Goal: Task Accomplishment & Management: Manage account settings

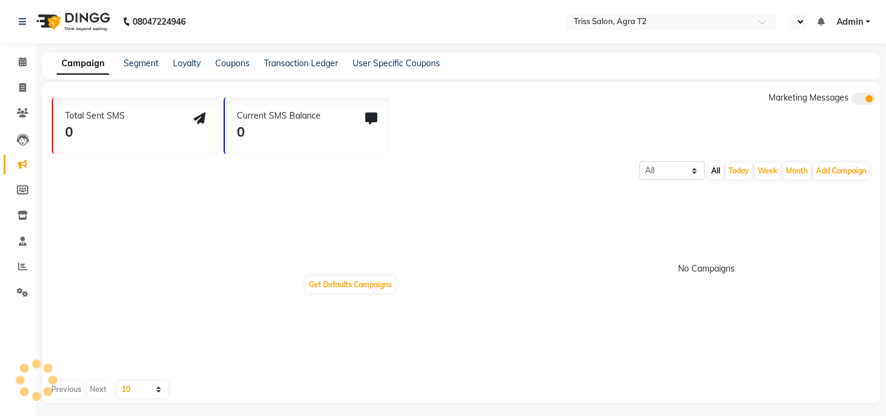
select select "en"
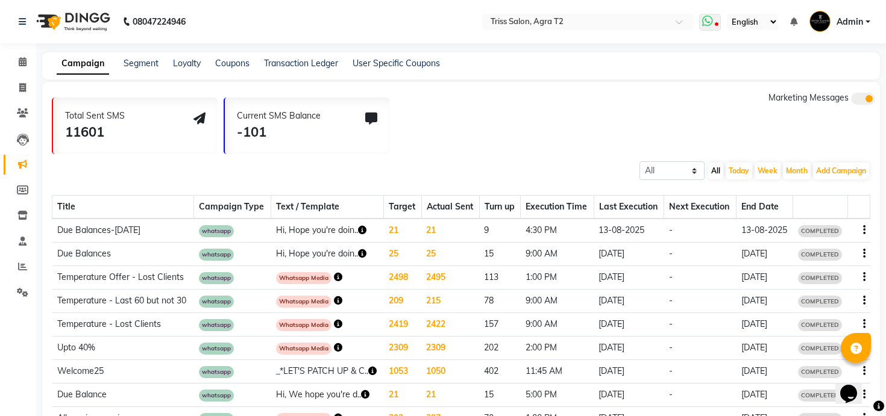
click at [707, 24] on icon at bounding box center [707, 21] width 11 height 12
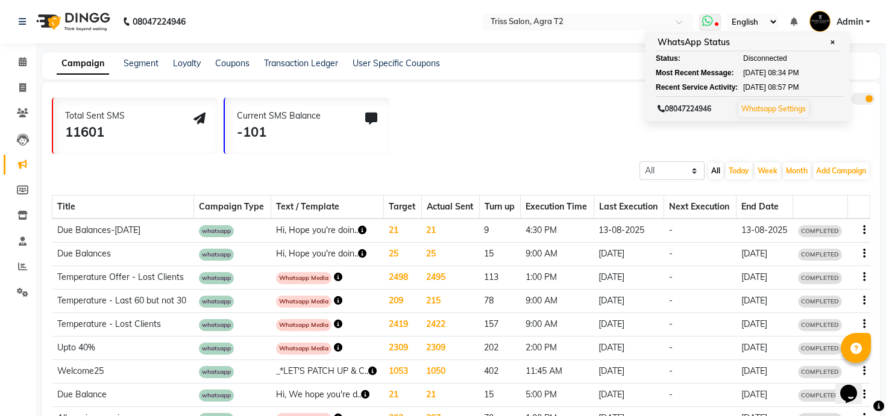
click at [707, 24] on icon at bounding box center [707, 21] width 11 height 12
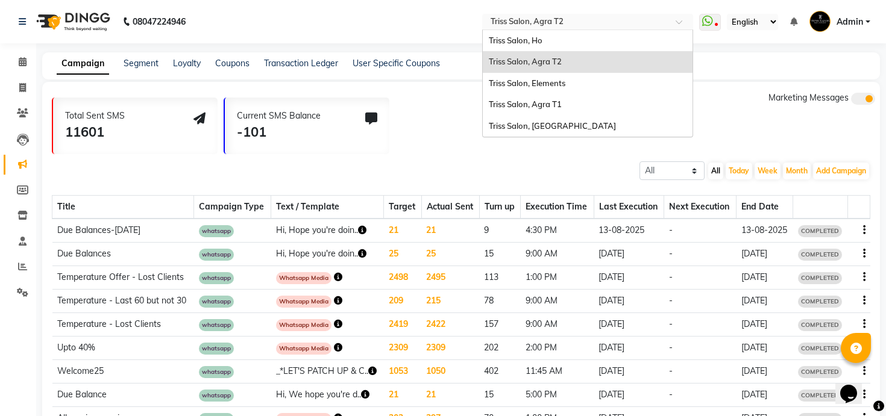
click at [604, 28] on div "Select Location × Triss Salon, Agra T2" at bounding box center [587, 22] width 211 height 16
click at [581, 128] on div "Triss Salon, [GEOGRAPHIC_DATA]" at bounding box center [588, 127] width 210 height 22
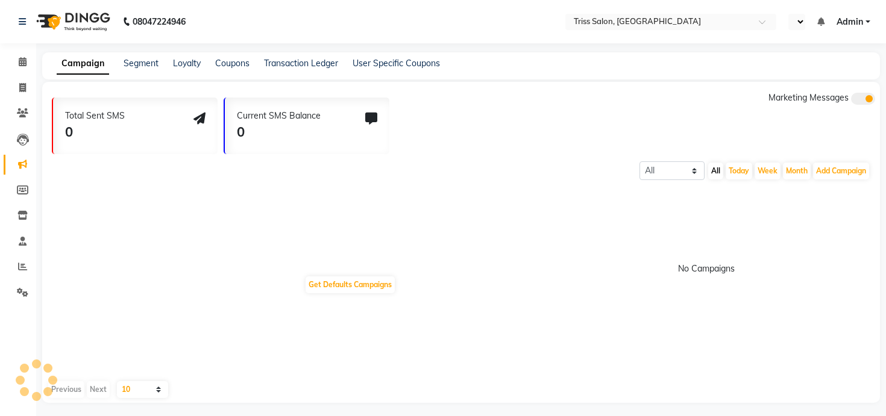
select select "en"
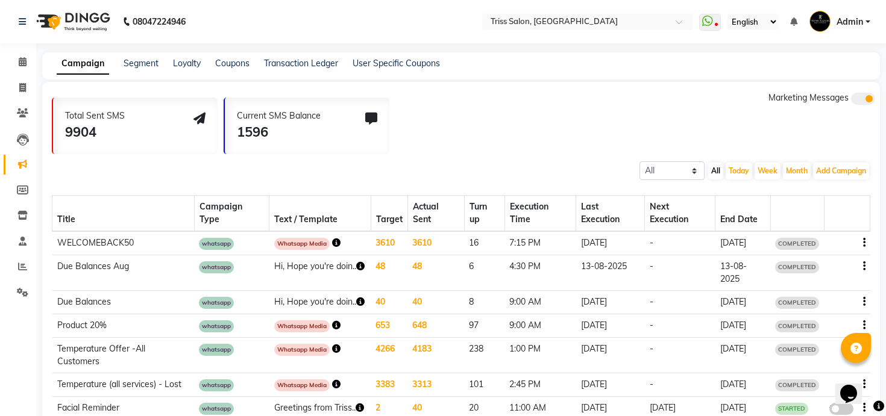
click at [706, 30] on ul "WhatsApp Status ✕ Status: Disconnected Most Recent Message: 01-09-2025 07:06 PM…" at bounding box center [787, 22] width 177 height 20
click at [711, 17] on icon at bounding box center [707, 21] width 11 height 12
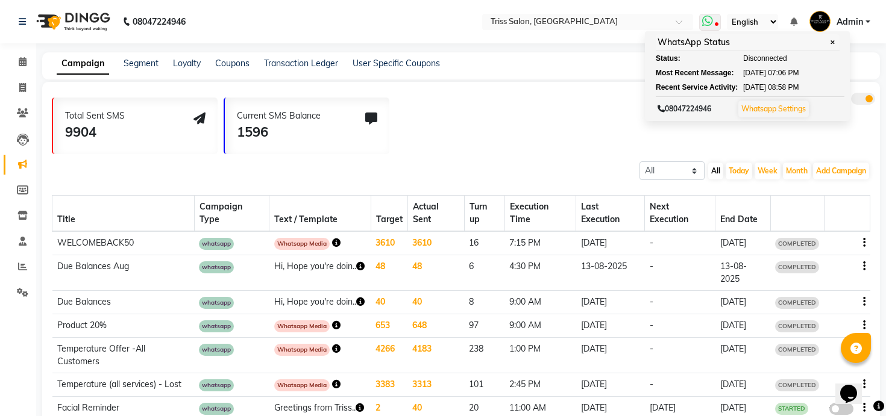
click at [711, 18] on icon at bounding box center [707, 21] width 11 height 12
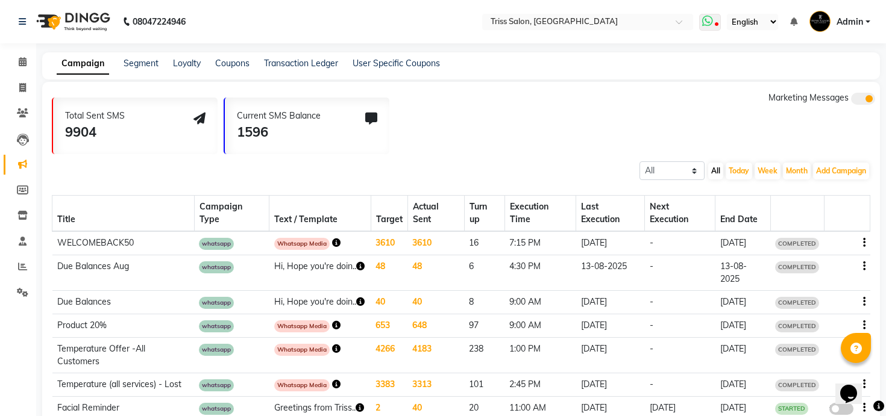
click at [711, 18] on icon at bounding box center [707, 21] width 11 height 12
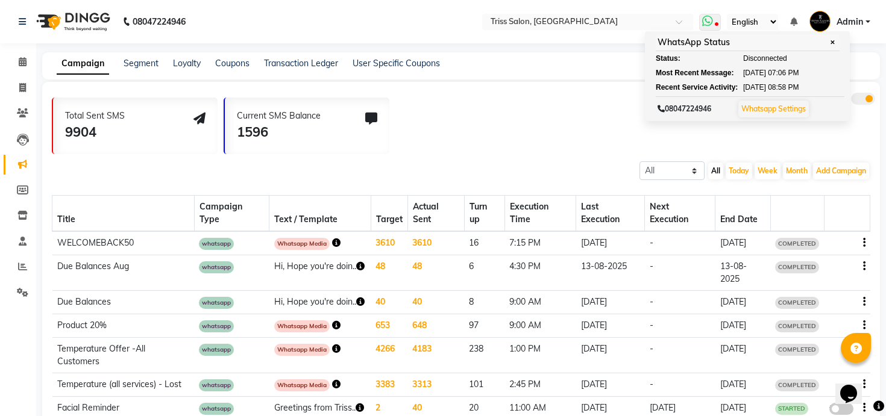
click at [710, 18] on icon at bounding box center [707, 21] width 11 height 12
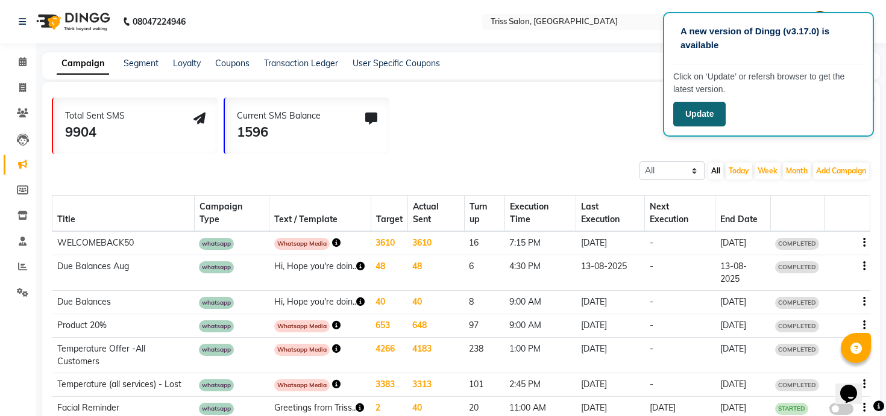
click at [710, 116] on button "Update" at bounding box center [699, 114] width 52 height 25
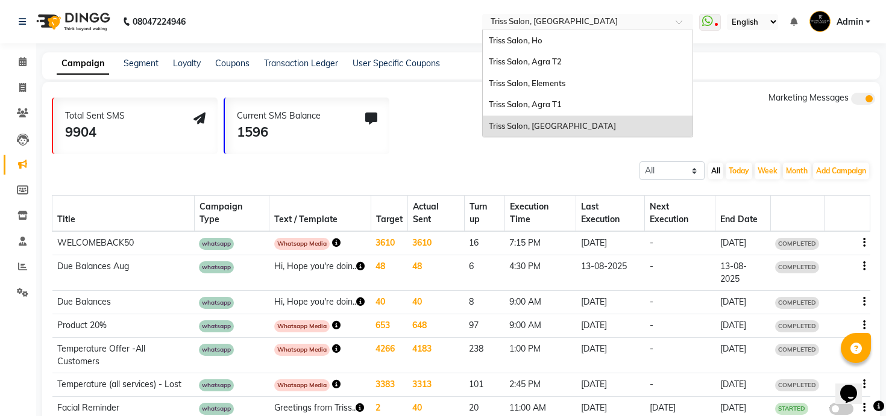
click at [535, 19] on input "text" at bounding box center [575, 23] width 175 height 12
click at [533, 92] on div "Triss Salon, Elements" at bounding box center [588, 84] width 210 height 22
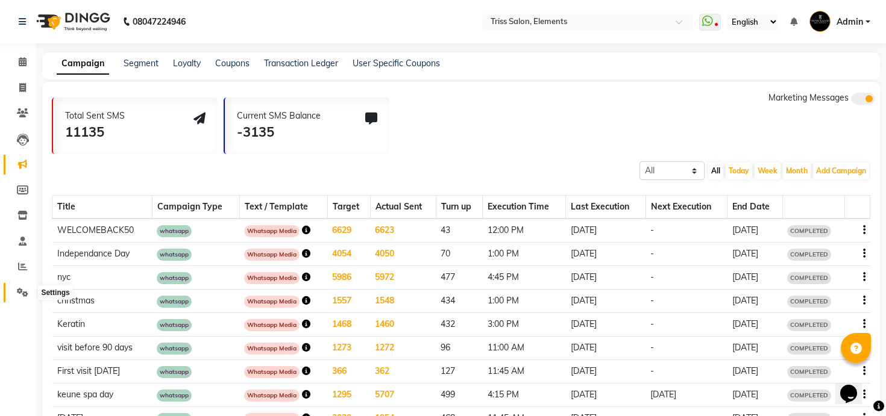
click at [24, 292] on icon at bounding box center [22, 292] width 11 height 9
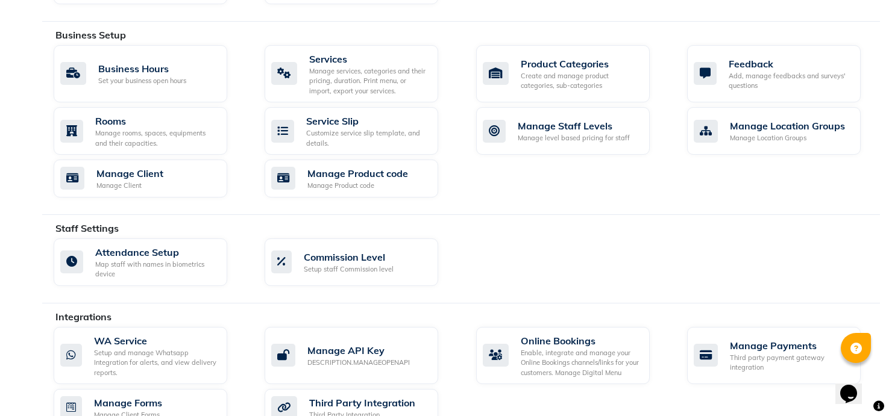
scroll to position [452, 0]
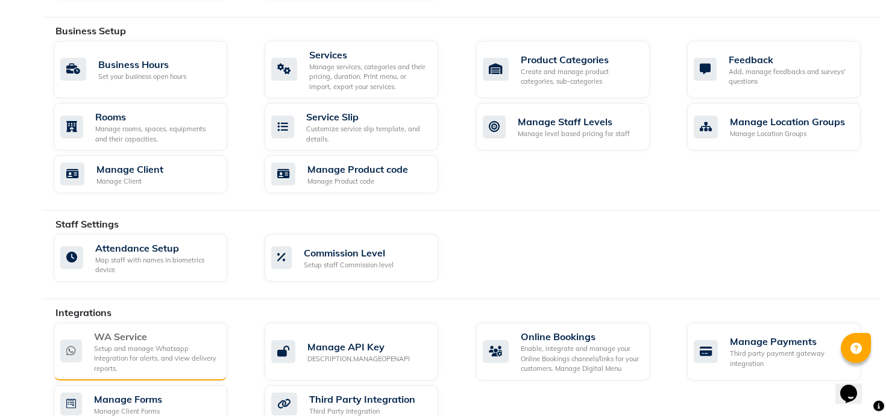
click at [183, 334] on div "WA Service" at bounding box center [156, 337] width 124 height 14
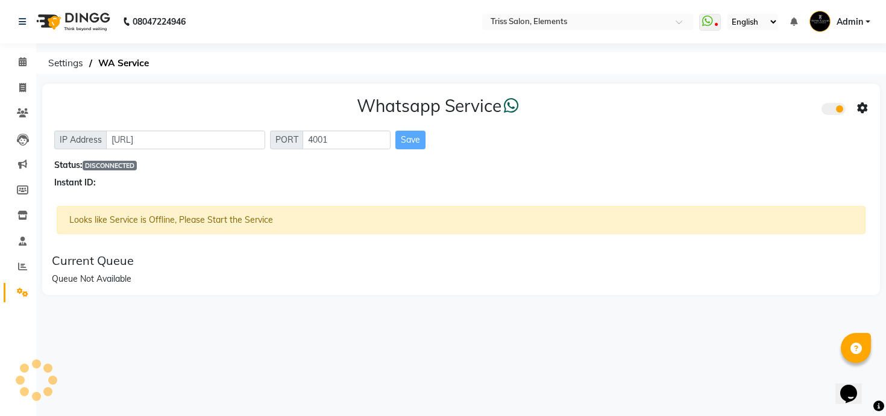
click at [183, 334] on div "08047224946 Select Location × Triss Salon, Elements WhatsApp Status ✕ Status: D…" at bounding box center [443, 208] width 886 height 416
click at [718, 20] on span at bounding box center [710, 22] width 22 height 17
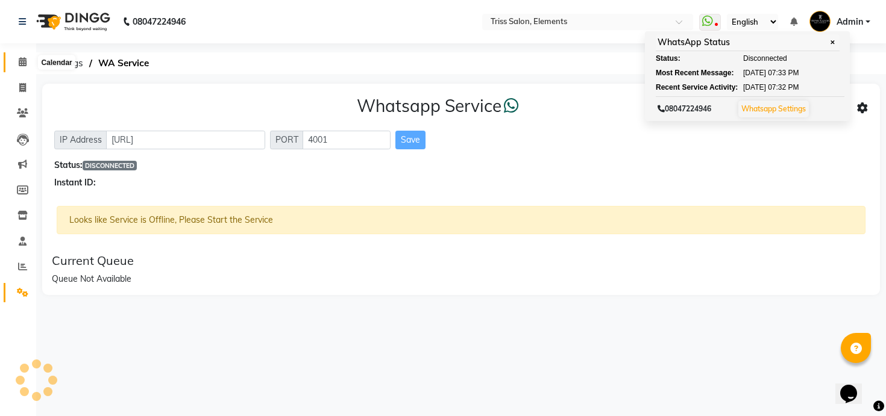
click at [15, 58] on span at bounding box center [22, 62] width 21 height 14
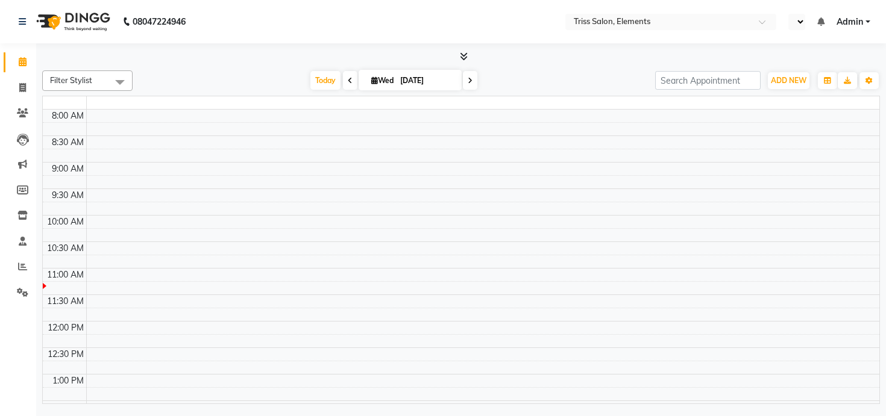
select select "en"
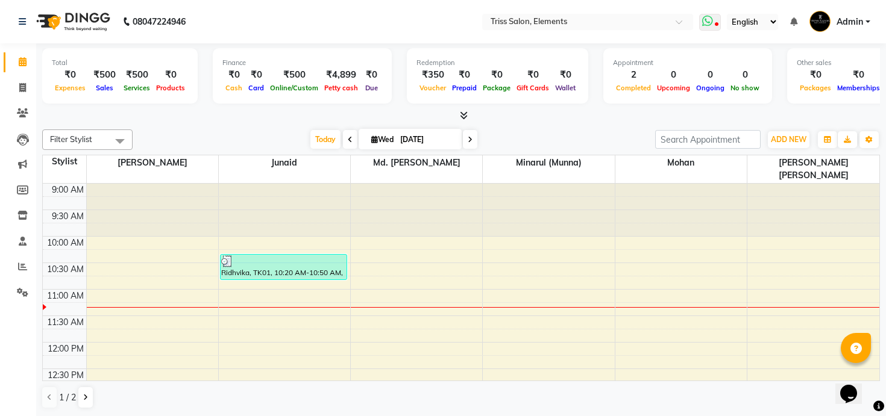
click at [708, 19] on icon at bounding box center [707, 21] width 11 height 12
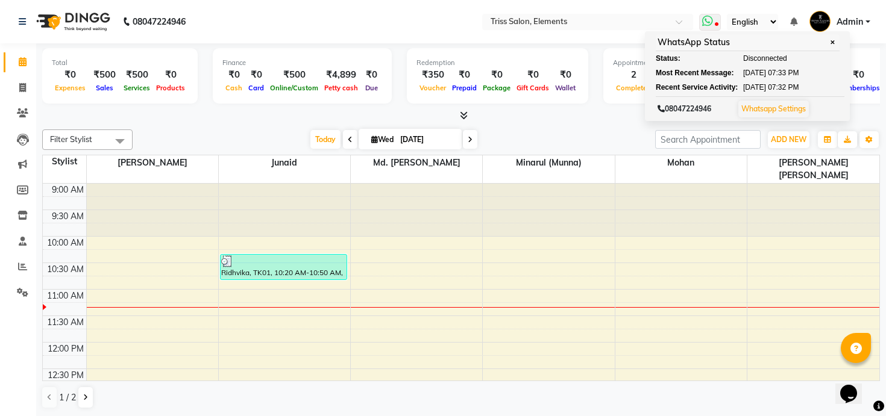
click at [708, 19] on icon at bounding box center [707, 21] width 11 height 12
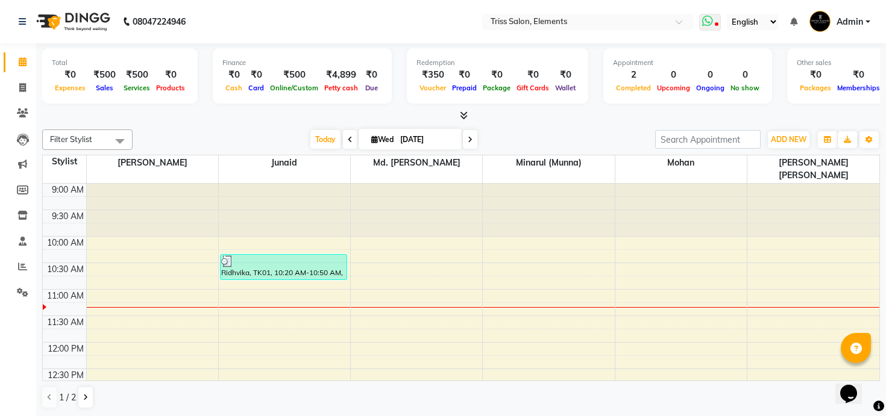
click at [708, 19] on icon at bounding box center [707, 21] width 11 height 12
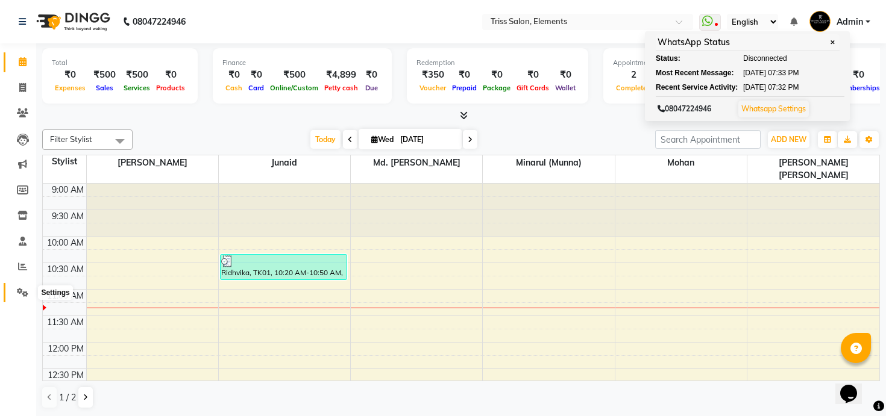
click at [24, 299] on span at bounding box center [22, 293] width 21 height 14
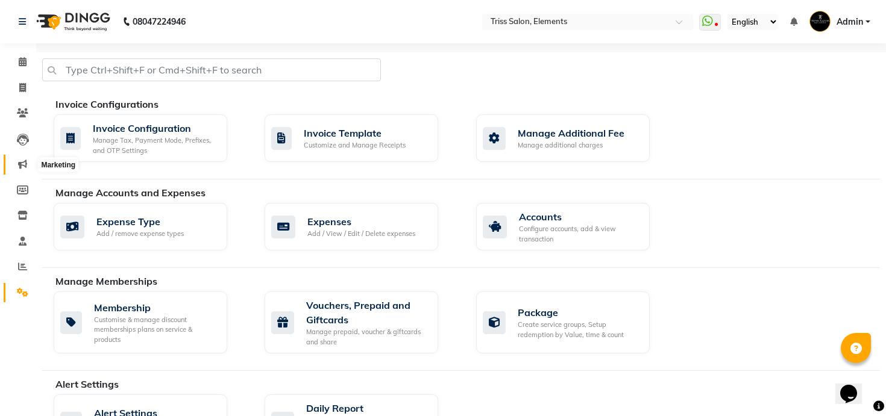
click at [21, 168] on icon at bounding box center [22, 164] width 9 height 9
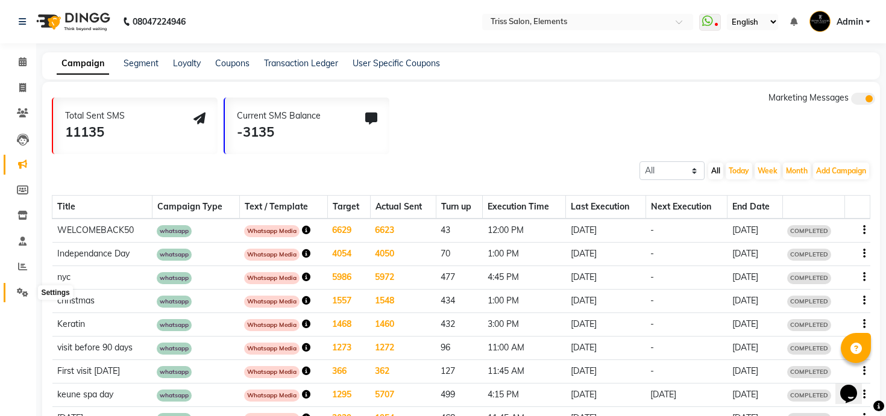
click at [22, 292] on icon at bounding box center [22, 292] width 11 height 9
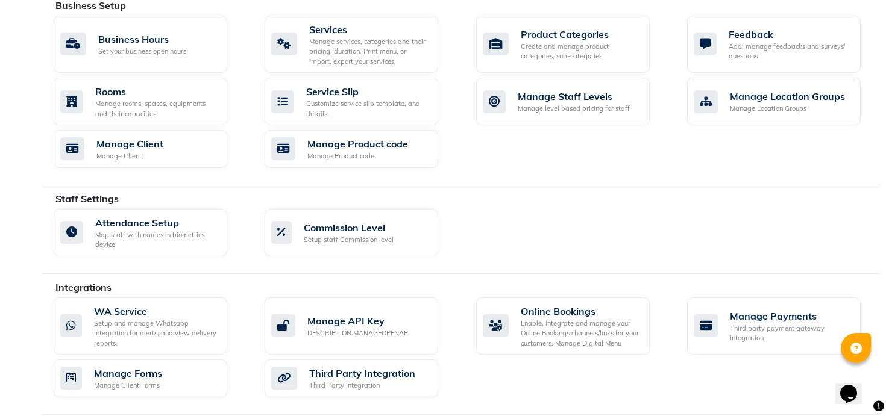
scroll to position [575, 0]
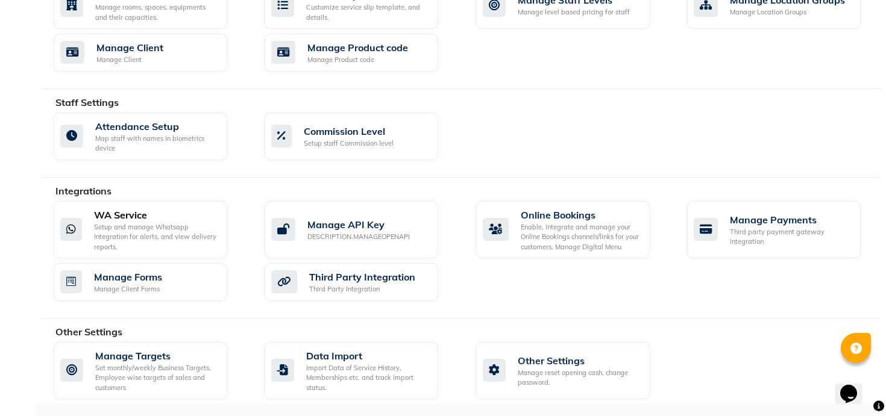
click at [190, 234] on div "Setup and manage Whatsapp Integration for alerts, and view delivery reports." at bounding box center [156, 237] width 124 height 30
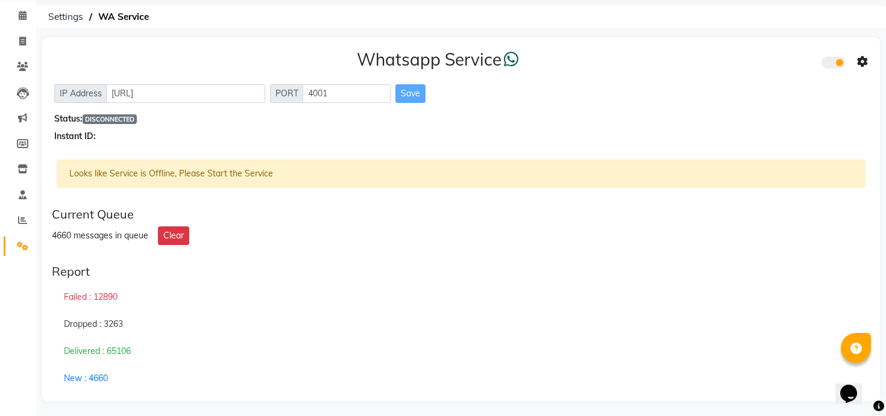
scroll to position [49, 0]
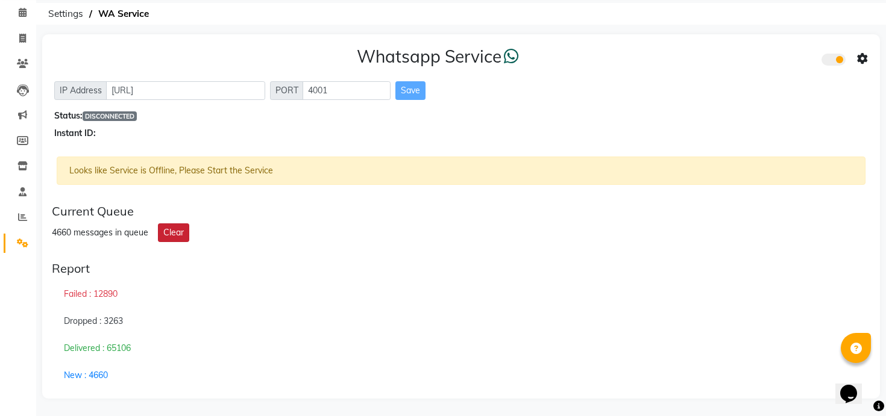
click at [171, 235] on button "Clear" at bounding box center [173, 233] width 31 height 19
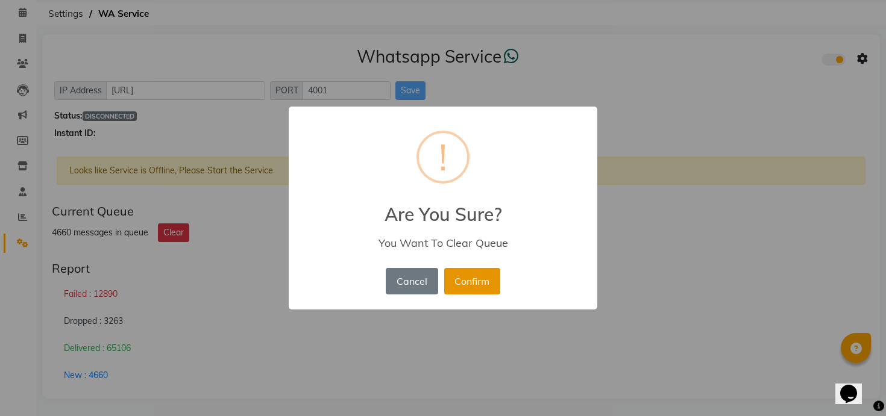
click at [481, 290] on button "Confirm" at bounding box center [472, 281] width 56 height 27
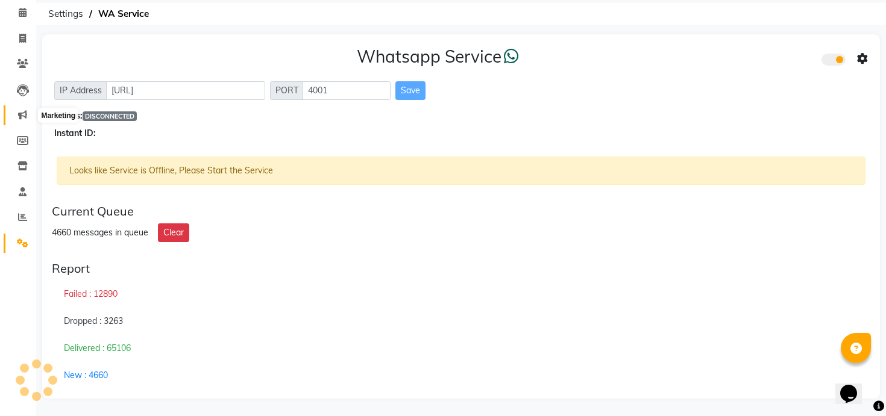
click at [24, 113] on icon at bounding box center [22, 114] width 9 height 9
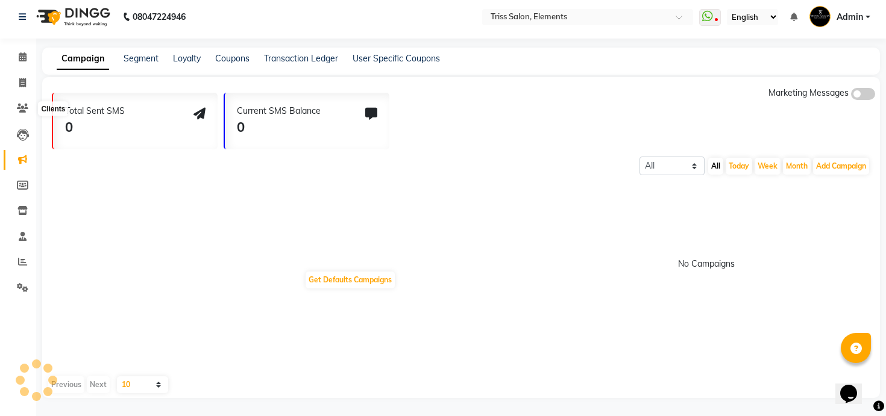
scroll to position [49, 0]
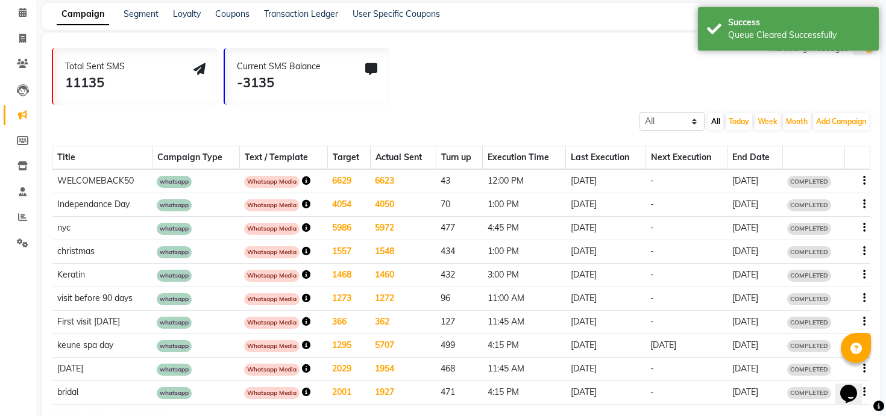
click at [854, 180] on div at bounding box center [858, 181] width 16 height 13
click at [860, 180] on div at bounding box center [858, 181] width 16 height 13
click at [863, 181] on icon "button" at bounding box center [864, 181] width 2 height 1
click at [833, 167] on div "Copy" at bounding box center [830, 165] width 37 height 15
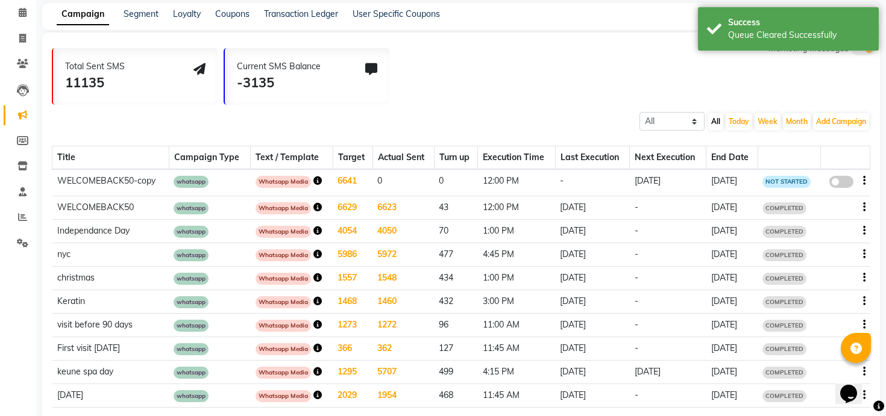
click at [840, 179] on span at bounding box center [841, 182] width 24 height 12
click at [845, 184] on input "false" at bounding box center [845, 184] width 0 height 0
select select "3"
select select "9662"
select select "1"
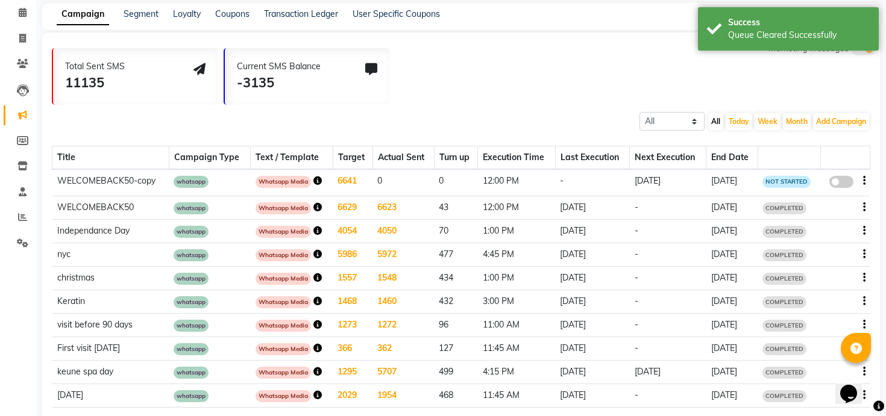
select select "2"
select select "720"
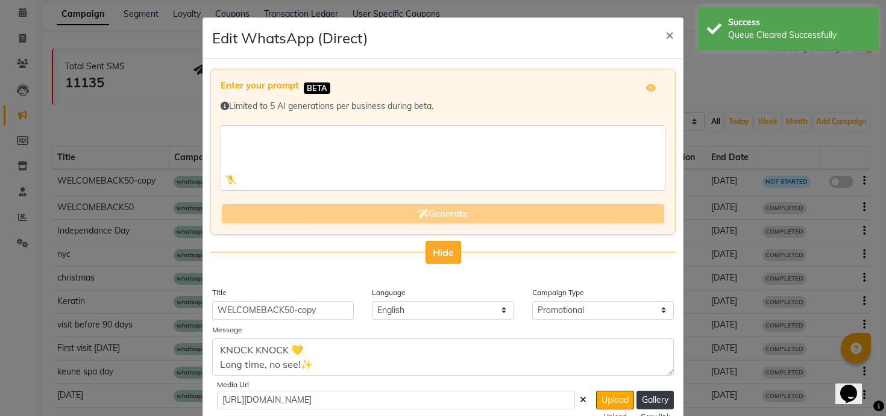
click at [438, 253] on span "Hide" at bounding box center [443, 252] width 21 height 12
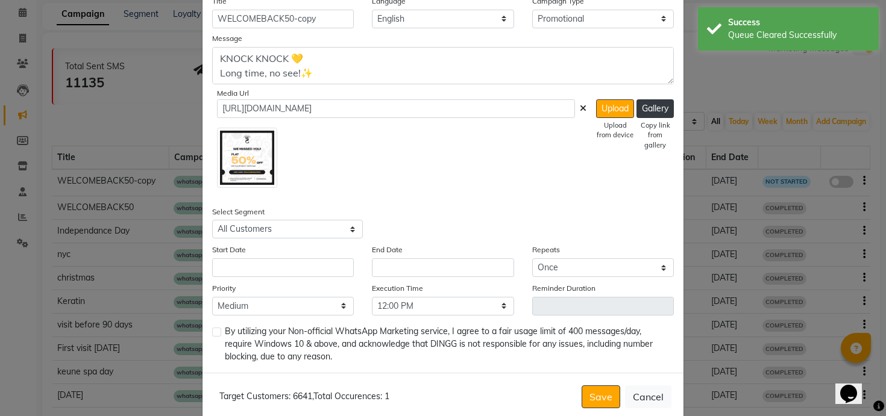
scroll to position [132, 0]
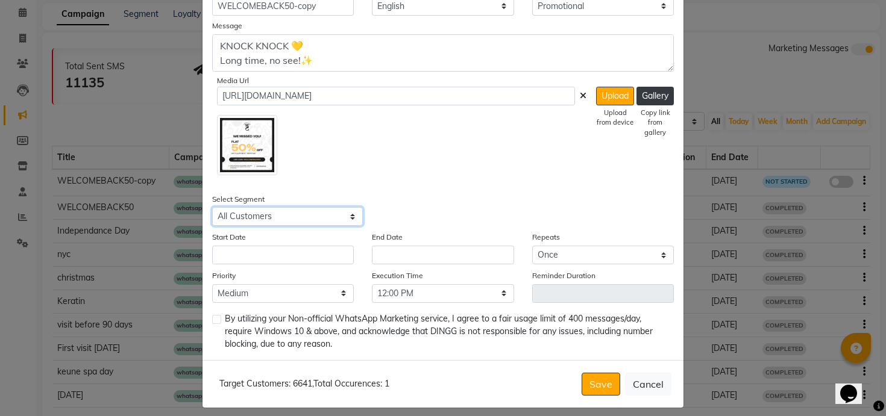
click at [327, 214] on select "Select All Customers All Male Customer All Female Customer All Members All Cust…" at bounding box center [287, 216] width 151 height 19
select select "9664"
click at [212, 207] on select "Select All Customers All Male Customer All Female Customer All Members All Cust…" at bounding box center [287, 216] width 151 height 19
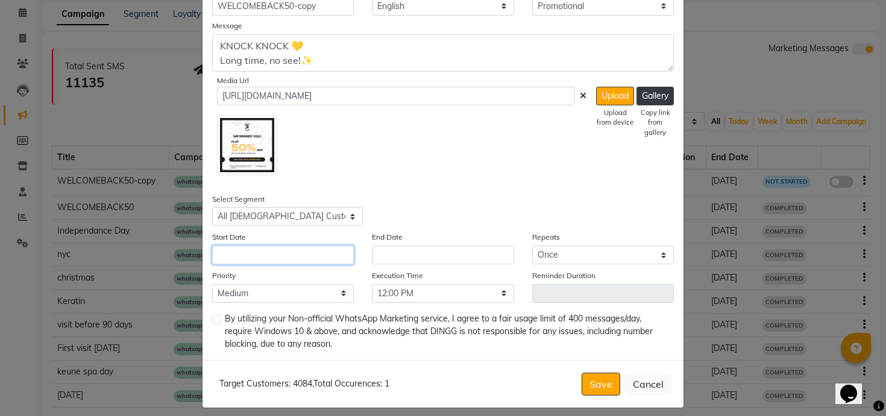
click at [300, 257] on input "text" at bounding box center [283, 255] width 142 height 19
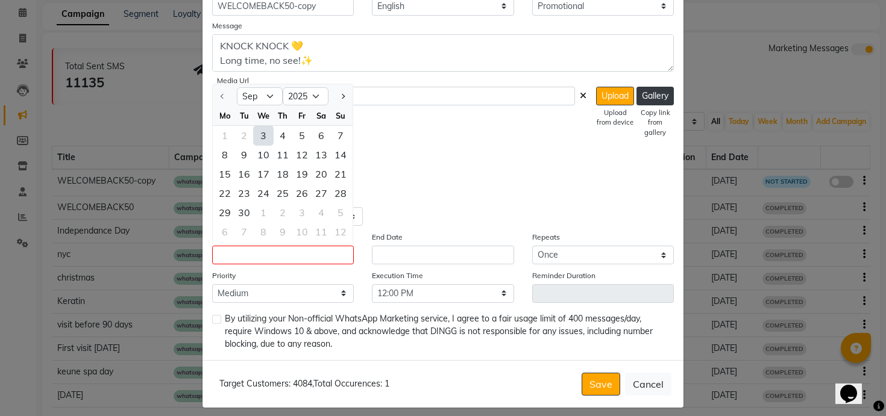
click at [258, 135] on div "3" at bounding box center [263, 135] width 19 height 19
type input "[DATE]"
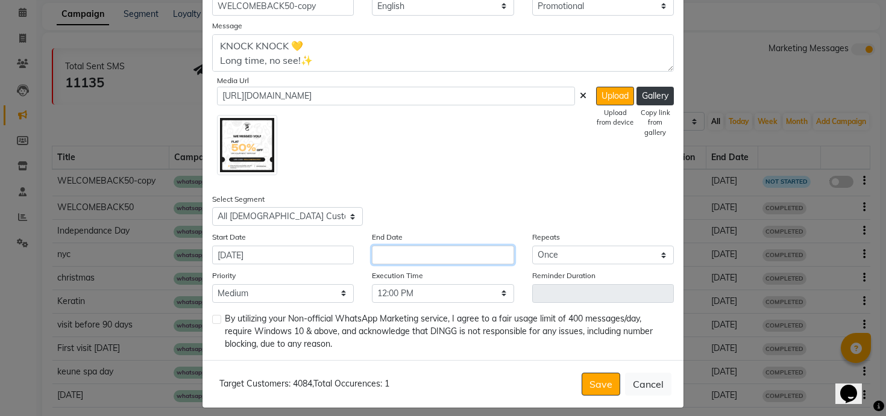
click at [430, 255] on input "text" at bounding box center [443, 255] width 142 height 19
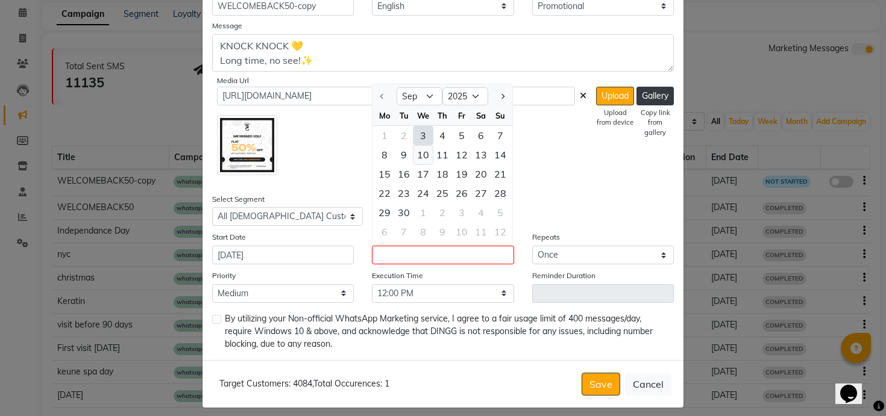
click at [422, 158] on div "10" at bounding box center [422, 154] width 19 height 19
type input "10-09-2025"
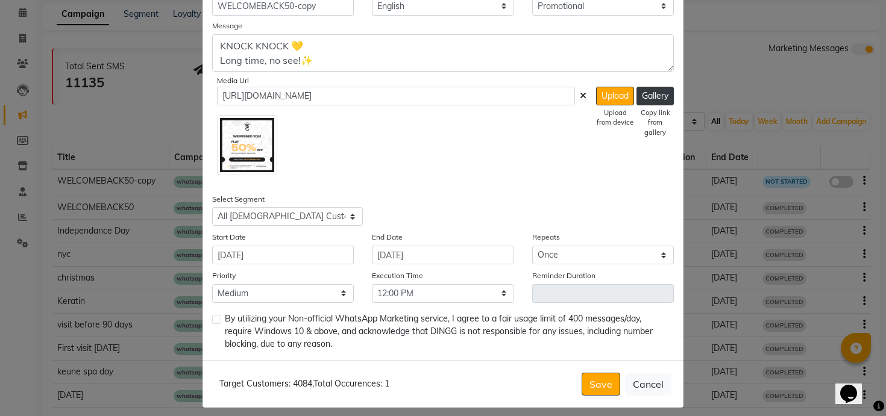
click at [215, 319] on label at bounding box center [216, 319] width 9 height 9
click at [215, 319] on input "checkbox" at bounding box center [216, 320] width 8 height 8
checkbox input "true"
click at [307, 292] on select "Low Medium High" at bounding box center [283, 293] width 142 height 19
select select "1"
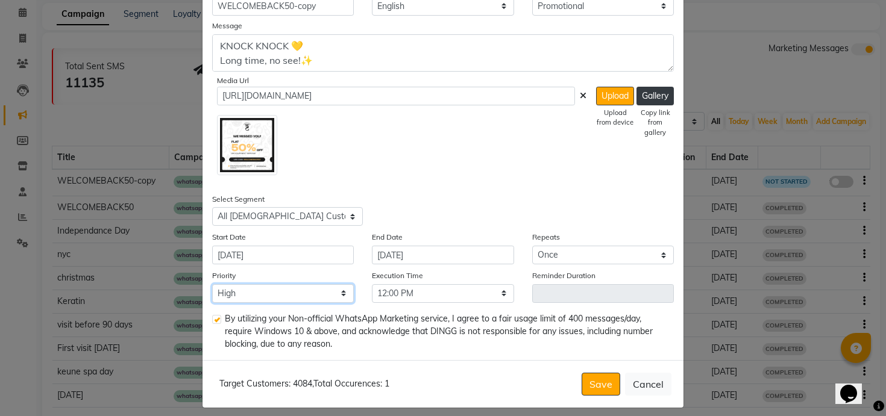
click at [212, 284] on select "Low Medium High" at bounding box center [283, 293] width 142 height 19
click at [336, 213] on select "Select All Customers All Male Customer All Female Customer All Members All Cust…" at bounding box center [287, 216] width 151 height 19
click at [251, 151] on img at bounding box center [247, 145] width 60 height 60
click at [261, 211] on select "Select All Customers All Male Customer All Female Customer All Members All Cust…" at bounding box center [287, 216] width 151 height 19
select select "9668"
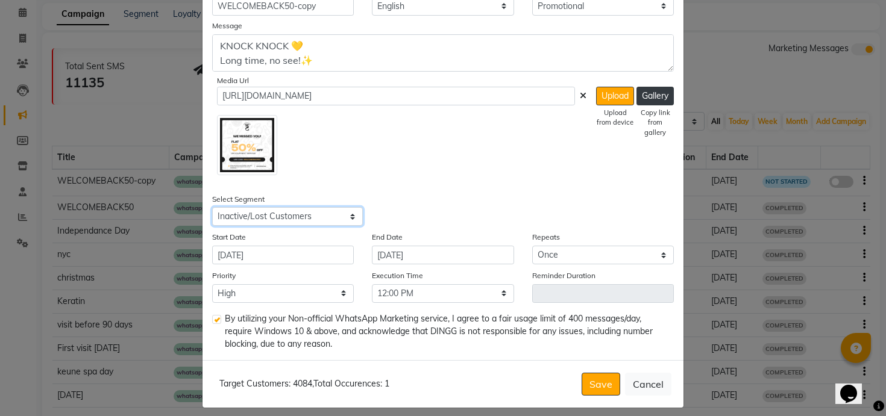
click at [212, 207] on select "Select All Customers All Male Customer All Female Customer All Members All Cust…" at bounding box center [287, 216] width 151 height 19
click at [442, 290] on select "Select 09:00 AM 09:15 AM 09:30 AM 09:45 AM 10:00 AM 10:15 AM 10:30 AM 10:45 AM …" at bounding box center [443, 293] width 142 height 19
select select "690"
click at [372, 284] on select "Select 09:00 AM 09:15 AM 09:30 AM 09:45 AM 10:00 AM 10:15 AM 10:30 AM 10:45 AM …" at bounding box center [443, 293] width 142 height 19
click at [600, 378] on button "Save" at bounding box center [600, 384] width 39 height 23
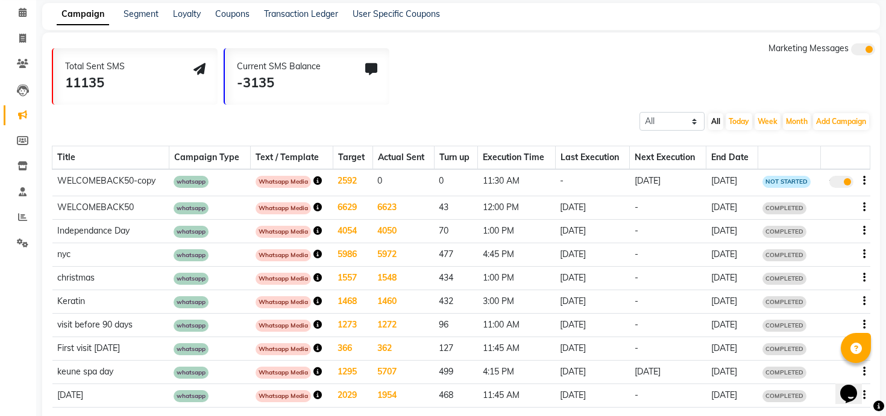
click at [863, 181] on icon "button" at bounding box center [864, 181] width 2 height 1
click at [827, 171] on div "Edit" at bounding box center [830, 173] width 37 height 15
select select "3"
select select "9668"
select select "1"
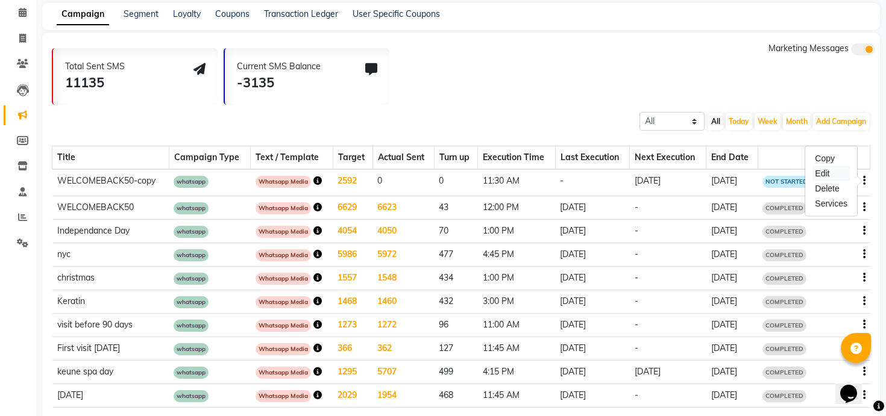
select select "1"
select select "690"
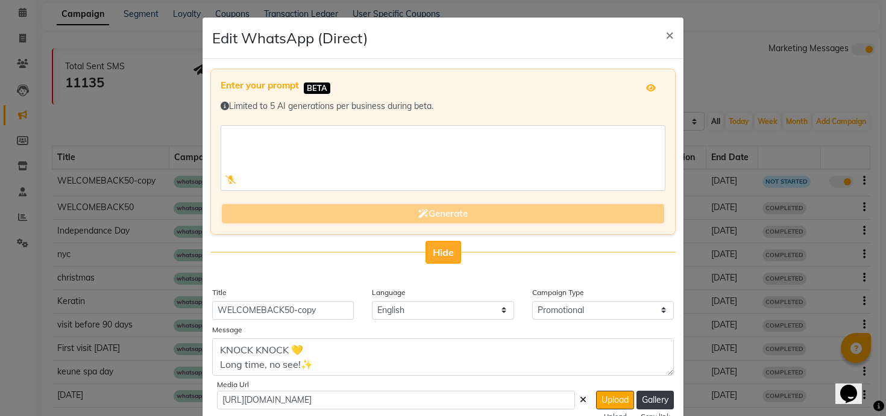
click at [445, 251] on span "Hide" at bounding box center [443, 252] width 21 height 12
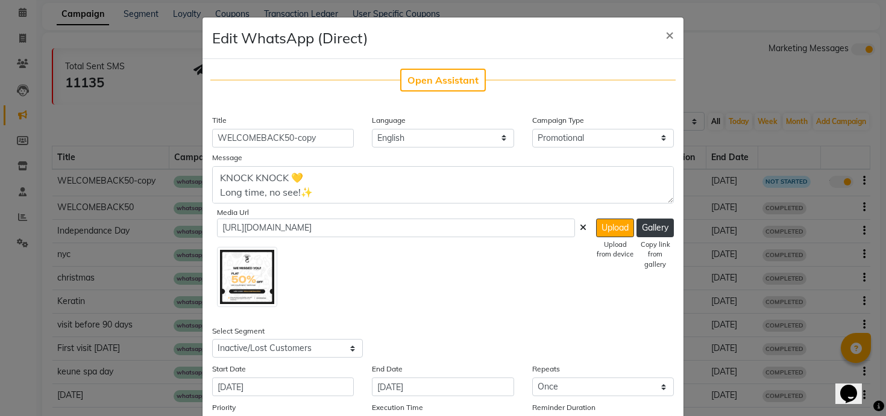
scroll to position [37, 0]
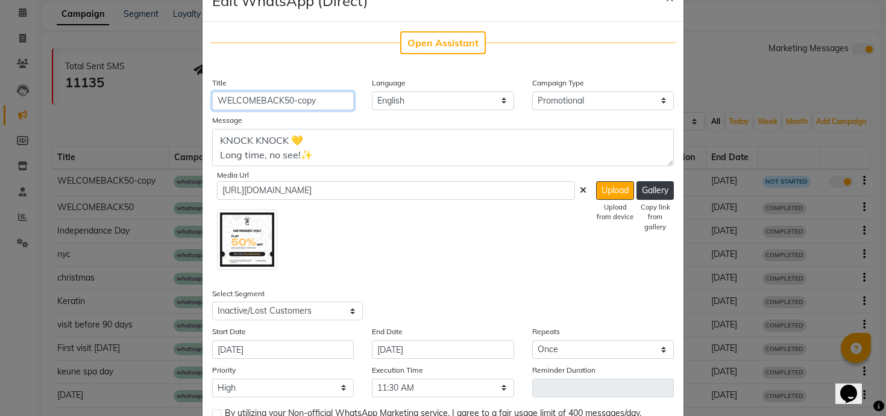
click at [324, 105] on input "WELCOMEBACK50-copy" at bounding box center [283, 101] width 142 height 19
click at [307, 102] on input "WELCOMEBACK50-copy" at bounding box center [283, 101] width 142 height 19
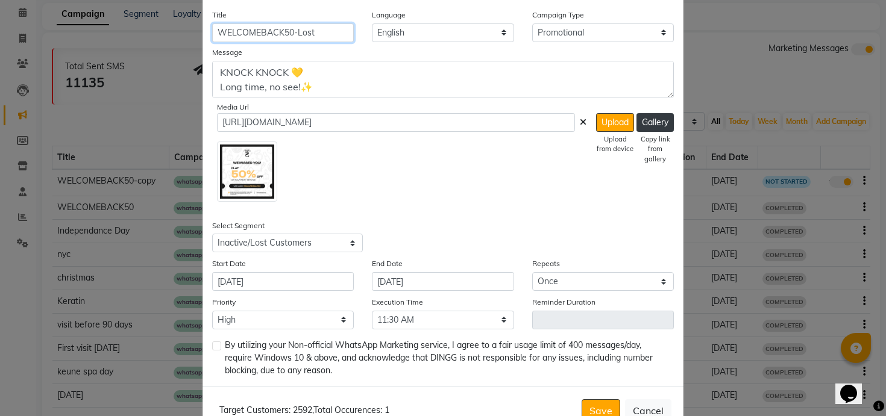
scroll to position [141, 0]
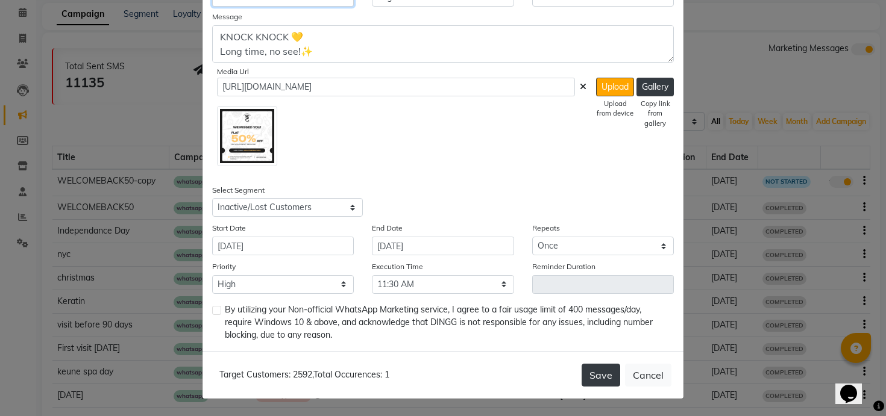
type input "WELCOMEBACK50-Lost"
click at [595, 378] on button "Save" at bounding box center [600, 375] width 39 height 23
click at [217, 310] on label at bounding box center [216, 310] width 9 height 9
click at [217, 310] on input "checkbox" at bounding box center [216, 311] width 8 height 8
checkbox input "true"
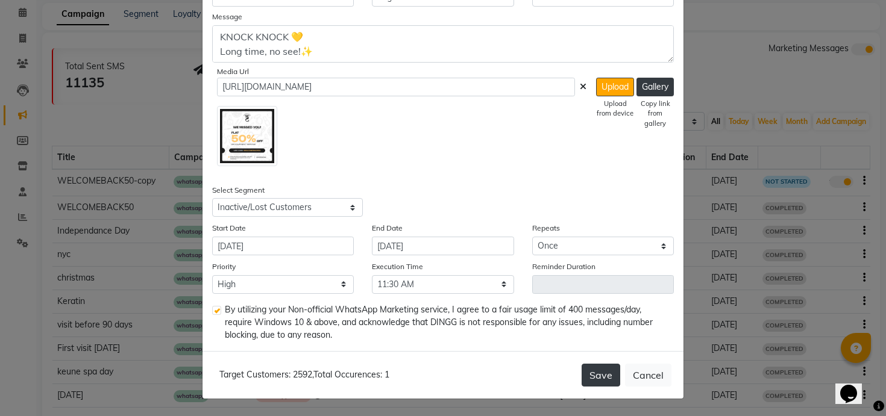
click at [606, 380] on button "Save" at bounding box center [600, 375] width 39 height 23
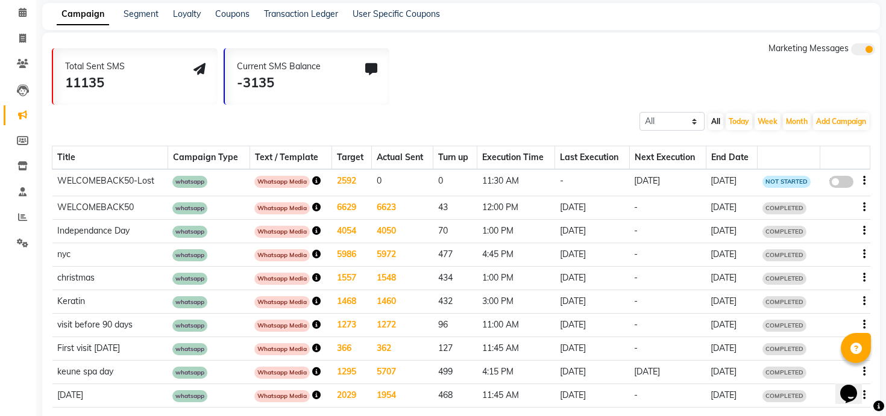
click at [846, 184] on span at bounding box center [841, 182] width 24 height 12
click at [845, 184] on input "false" at bounding box center [845, 184] width 0 height 0
select select "3"
select select "9668"
select select "1"
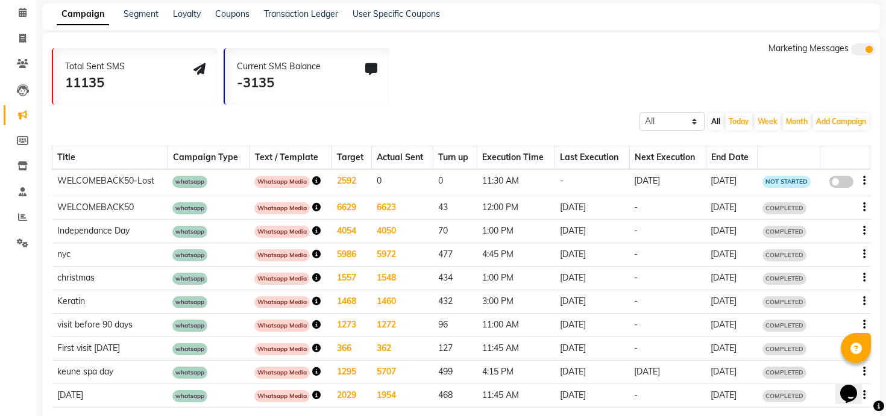
select select "1"
select select "690"
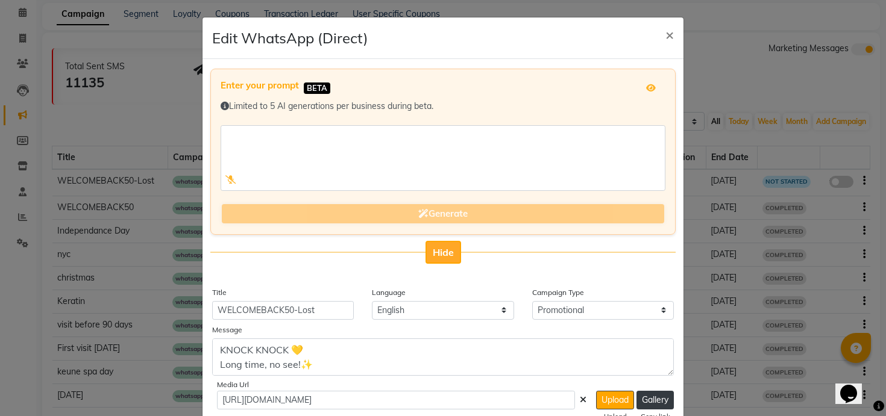
click at [448, 244] on button "Hide" at bounding box center [443, 252] width 36 height 23
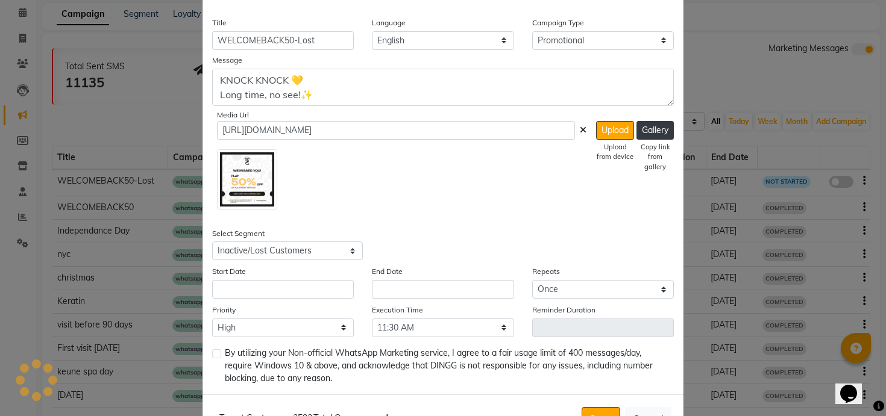
scroll to position [102, 0]
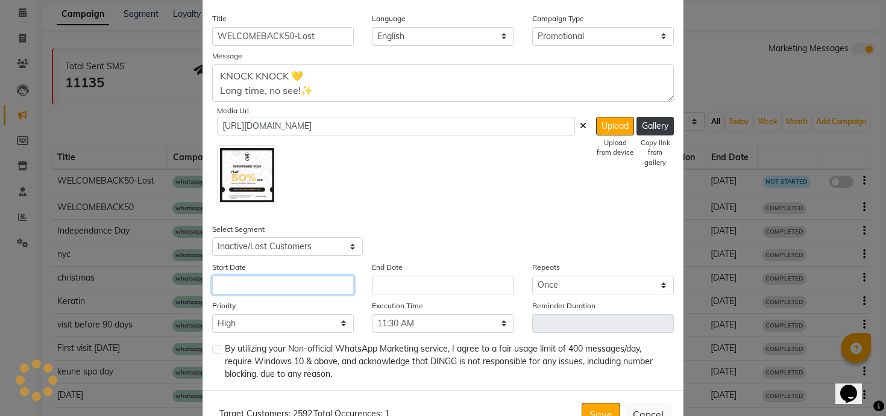
click at [286, 276] on input "text" at bounding box center [283, 285] width 142 height 19
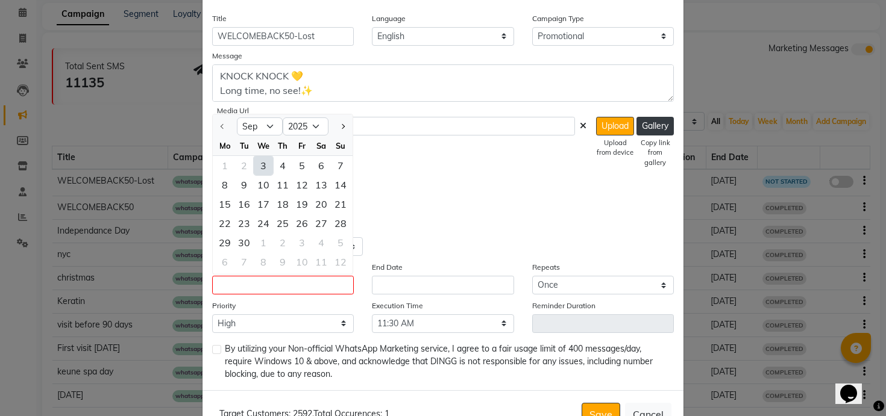
click at [265, 164] on div "3" at bounding box center [263, 165] width 19 height 19
type input "[DATE]"
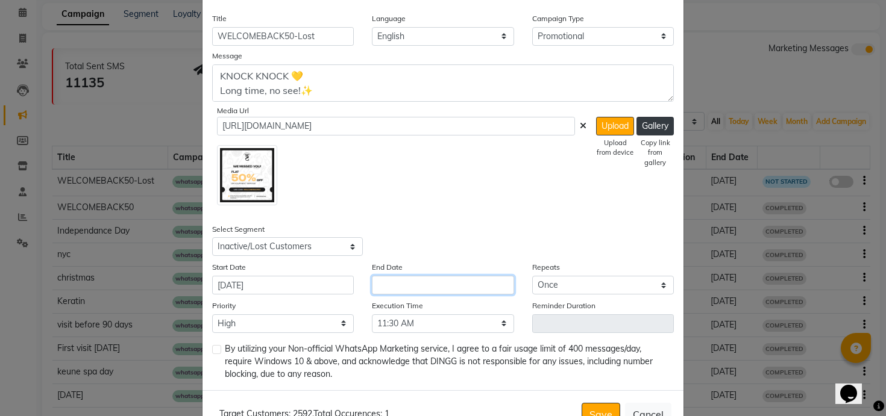
click at [399, 284] on input "text" at bounding box center [443, 285] width 142 height 19
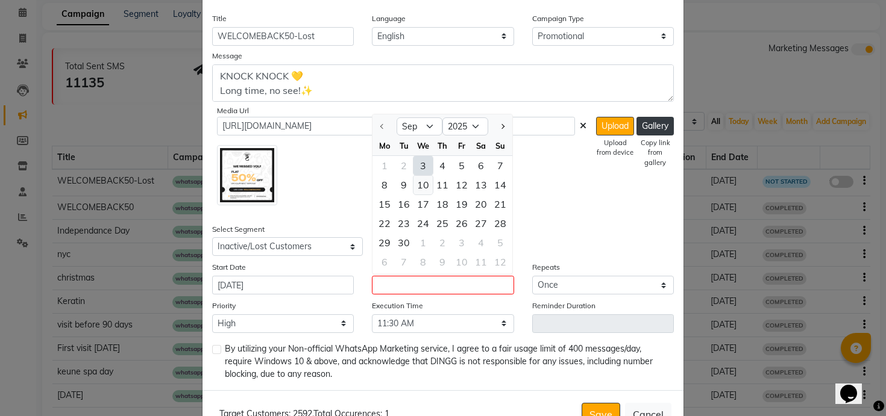
click at [425, 190] on div "10" at bounding box center [422, 184] width 19 height 19
type input "10-09-2025"
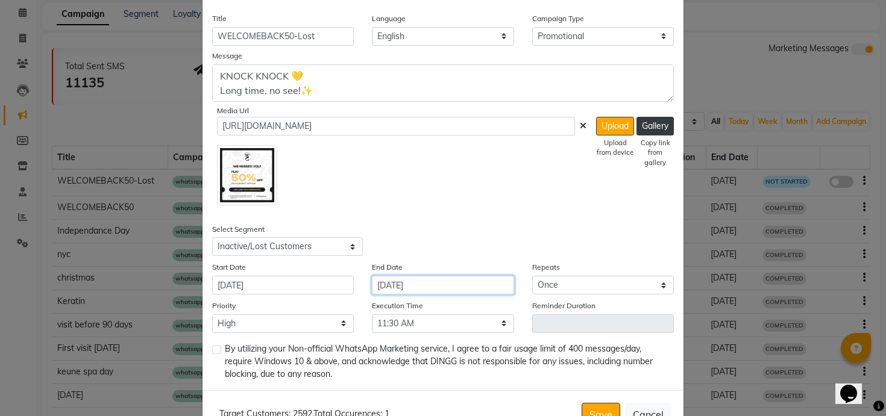
scroll to position [141, 0]
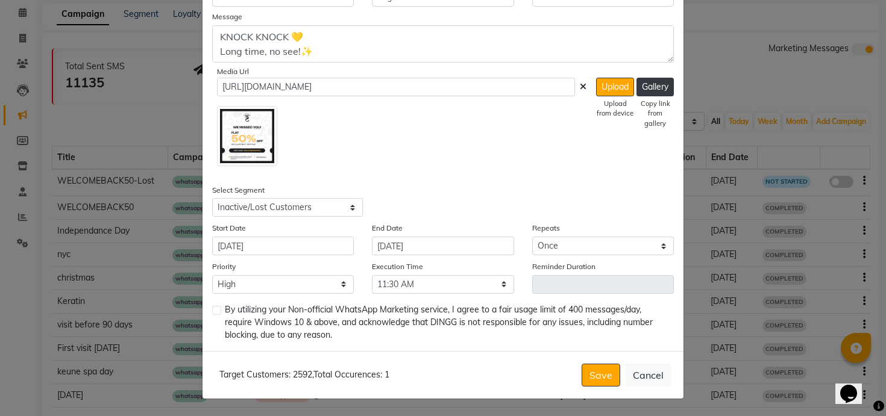
click at [214, 308] on label at bounding box center [216, 310] width 9 height 9
click at [214, 308] on input "checkbox" at bounding box center [216, 311] width 8 height 8
checkbox input "true"
click at [594, 376] on button "Save" at bounding box center [600, 375] width 39 height 23
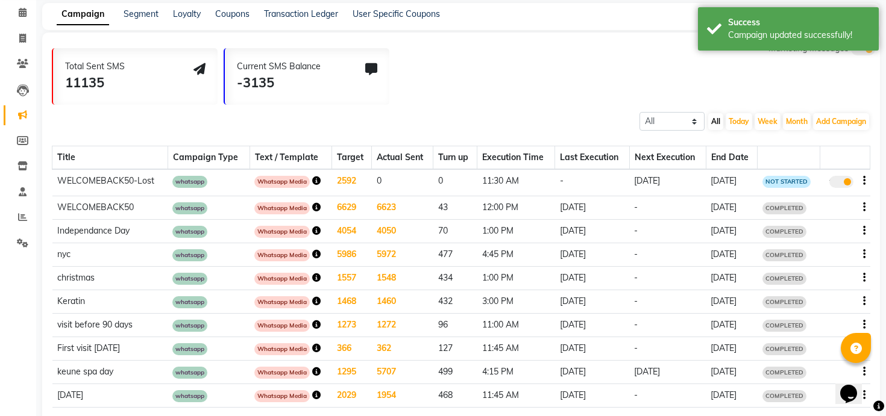
scroll to position [0, 0]
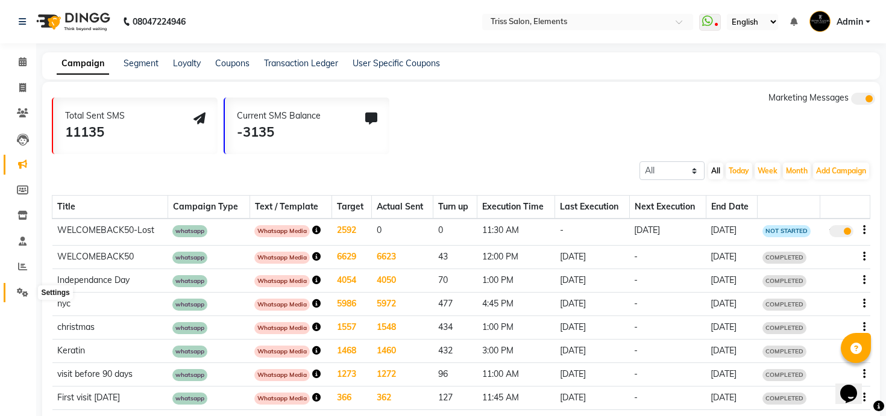
click at [19, 286] on span at bounding box center [22, 293] width 21 height 14
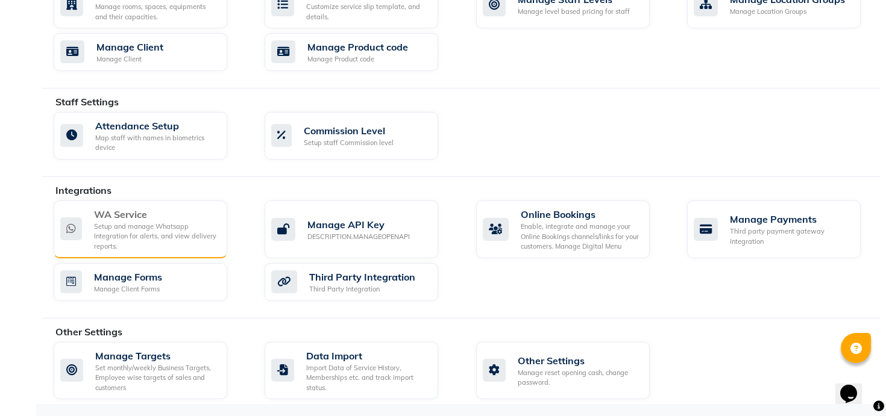
scroll to position [575, 0]
click at [149, 218] on div "WA Service" at bounding box center [156, 214] width 124 height 14
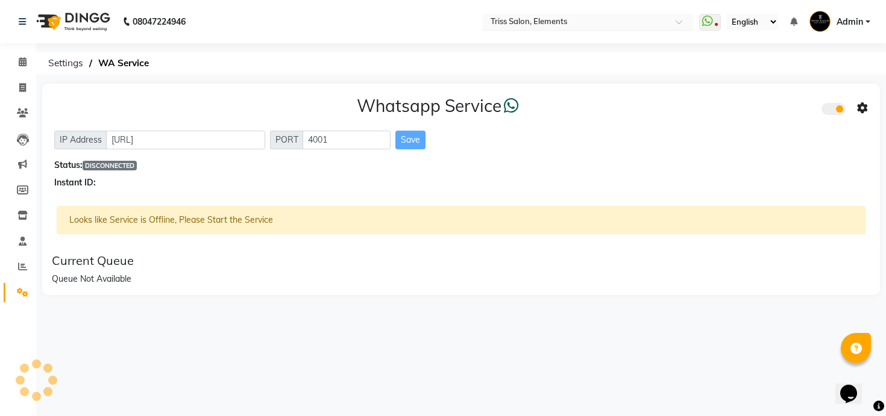
click at [515, 19] on input "text" at bounding box center [575, 23] width 175 height 12
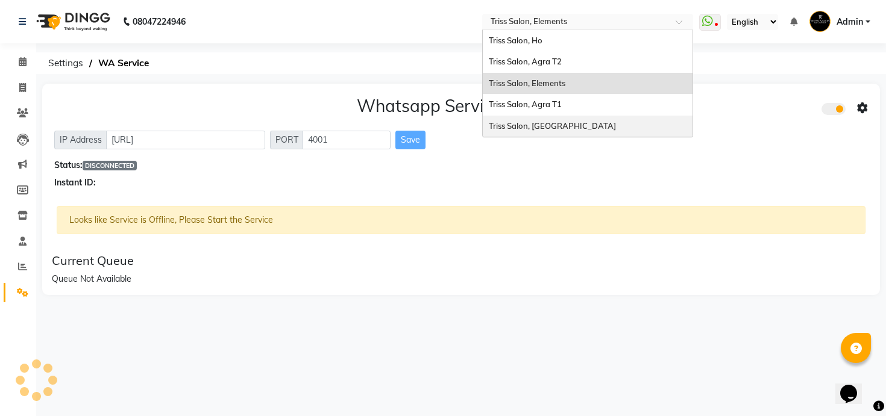
click at [546, 119] on div "Triss Salon, Mathura" at bounding box center [588, 127] width 210 height 22
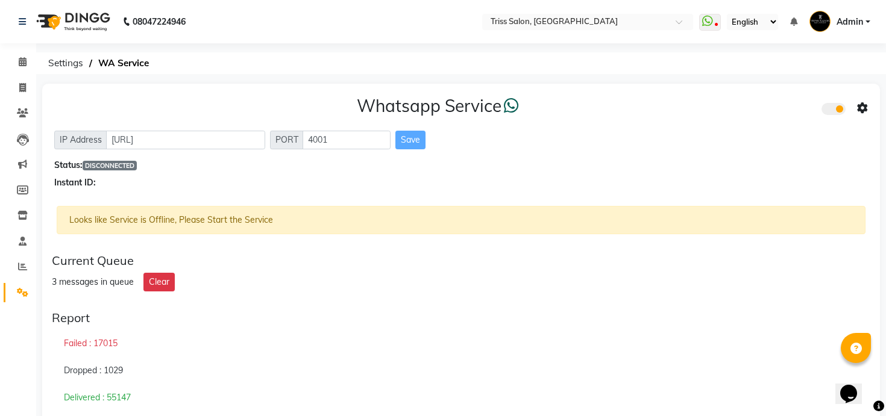
scroll to position [49, 0]
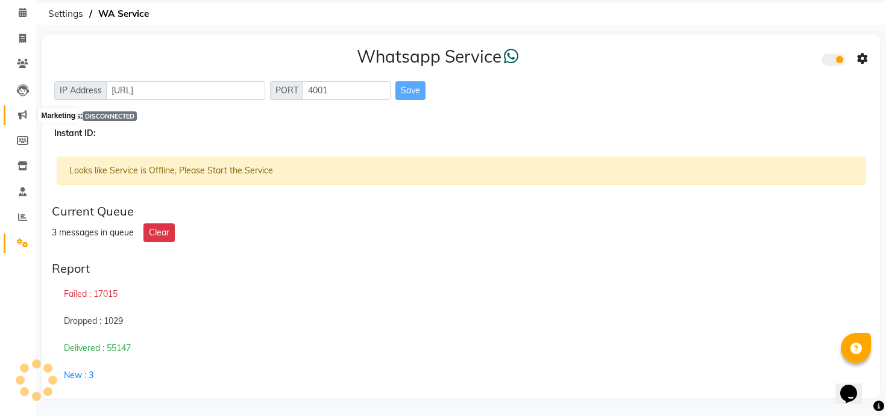
click at [19, 116] on icon at bounding box center [22, 114] width 9 height 9
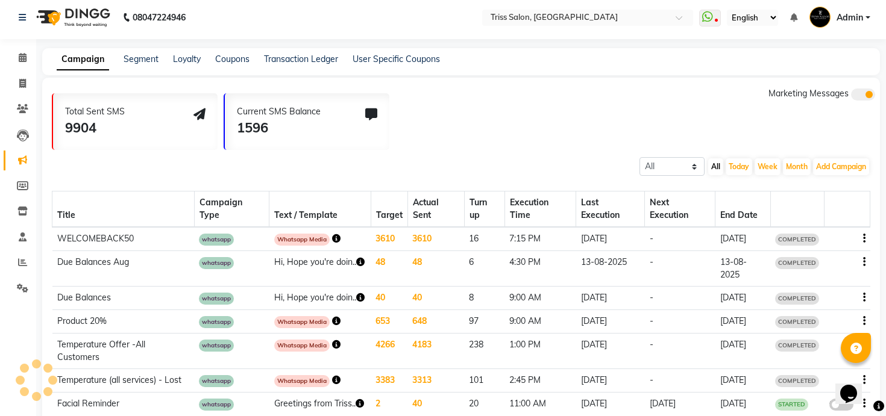
scroll to position [49, 0]
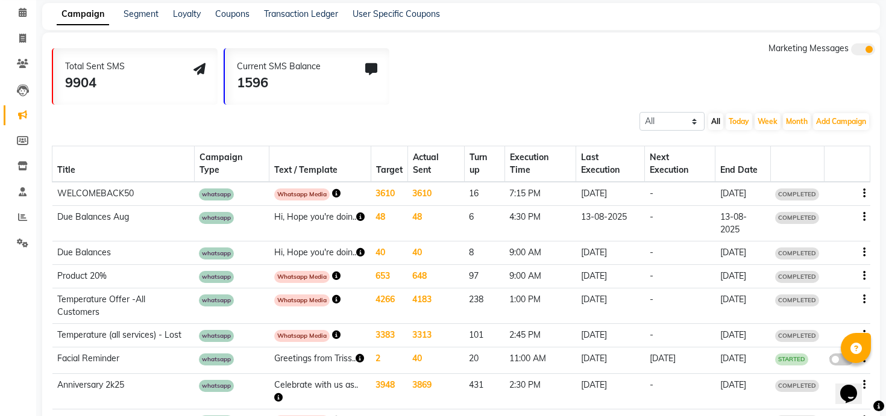
click at [332, 193] on icon "button" at bounding box center [336, 193] width 8 height 8
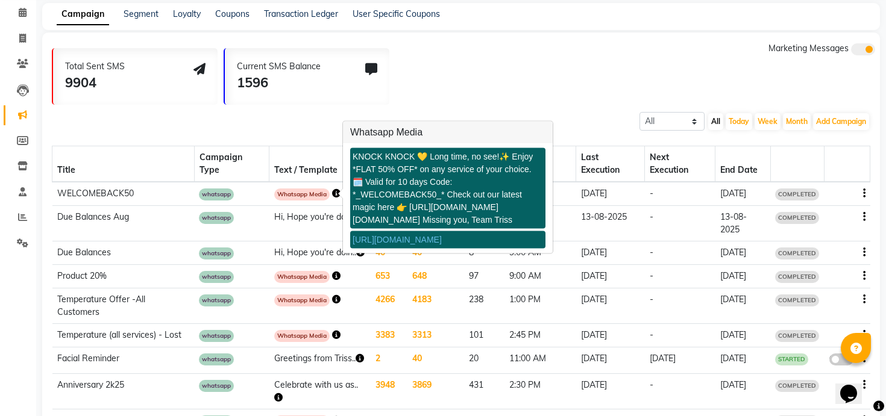
click at [332, 193] on icon "button" at bounding box center [336, 193] width 8 height 8
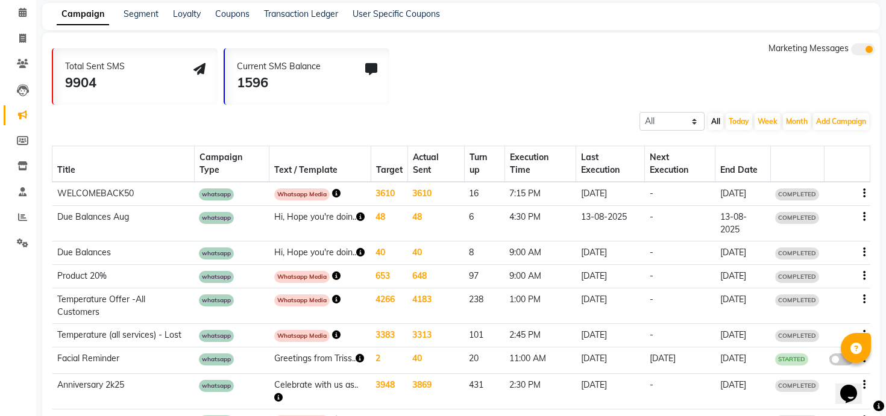
click at [864, 193] on icon "button" at bounding box center [864, 193] width 2 height 1
click at [830, 174] on div "Copy" at bounding box center [830, 178] width 37 height 15
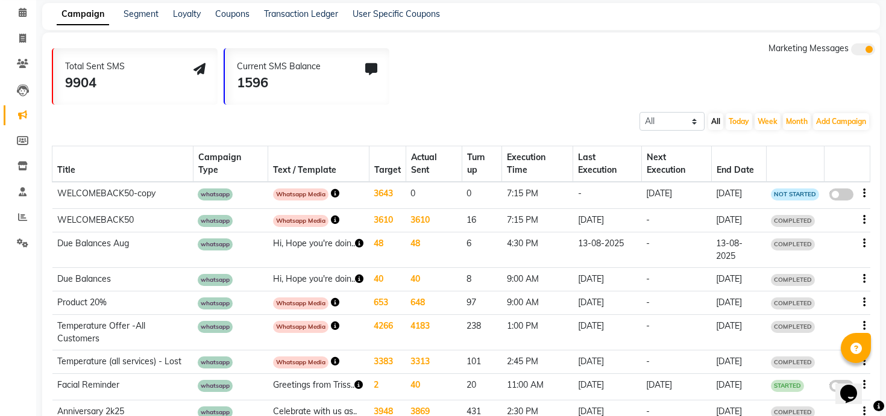
click at [839, 196] on span at bounding box center [841, 195] width 24 height 12
click at [845, 196] on input "false" at bounding box center [845, 196] width 0 height 0
select select "3"
select select "9231"
select select "1"
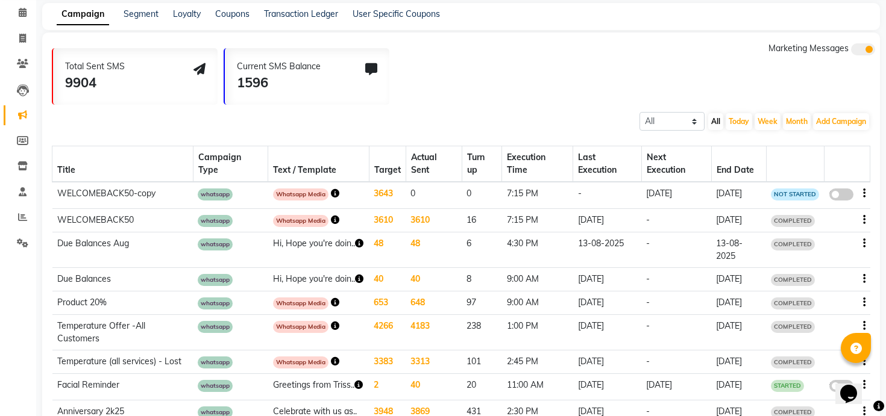
select select "2"
select select "1155"
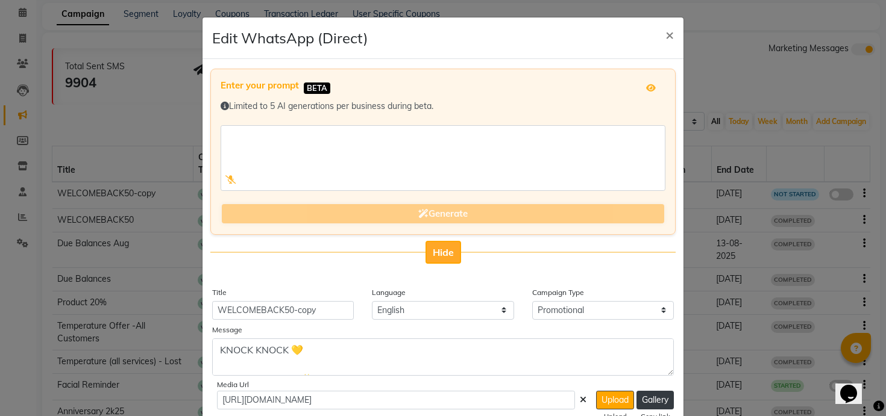
click at [440, 258] on button "Hide" at bounding box center [443, 252] width 36 height 23
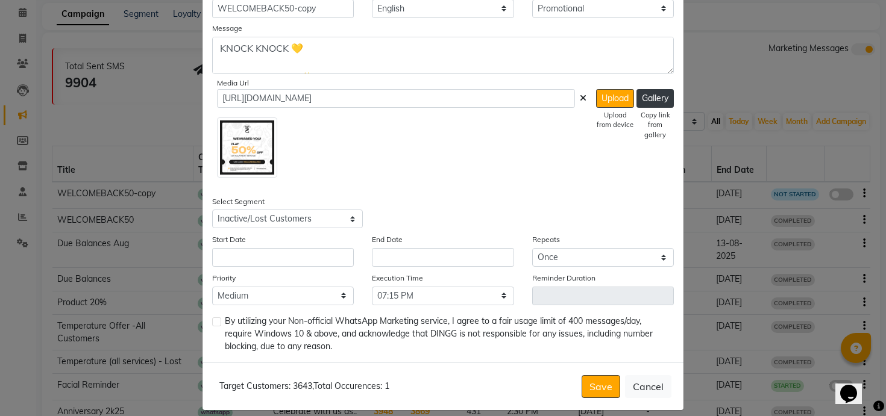
scroll to position [136, 0]
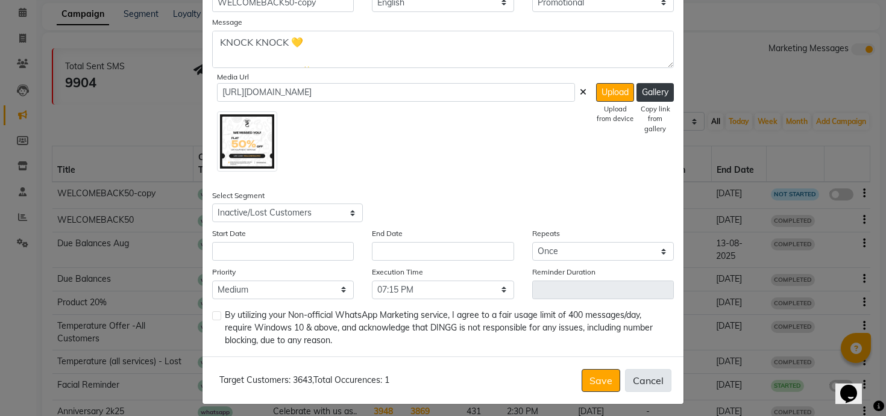
click at [641, 385] on button "Cancel" at bounding box center [648, 380] width 46 height 23
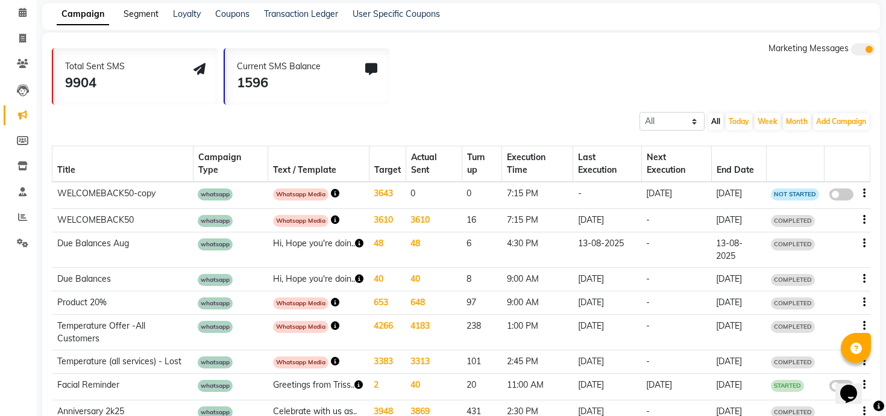
click at [142, 16] on link "Segment" at bounding box center [141, 13] width 35 height 11
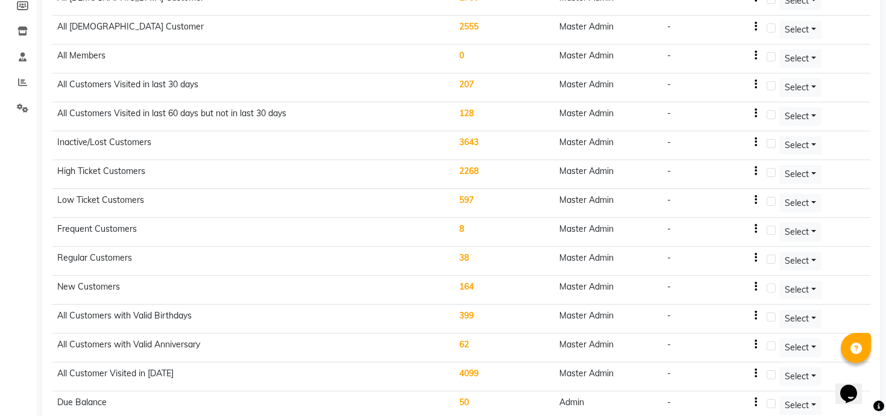
scroll to position [187, 0]
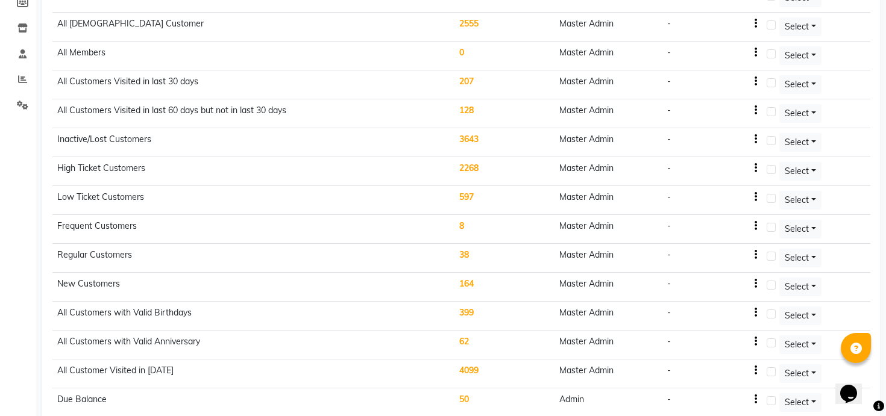
click at [475, 138] on td "3643" at bounding box center [504, 142] width 101 height 29
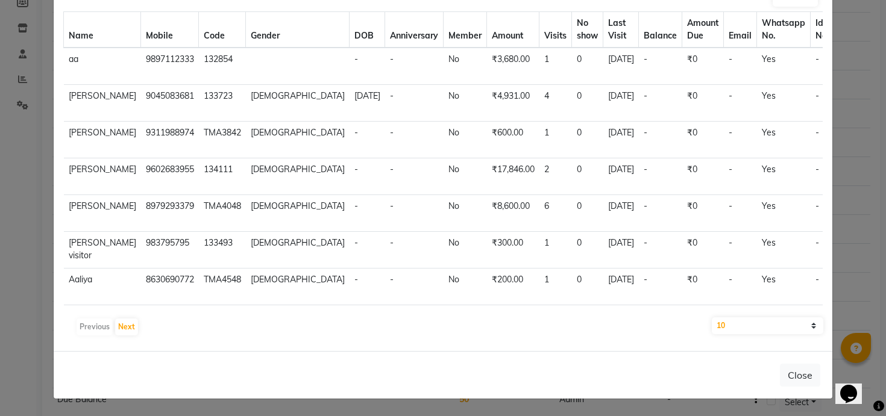
scroll to position [0, 0]
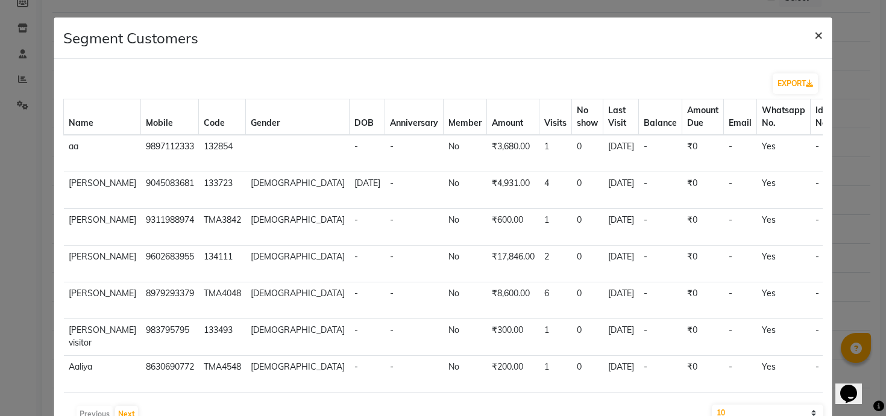
click at [821, 34] on span "×" at bounding box center [818, 34] width 8 height 18
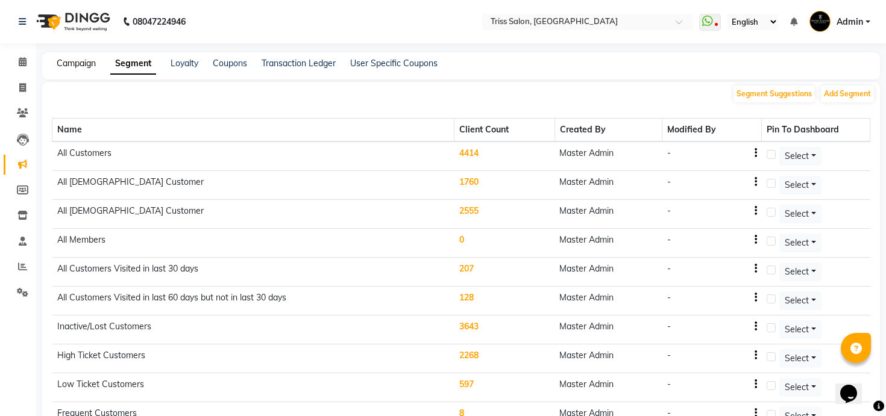
click at [57, 63] on link "Campaign" at bounding box center [76, 63] width 39 height 11
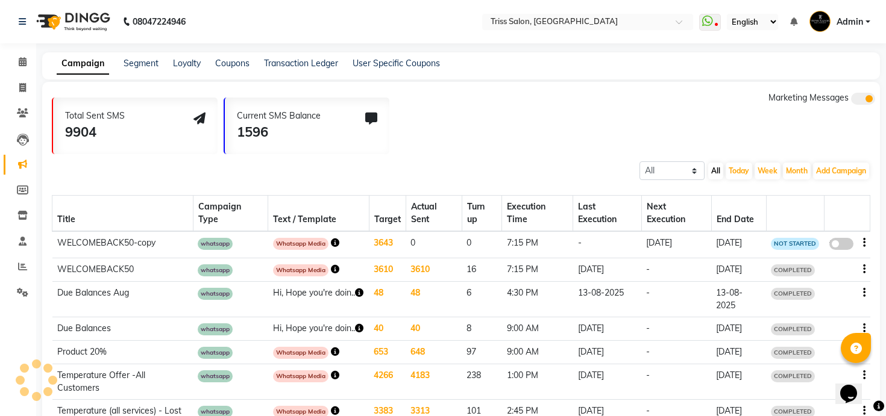
click at [836, 246] on span at bounding box center [841, 244] width 24 height 12
click at [845, 246] on input "false" at bounding box center [845, 246] width 0 height 0
select select "3"
select select "9231"
select select "1"
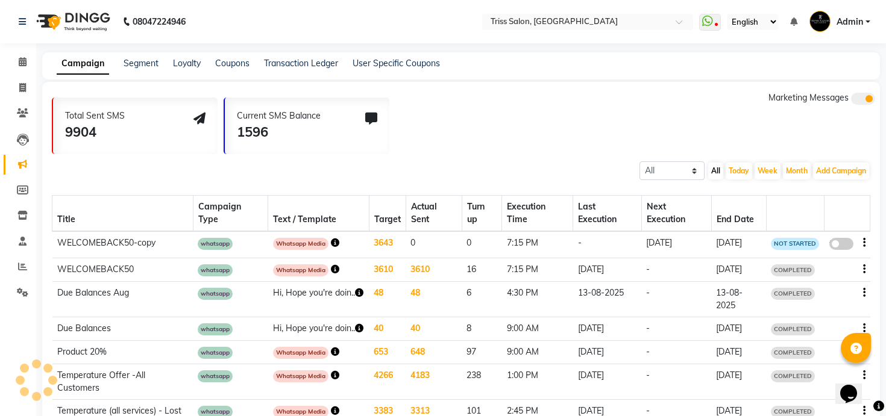
select select "2"
select select "1155"
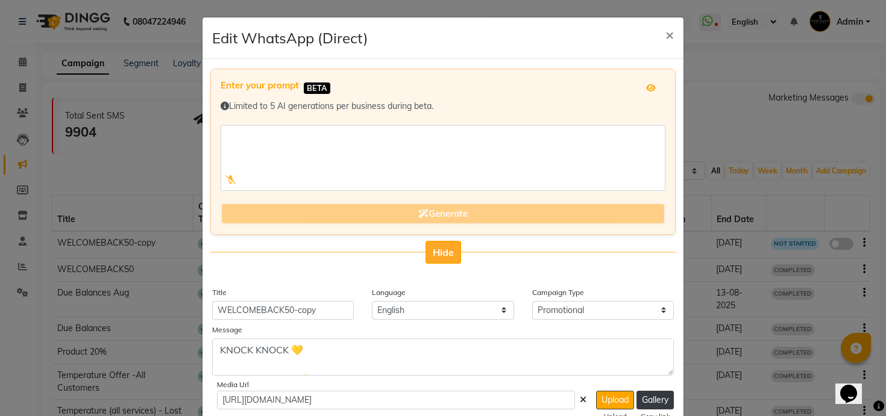
click at [446, 250] on span "Hide" at bounding box center [443, 252] width 21 height 12
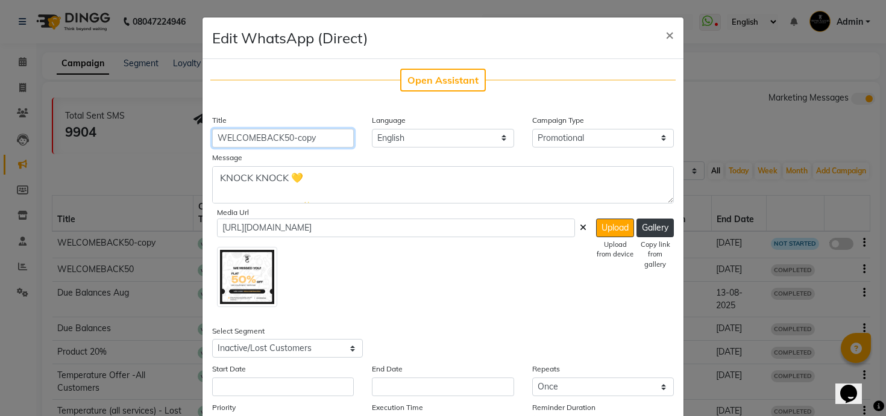
click at [307, 137] on input "WELCOMEBACK50-copy" at bounding box center [283, 138] width 142 height 19
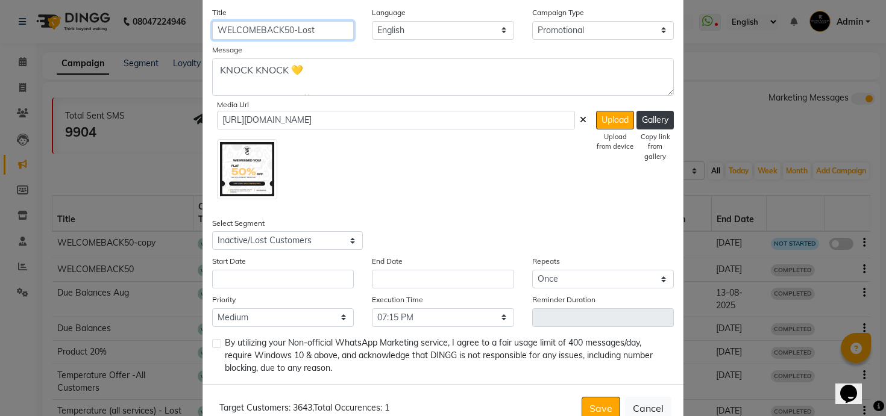
scroll to position [118, 0]
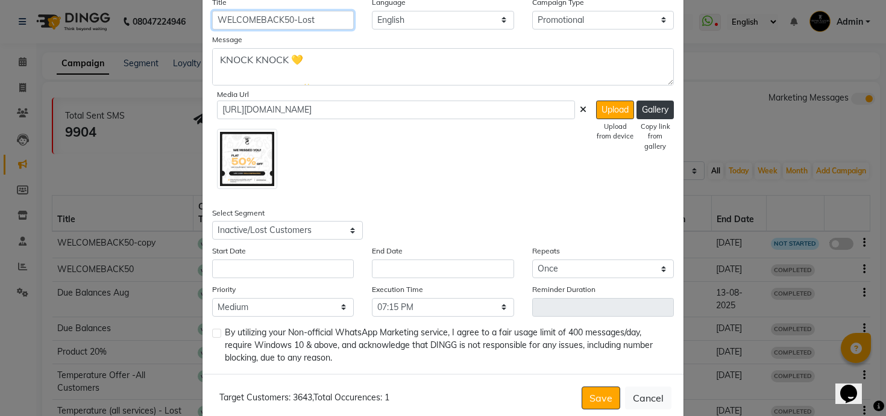
type input "WELCOMEBACK50-Lost"
click at [328, 274] on input "text" at bounding box center [283, 269] width 142 height 19
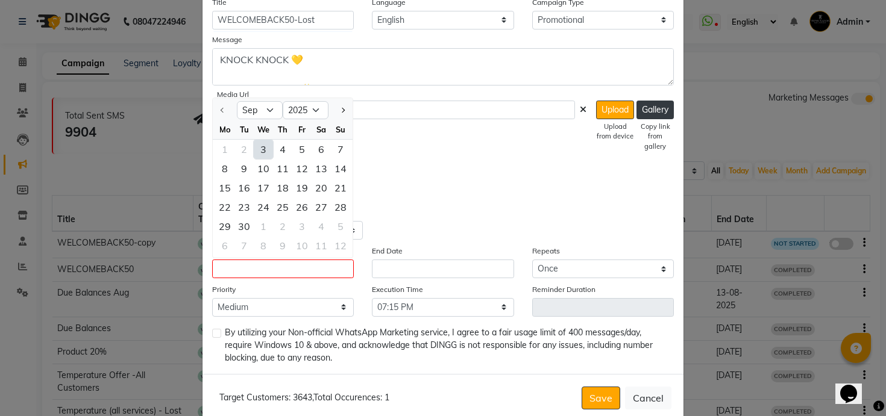
click at [259, 145] on div "3" at bounding box center [263, 149] width 19 height 19
type input "[DATE]"
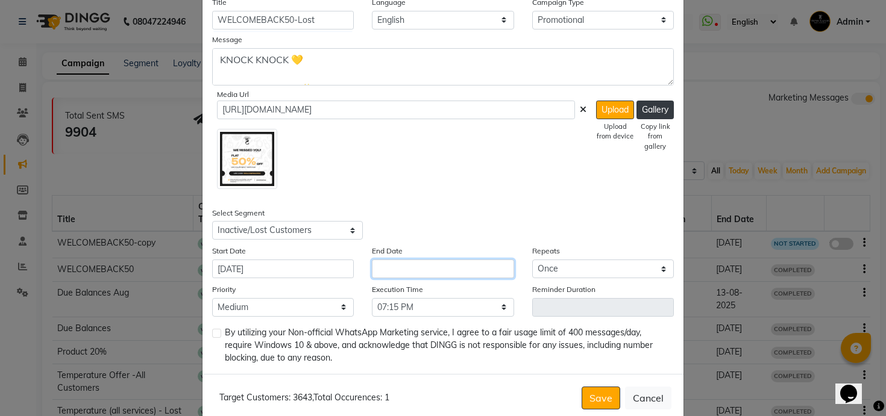
click at [415, 272] on input "text" at bounding box center [443, 269] width 142 height 19
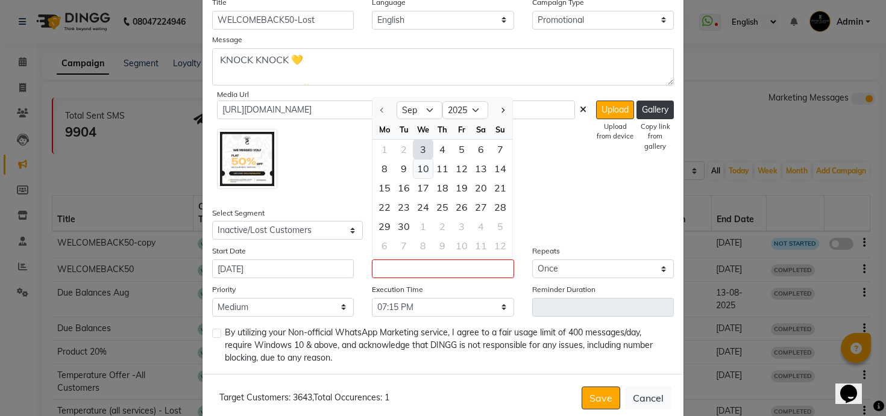
click at [424, 168] on div "10" at bounding box center [422, 168] width 19 height 19
type input "10-09-2025"
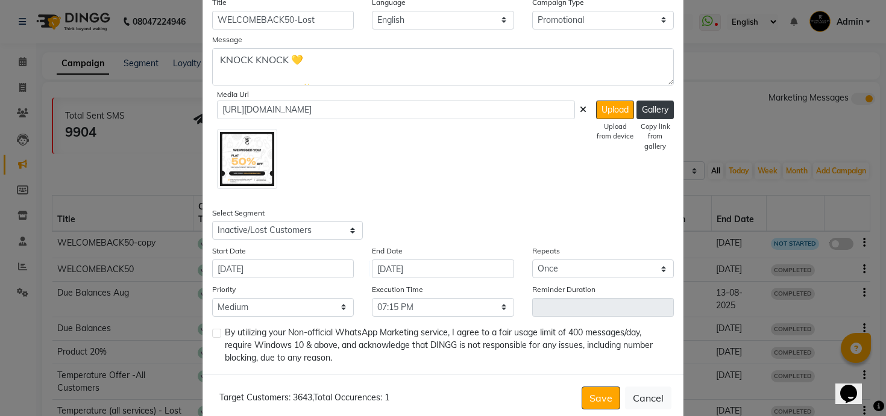
click at [218, 331] on label at bounding box center [216, 333] width 9 height 9
click at [218, 331] on input "checkbox" at bounding box center [216, 334] width 8 height 8
checkbox input "true"
click at [280, 300] on select "Low Medium High" at bounding box center [283, 307] width 142 height 19
select select "1"
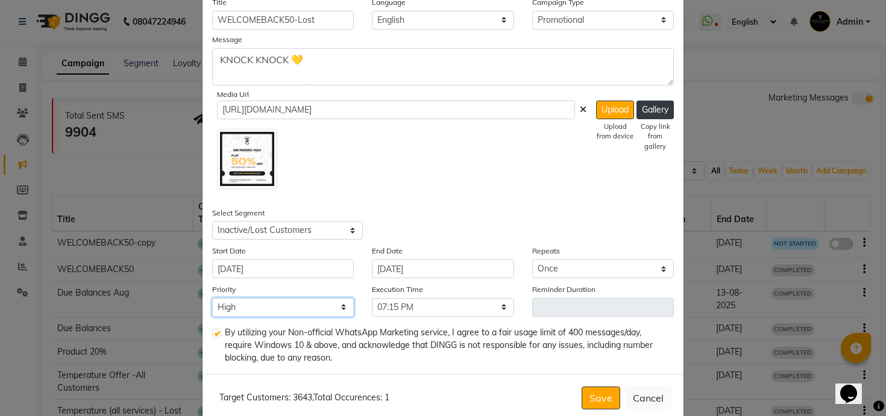
click at [212, 298] on select "Low Medium High" at bounding box center [283, 307] width 142 height 19
click at [246, 175] on img at bounding box center [247, 159] width 60 height 60
click at [263, 166] on img at bounding box center [247, 159] width 60 height 60
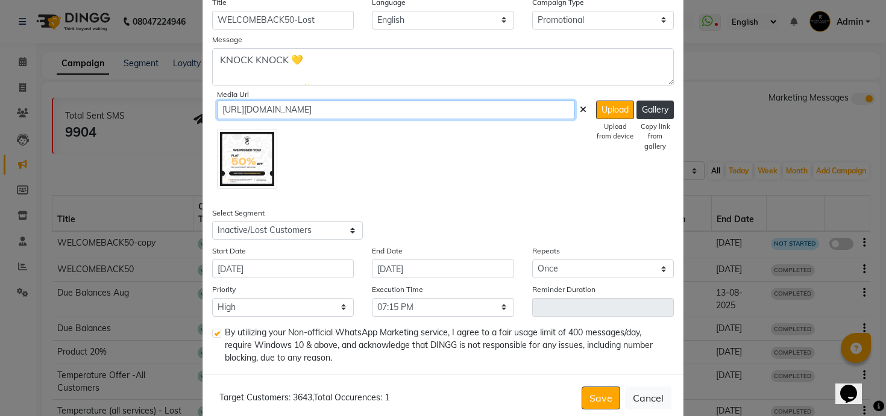
click at [517, 109] on input "https://ww4.in/a?c=HnwJjU" at bounding box center [396, 110] width 358 height 19
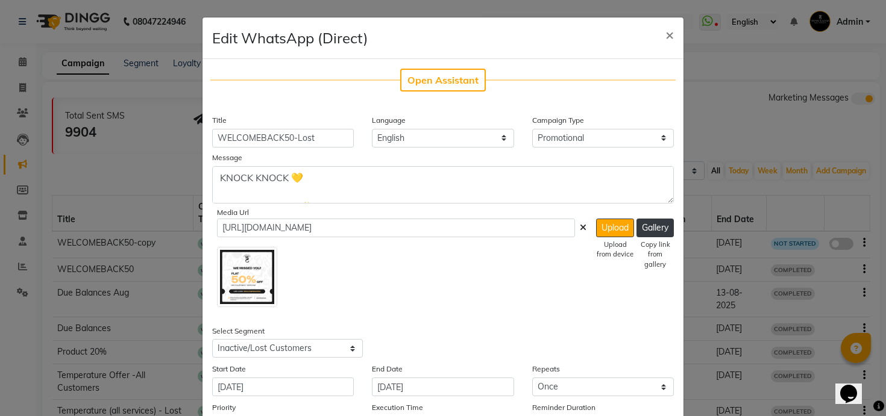
click at [750, 143] on ngb-modal-window "Edit WhatsApp (Direct) × Open Assistant Title WELCOMEBACK50-Lost Language Engli…" at bounding box center [443, 208] width 886 height 416
click at [667, 34] on span "×" at bounding box center [669, 34] width 8 height 18
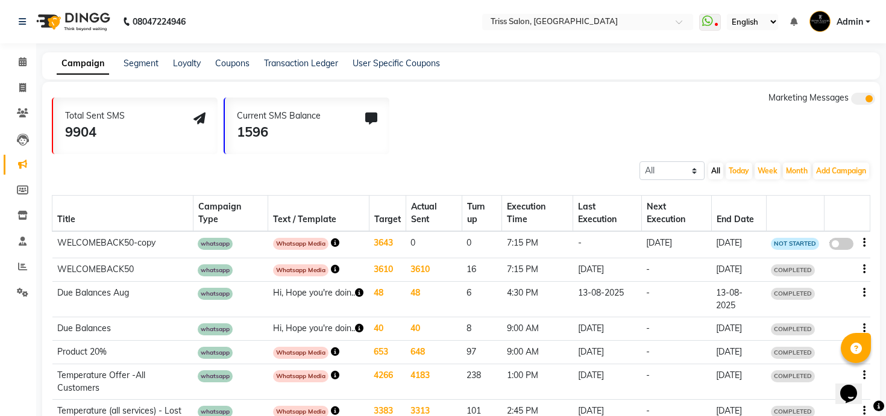
click at [332, 242] on icon "button" at bounding box center [335, 243] width 8 height 8
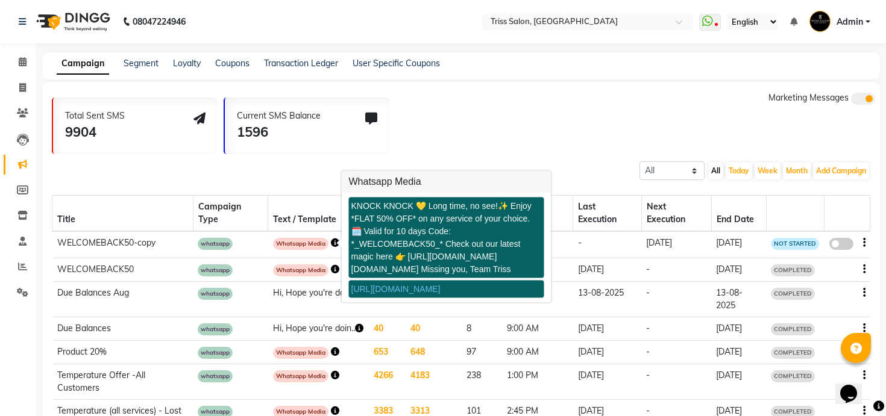
click at [381, 294] on link "https://ww4.in/a?c=2QD5Lx" at bounding box center [395, 289] width 89 height 10
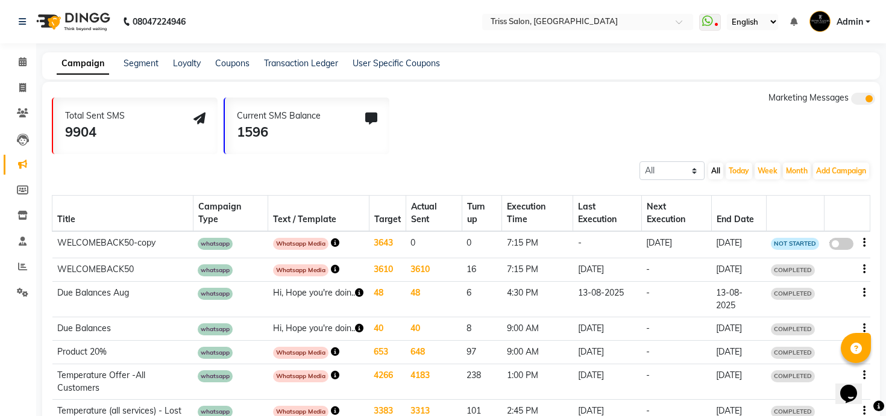
click at [841, 243] on span at bounding box center [841, 244] width 24 height 12
click at [845, 246] on input "false" at bounding box center [845, 246] width 0 height 0
select select "3"
select select "9231"
select select "1"
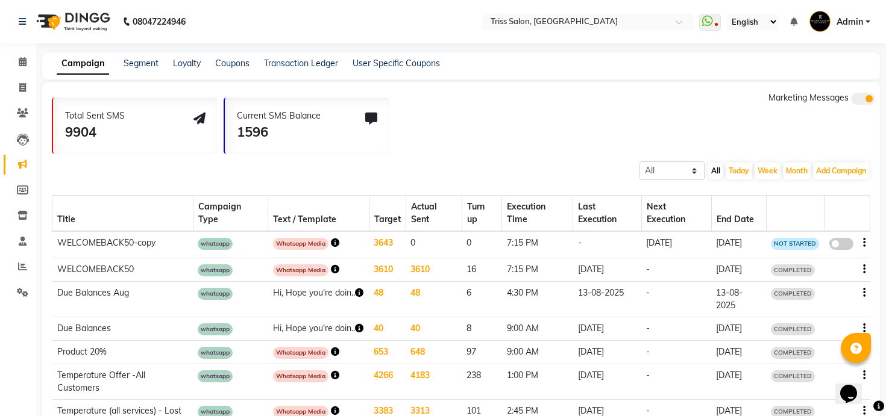
select select "2"
select select "1155"
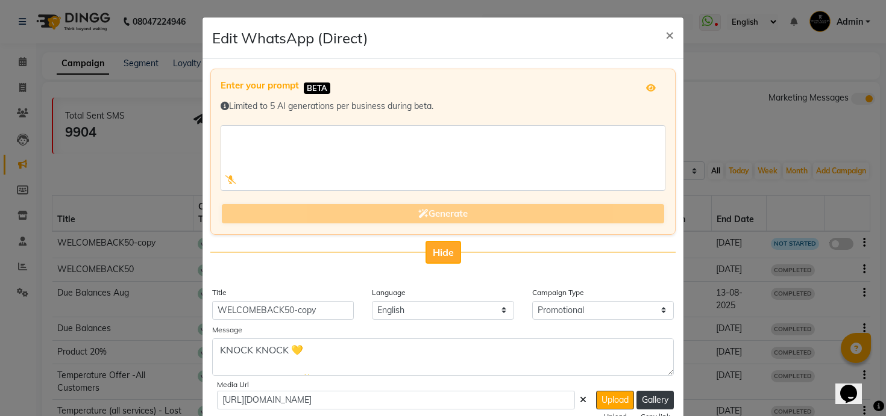
click at [447, 253] on span "Hide" at bounding box center [443, 252] width 21 height 12
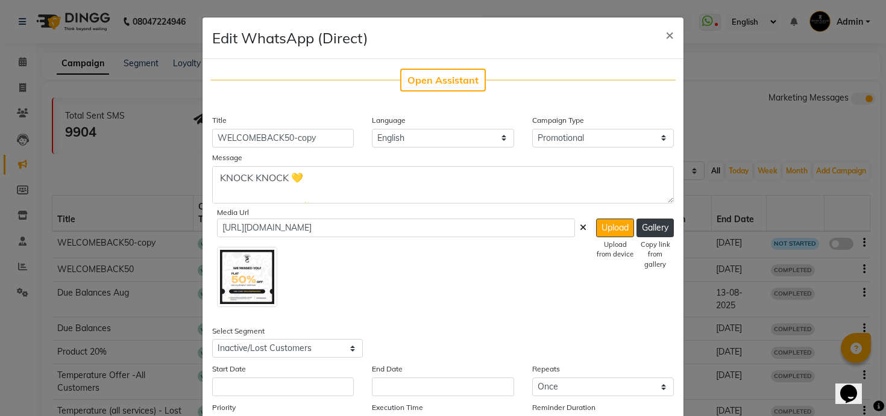
click at [254, 271] on img at bounding box center [247, 277] width 60 height 60
click at [600, 227] on button "Upload" at bounding box center [615, 228] width 38 height 19
click at [648, 229] on button "Gallery" at bounding box center [654, 228] width 37 height 19
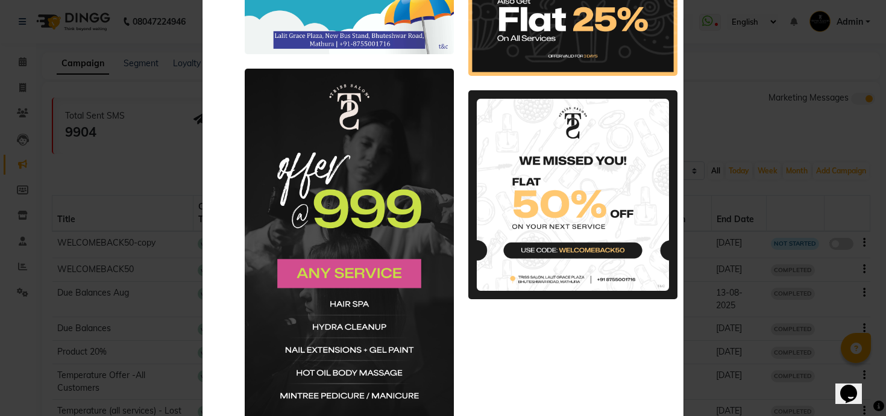
scroll to position [820, 0]
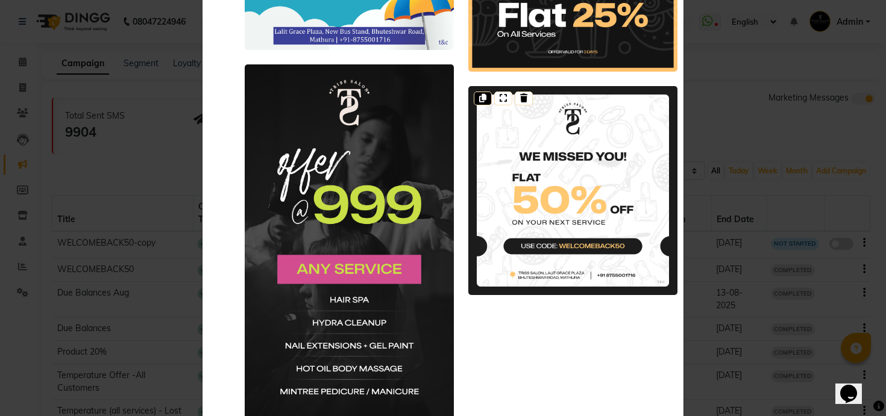
click at [480, 99] on icon at bounding box center [482, 98] width 7 height 8
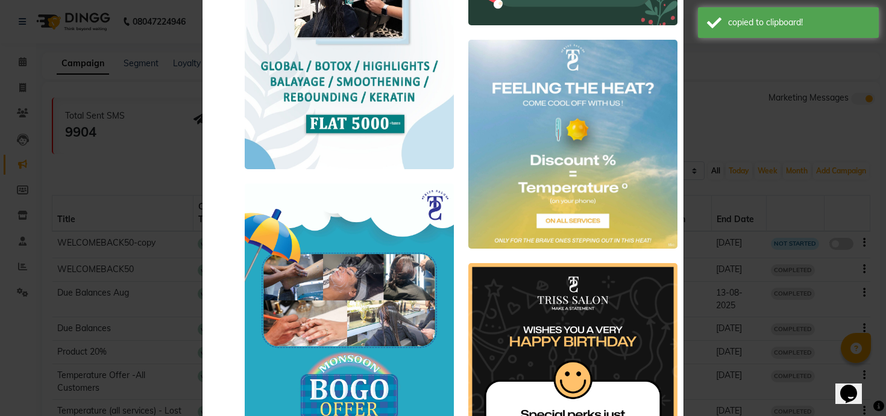
scroll to position [0, 0]
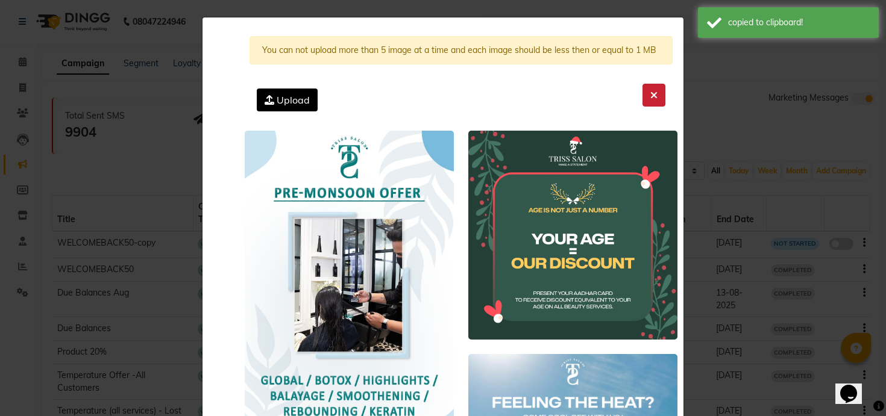
click at [652, 95] on icon at bounding box center [653, 95] width 7 height 10
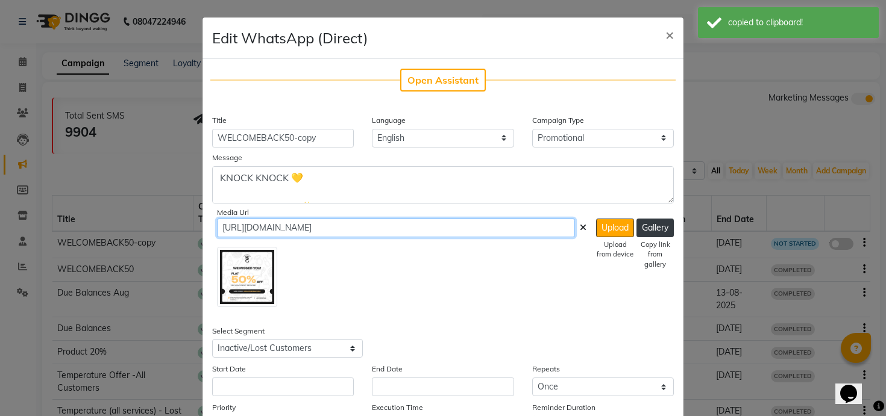
click at [411, 228] on input "https://ww4.in/a?c=HnwJjU" at bounding box center [396, 228] width 358 height 19
paste input "2QD5Lx"
type input "https://ww4.in/a?c=2QD5Lx"
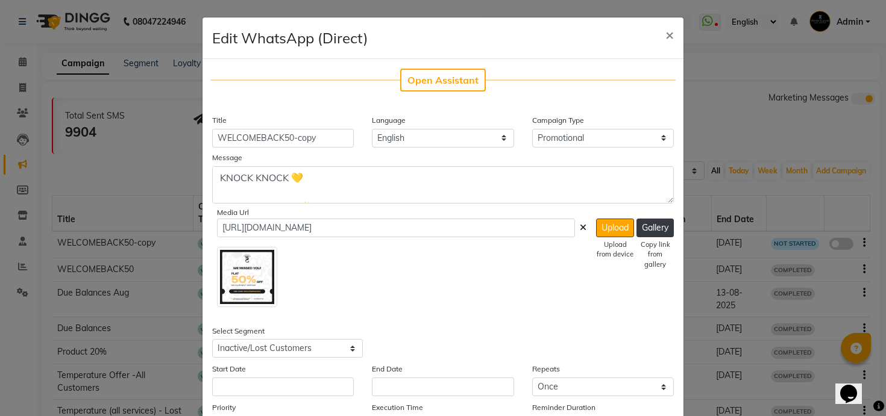
click at [268, 292] on img at bounding box center [247, 277] width 60 height 60
click at [494, 257] on div at bounding box center [401, 274] width 369 height 65
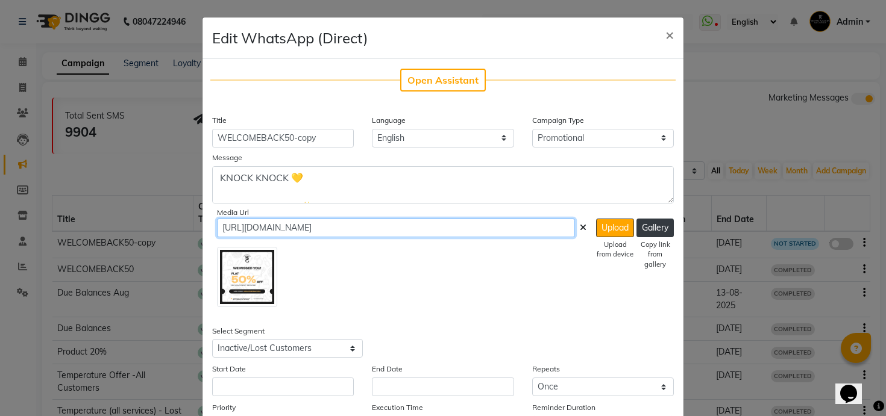
click at [366, 232] on input "https://ww4.in/a?c=2QD5Lx" at bounding box center [396, 228] width 358 height 19
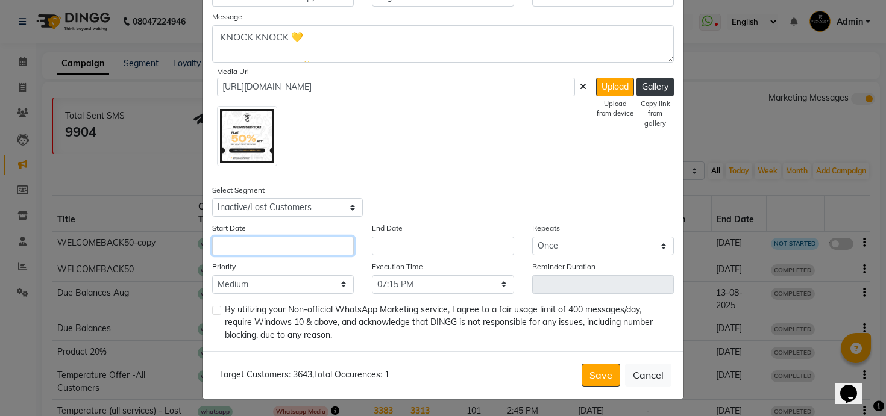
click at [330, 243] on input "text" at bounding box center [283, 246] width 142 height 19
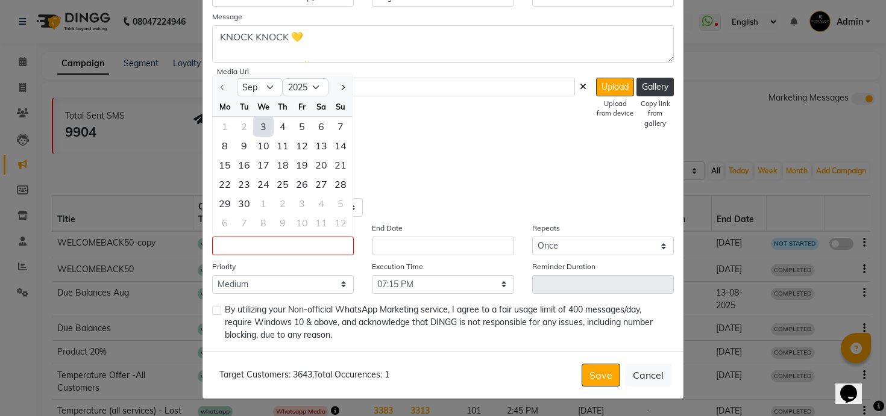
click at [265, 125] on div "3" at bounding box center [263, 126] width 19 height 19
type input "[DATE]"
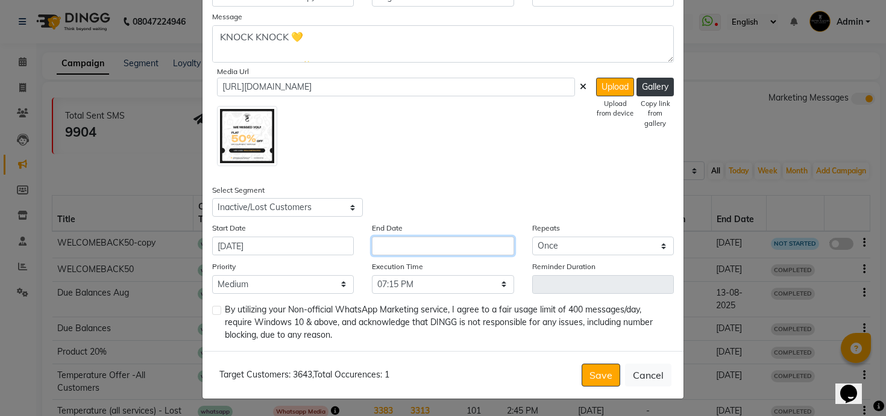
click at [406, 251] on input "text" at bounding box center [443, 246] width 142 height 19
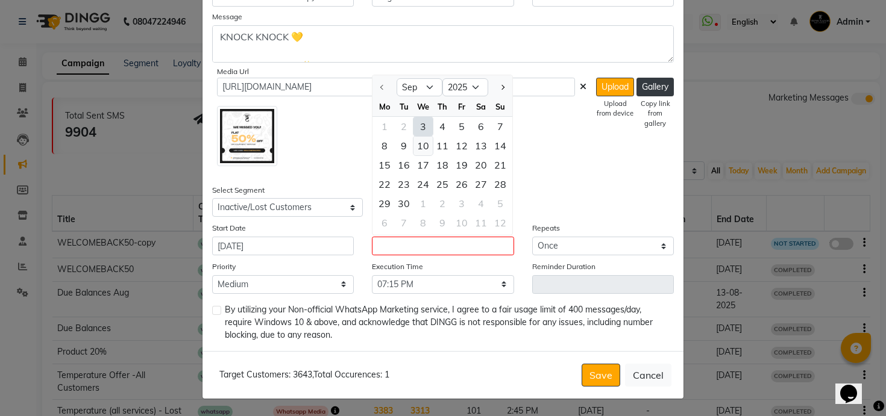
click at [427, 145] on div "10" at bounding box center [422, 145] width 19 height 19
type input "10-09-2025"
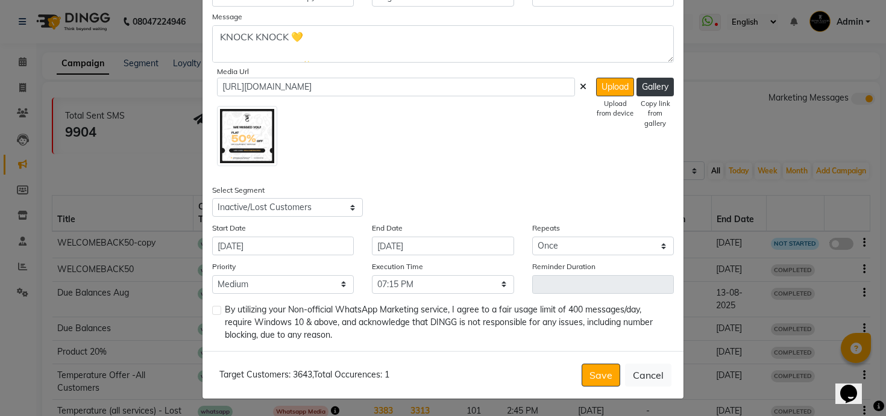
click at [217, 311] on label at bounding box center [216, 310] width 9 height 9
click at [217, 311] on input "checkbox" at bounding box center [216, 311] width 8 height 8
checkbox input "true"
click at [270, 301] on div "Open Assistant Title WELCOMEBACK50-copy Language English Campaign Type Select B…" at bounding box center [442, 134] width 481 height 433
click at [270, 289] on select "Low Medium High" at bounding box center [283, 284] width 142 height 19
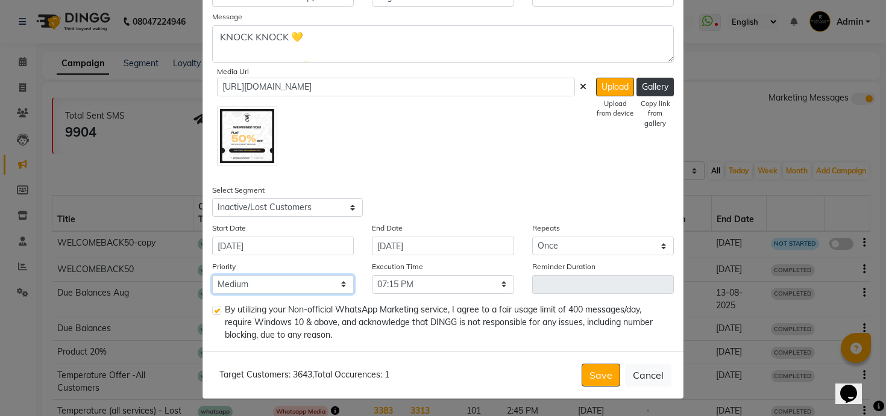
select select "1"
click at [212, 275] on select "Low Medium High" at bounding box center [283, 284] width 142 height 19
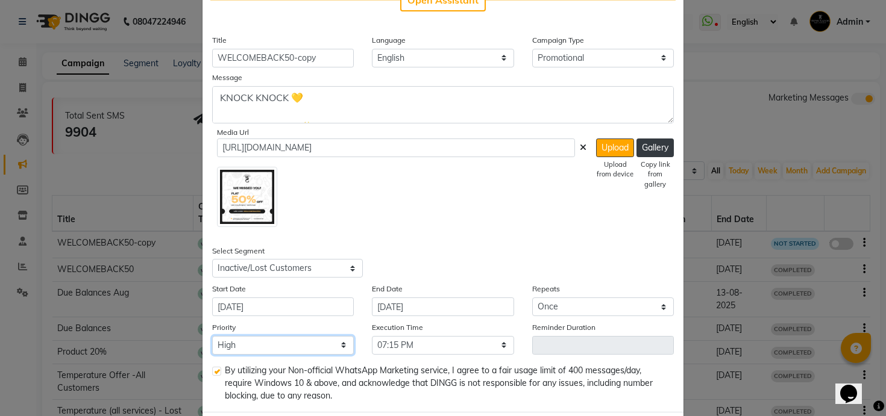
scroll to position [0, 0]
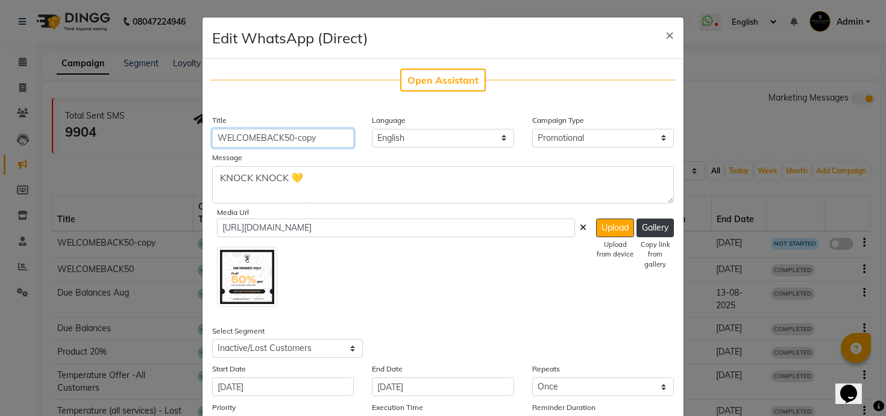
click at [310, 139] on input "WELCOMEBACK50-copy" at bounding box center [283, 138] width 142 height 19
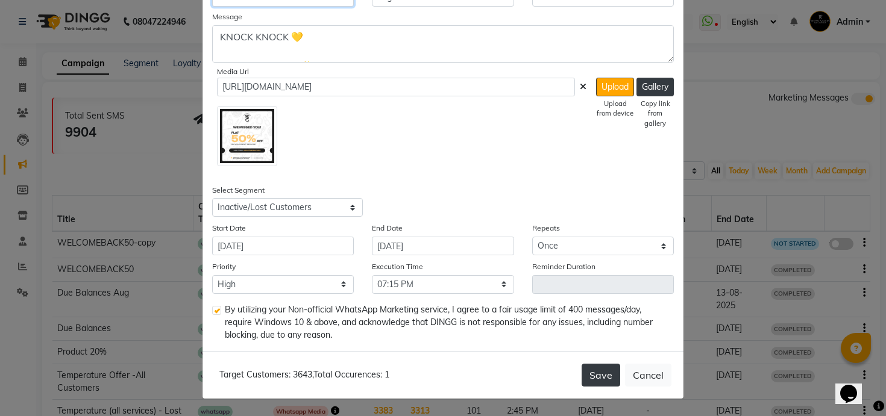
type input "WELCOMEBACK50-Lost"
click at [593, 376] on button "Save" at bounding box center [600, 375] width 39 height 23
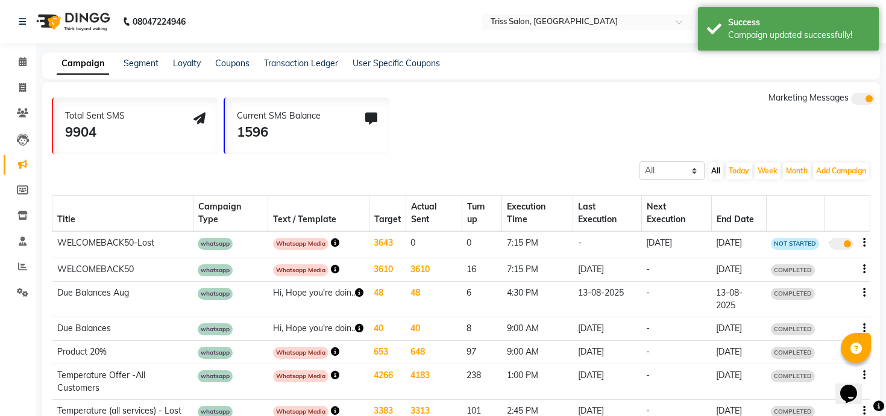
click at [845, 241] on span at bounding box center [841, 244] width 24 height 12
click at [842, 246] on input "true" at bounding box center [842, 246] width 0 height 0
click at [840, 245] on span at bounding box center [841, 244] width 24 height 12
click at [845, 246] on input "false" at bounding box center [845, 246] width 0 height 0
select select "3"
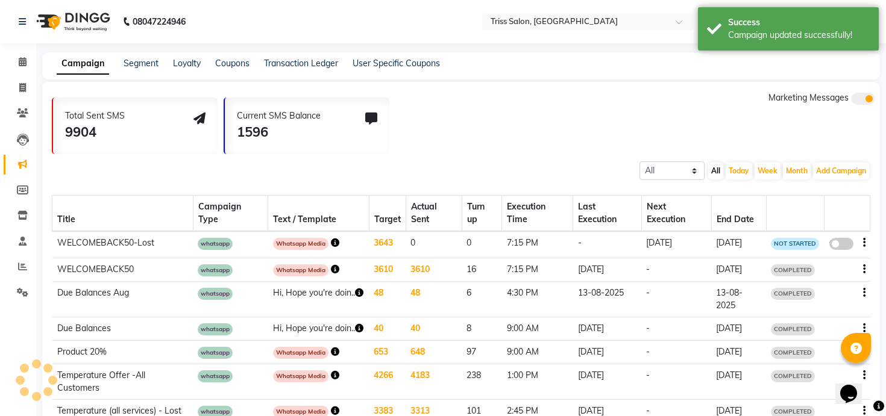
select select "9231"
select select "1"
select select "1155"
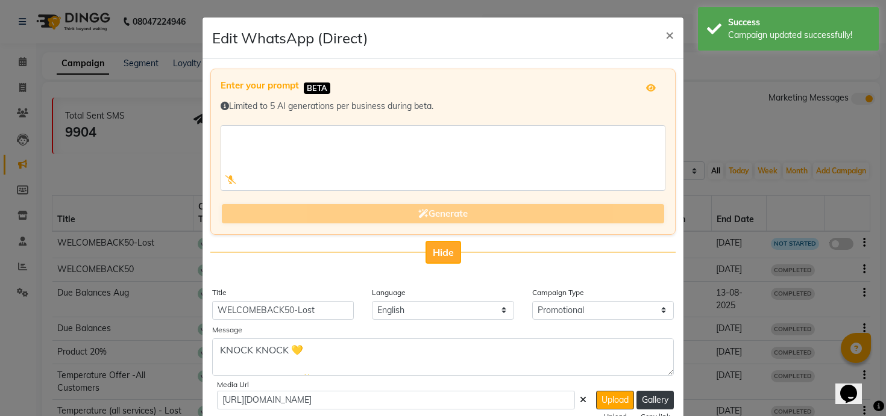
click at [434, 256] on span "Hide" at bounding box center [443, 252] width 21 height 12
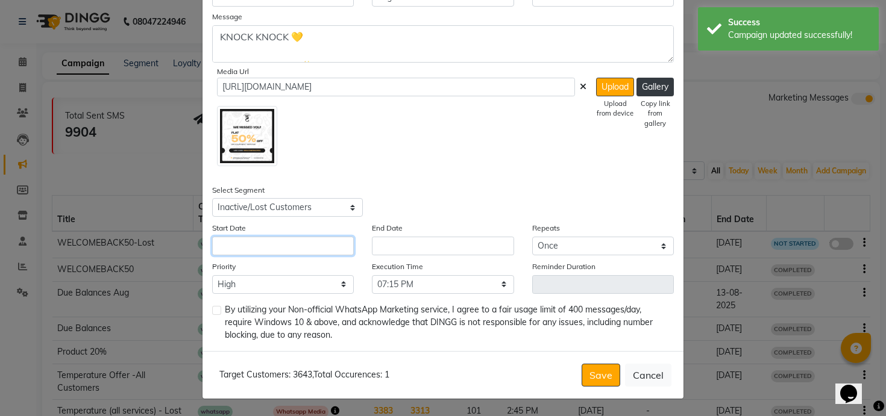
click at [341, 251] on input "text" at bounding box center [283, 246] width 142 height 19
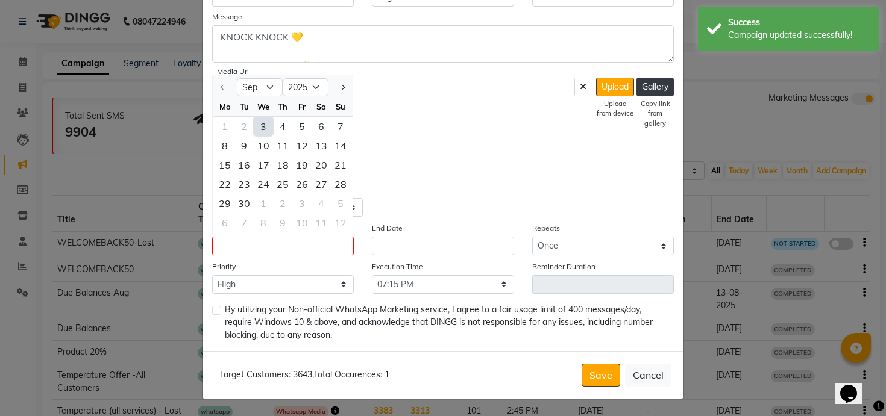
click at [263, 130] on div "3" at bounding box center [263, 126] width 19 height 19
type input "[DATE]"
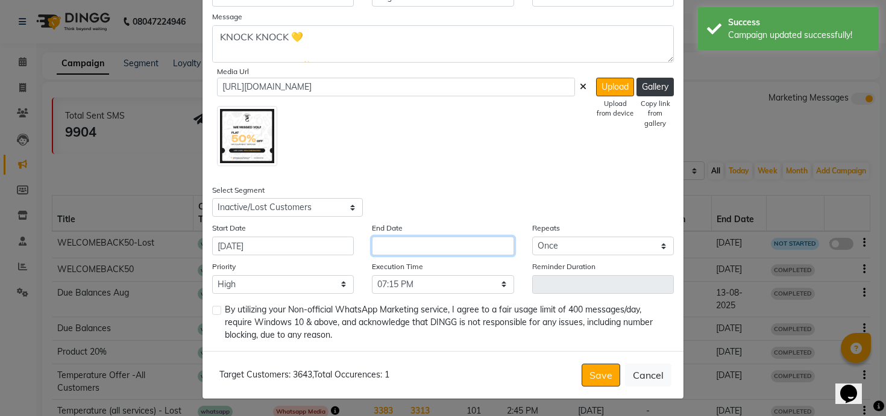
click at [388, 242] on input "text" at bounding box center [443, 246] width 142 height 19
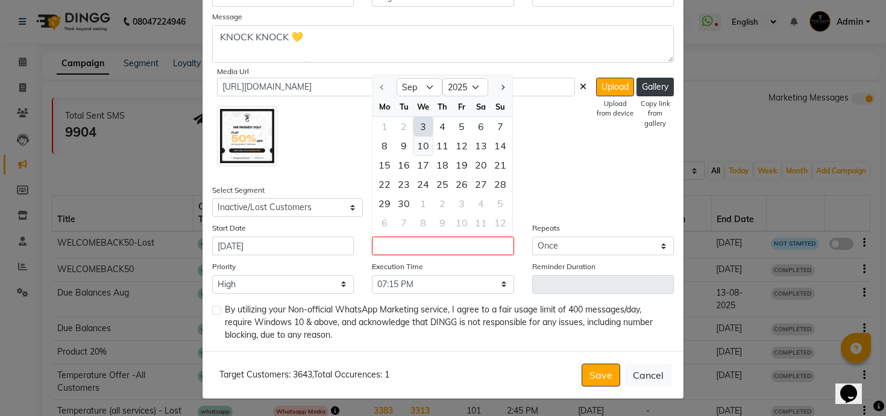
click at [422, 149] on div "10" at bounding box center [422, 145] width 19 height 19
type input "10-09-2025"
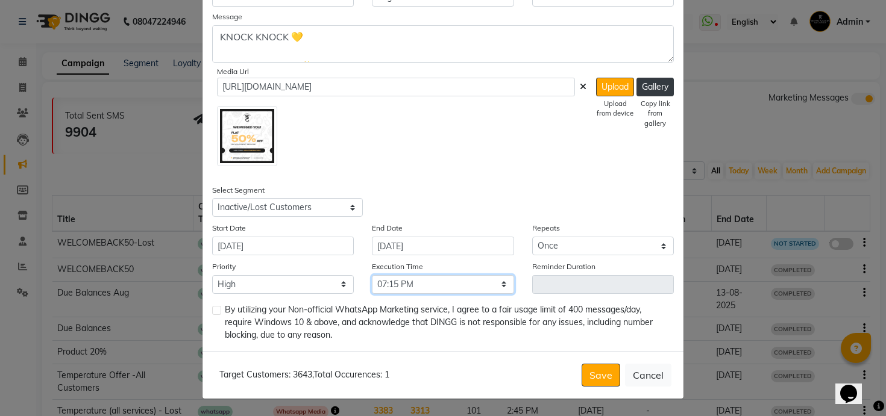
click at [437, 286] on select "Select 09:00 AM 09:15 AM 09:30 AM 09:45 AM 10:00 AM 10:15 AM 10:30 AM 10:45 AM …" at bounding box center [443, 284] width 142 height 19
select select "690"
click at [372, 275] on select "Select 09:00 AM 09:15 AM 09:30 AM 09:45 AM 10:00 AM 10:15 AM 10:30 AM 10:45 AM …" at bounding box center [443, 284] width 142 height 19
click at [215, 313] on label at bounding box center [216, 310] width 9 height 9
click at [215, 313] on input "checkbox" at bounding box center [216, 311] width 8 height 8
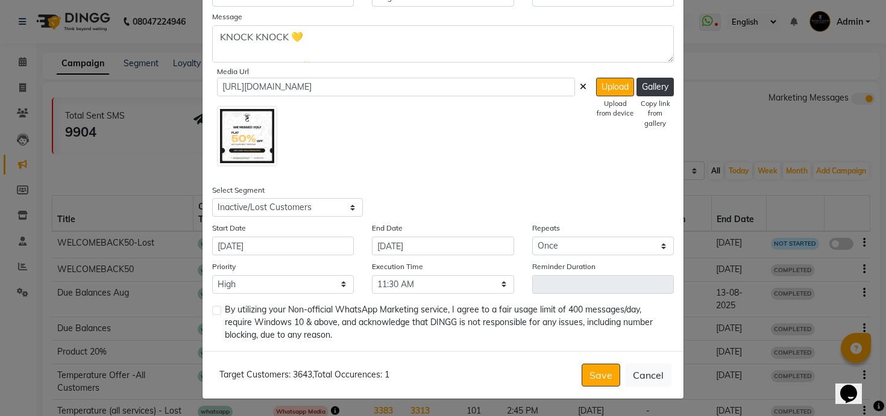
checkbox input "true"
click at [601, 372] on button "Save" at bounding box center [600, 375] width 39 height 23
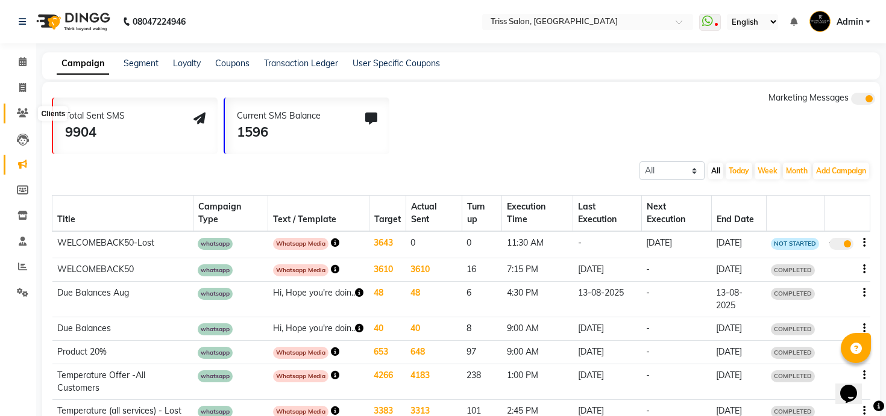
click at [25, 113] on icon at bounding box center [22, 112] width 11 height 9
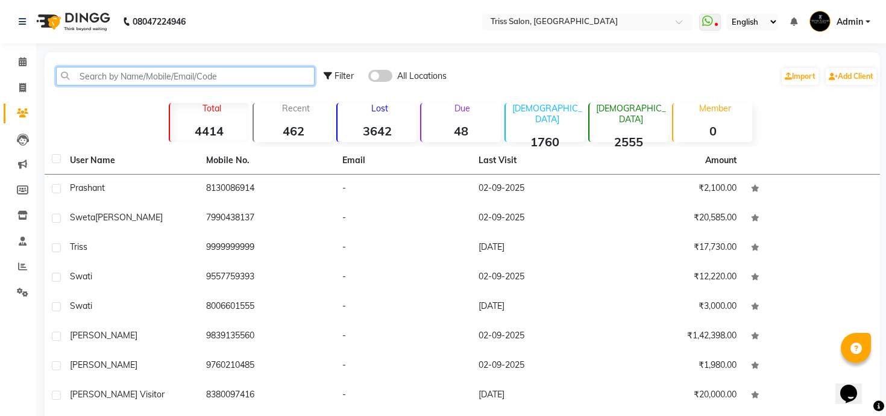
click at [142, 75] on input "text" at bounding box center [185, 76] width 258 height 19
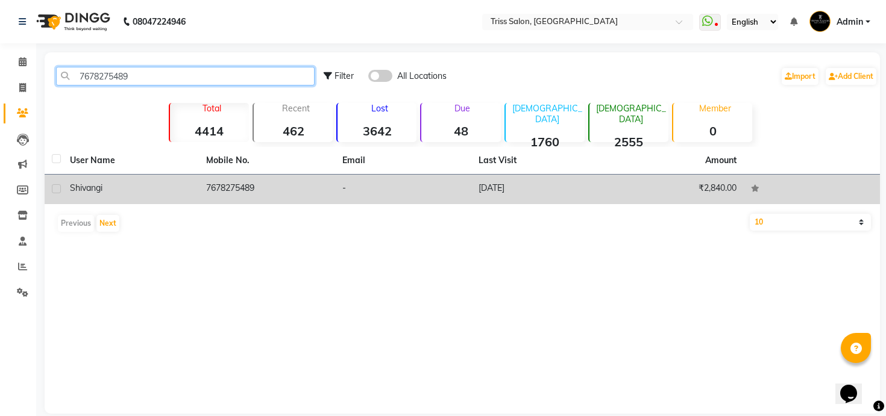
type input "7678275489"
click at [505, 187] on td "[DATE]" at bounding box center [539, 190] width 136 height 30
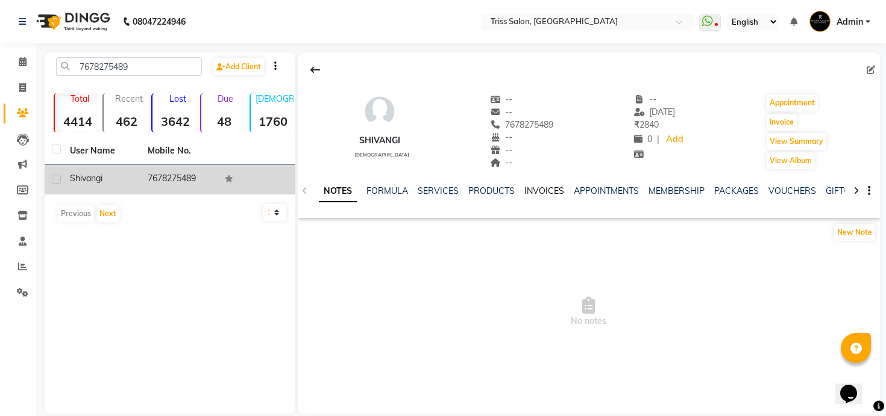
click at [547, 191] on link "INVOICES" at bounding box center [544, 191] width 40 height 11
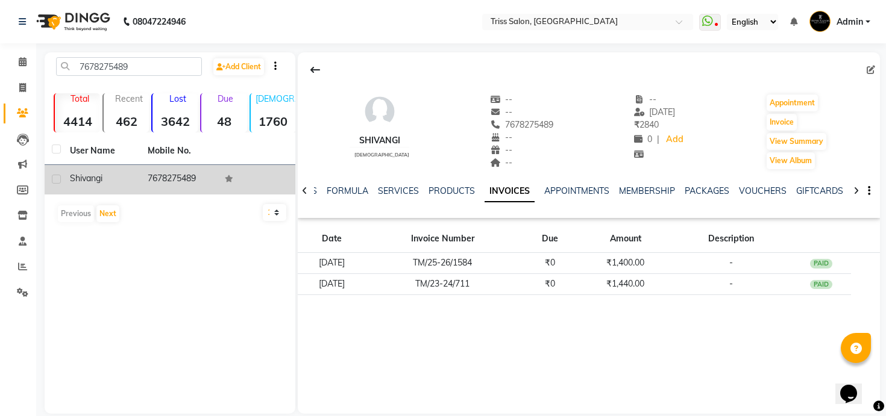
click at [228, 120] on strong "48" at bounding box center [223, 121] width 45 height 15
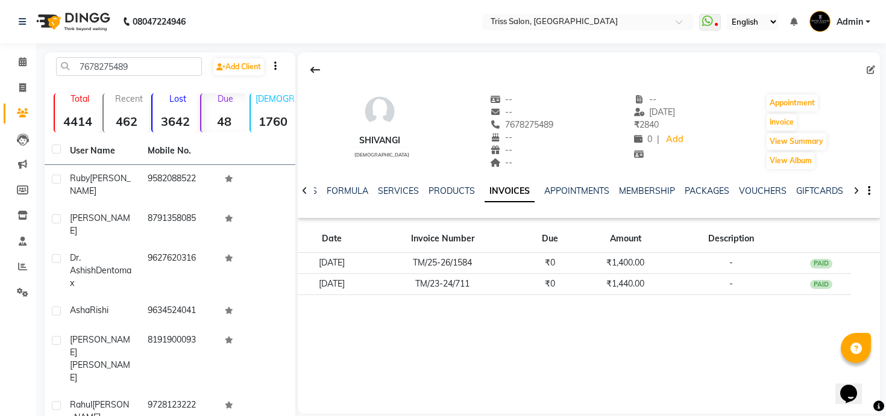
click at [25, 282] on li "Settings" at bounding box center [18, 293] width 36 height 26
click at [18, 162] on icon at bounding box center [22, 164] width 9 height 9
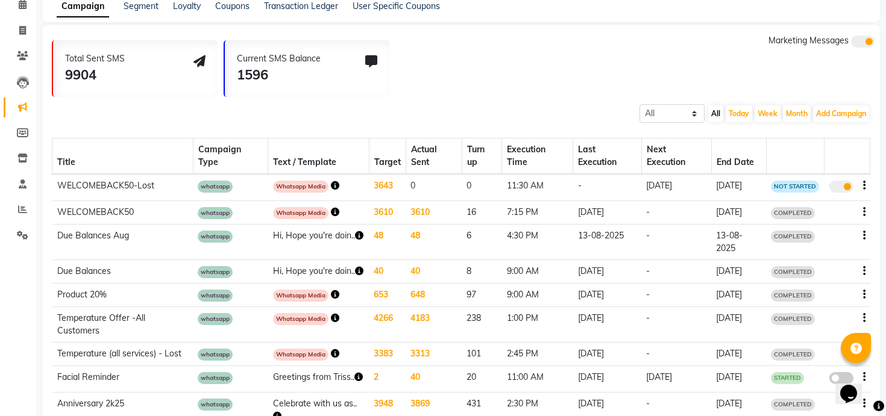
scroll to position [60, 0]
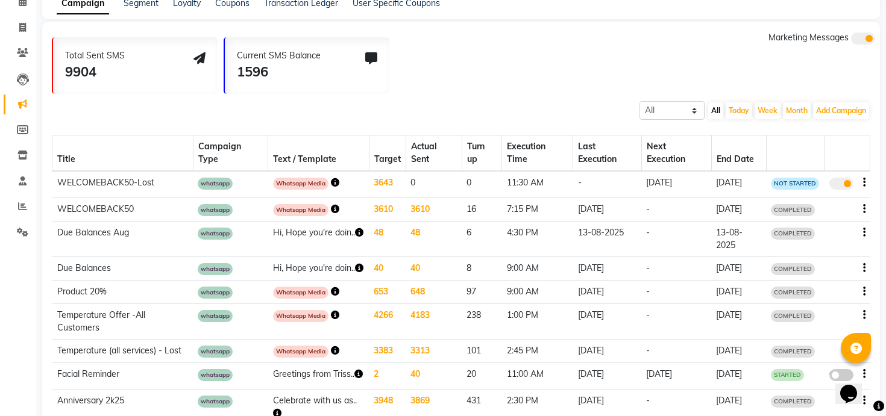
click at [862, 239] on div at bounding box center [846, 233] width 36 height 13
click at [864, 233] on icon "button" at bounding box center [864, 233] width 2 height 1
click at [836, 240] on div "Copy" at bounding box center [830, 238] width 37 height 15
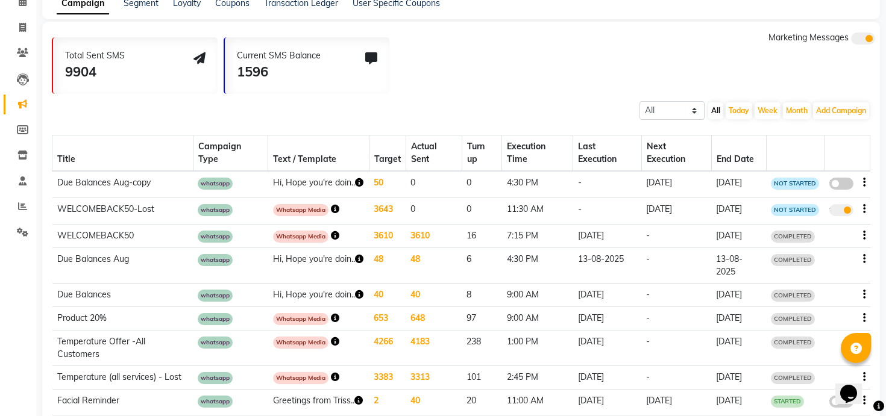
scroll to position [0, 0]
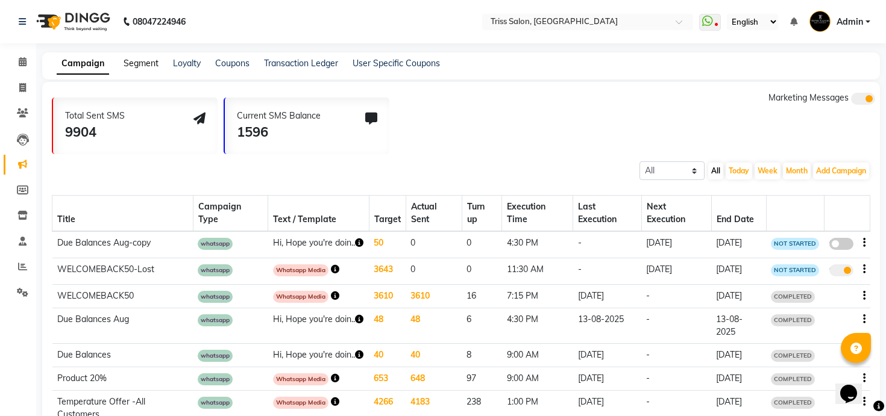
click at [136, 61] on link "Segment" at bounding box center [141, 63] width 35 height 11
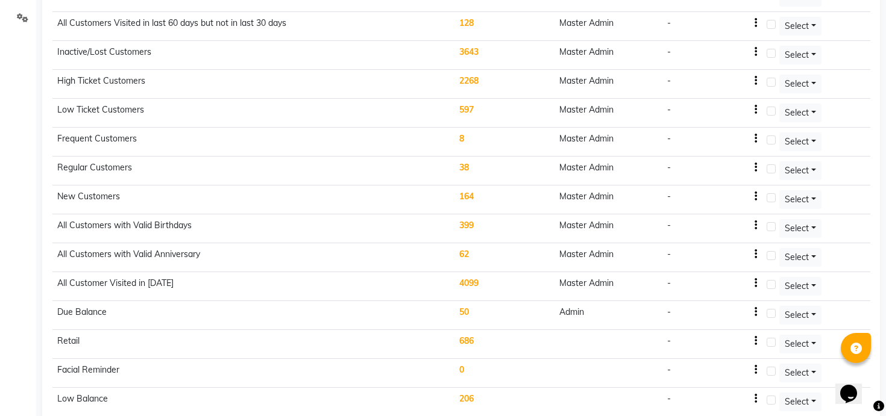
scroll to position [332, 0]
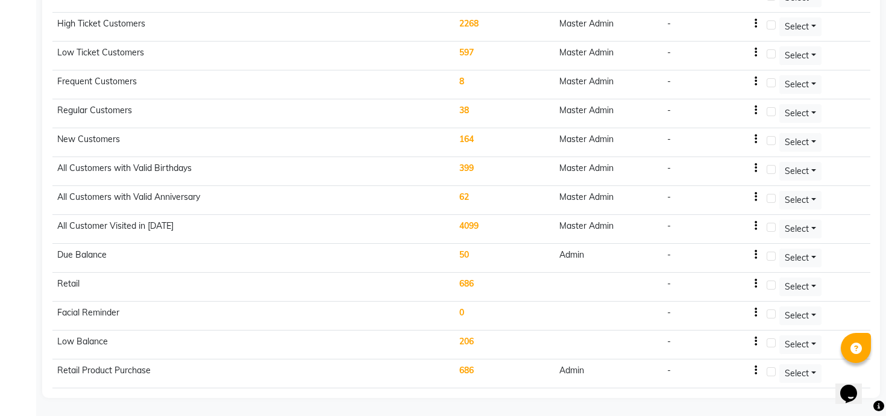
click at [468, 255] on td "50" at bounding box center [504, 258] width 101 height 29
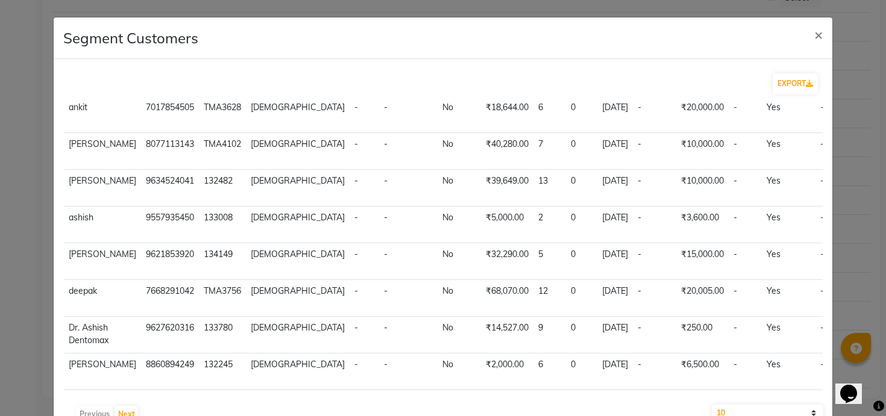
scroll to position [87, 0]
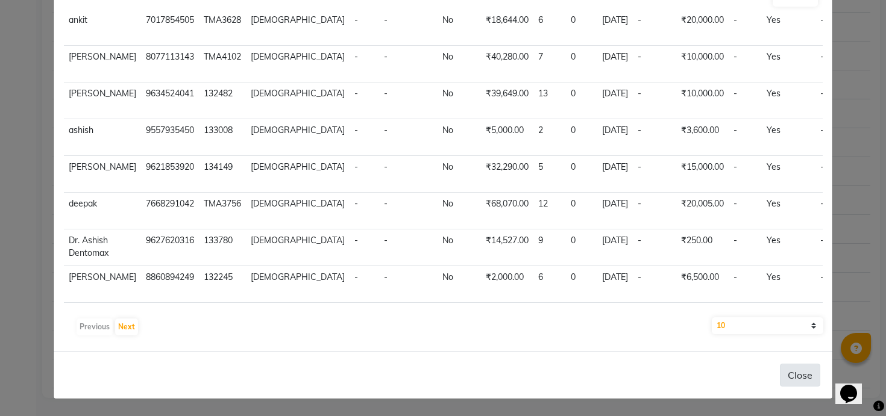
click at [797, 371] on button "Close" at bounding box center [800, 375] width 40 height 23
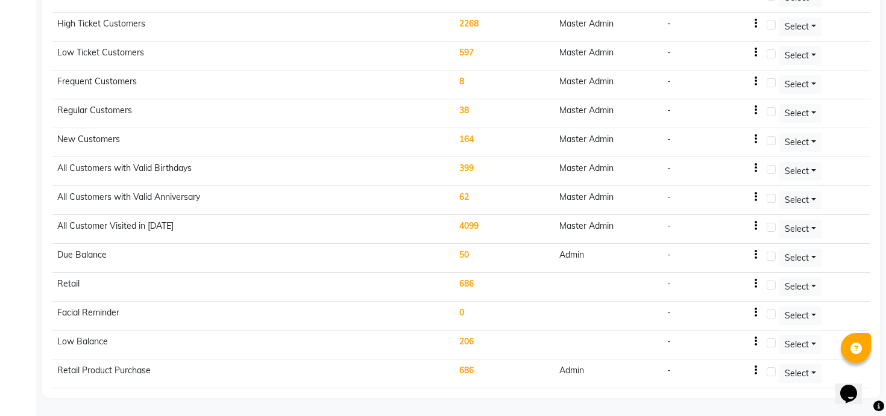
click at [757, 255] on icon "button" at bounding box center [755, 255] width 2 height 1
click at [734, 246] on div "Edit" at bounding box center [727, 247] width 29 height 15
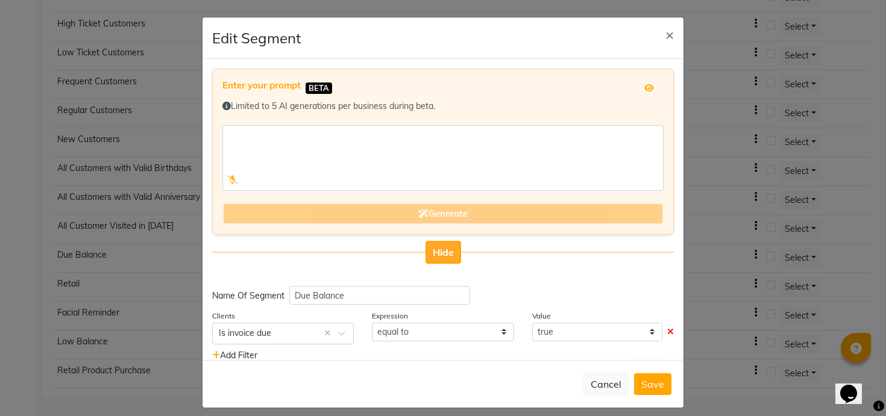
click at [432, 242] on button "Hide" at bounding box center [443, 252] width 36 height 23
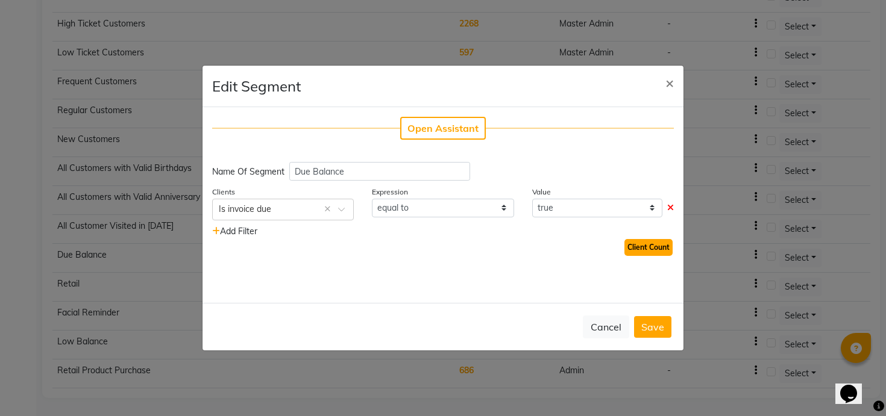
click at [650, 251] on button "Client Count" at bounding box center [648, 247] width 48 height 17
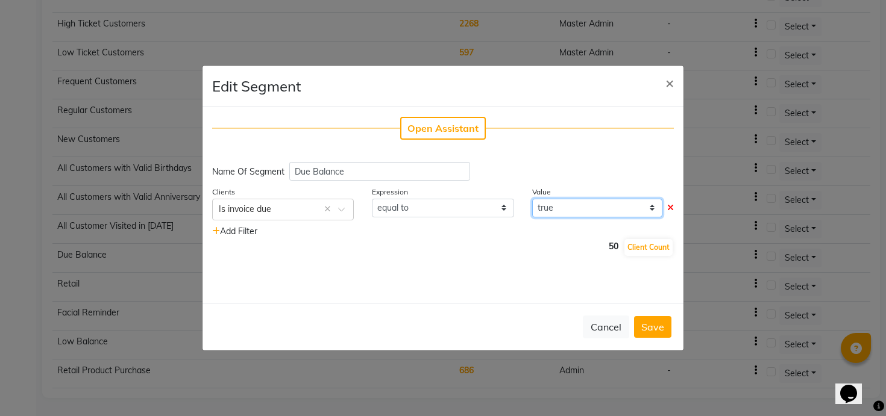
click at [593, 204] on select "true false" at bounding box center [597, 208] width 130 height 19
click at [532, 199] on select "true false" at bounding box center [597, 208] width 130 height 19
click at [648, 256] on div "50 Client Count" at bounding box center [443, 247] width 462 height 19
click at [648, 249] on button "Client Count" at bounding box center [648, 247] width 48 height 17
click at [637, 209] on select "true false" at bounding box center [597, 208] width 130 height 19
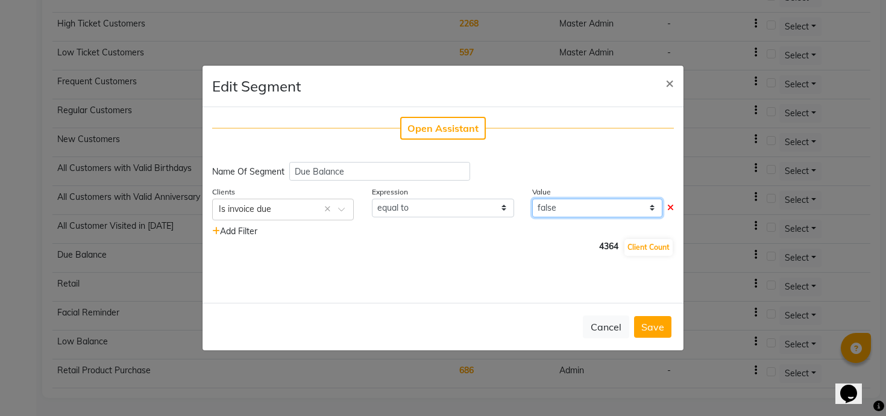
select select "true"
click at [532, 199] on select "true false" at bounding box center [597, 208] width 130 height 19
click at [647, 246] on button "Client Count" at bounding box center [648, 247] width 48 height 17
click at [651, 328] on button "Save" at bounding box center [652, 327] width 37 height 22
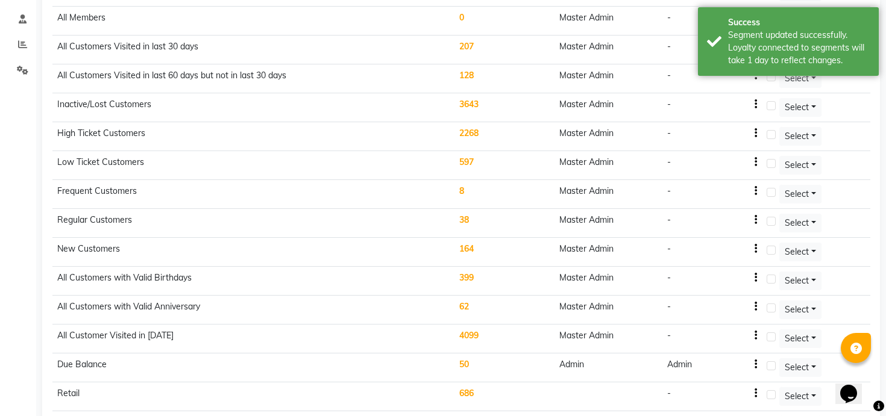
scroll to position [0, 0]
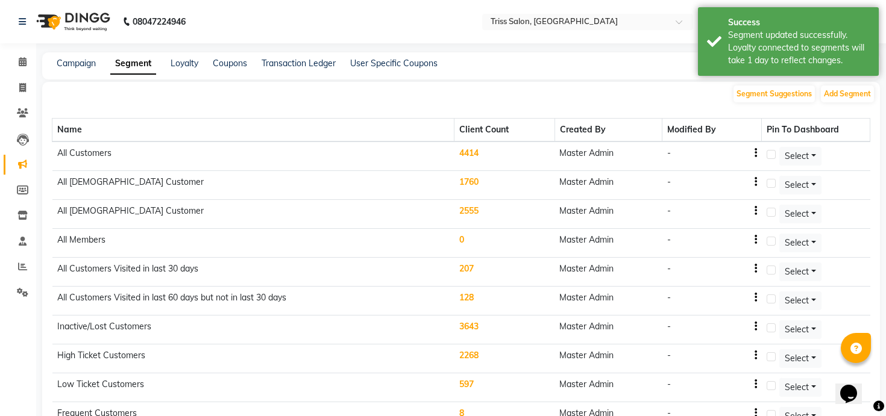
click at [77, 57] on div "Campaign" at bounding box center [76, 63] width 39 height 13
click at [77, 62] on link "Campaign" at bounding box center [76, 63] width 39 height 11
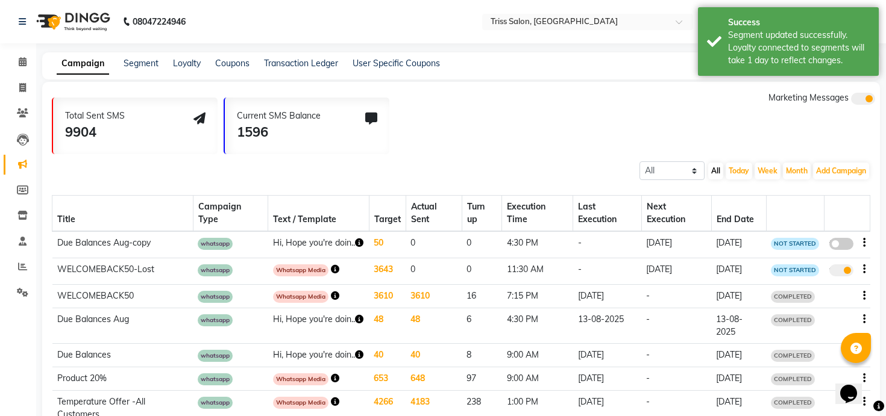
click at [848, 248] on span at bounding box center [841, 244] width 24 height 12
click at [845, 246] on input "false" at bounding box center [845, 246] width 0 height 0
select select "3"
select select "29291"
select select "1"
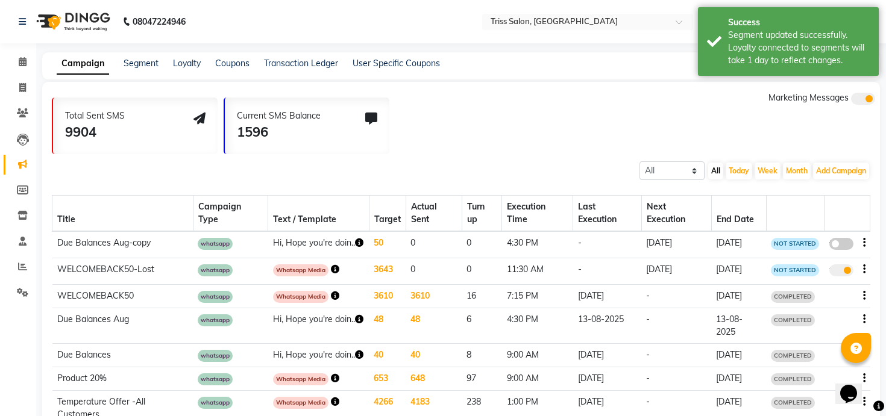
select select "1"
select select "990"
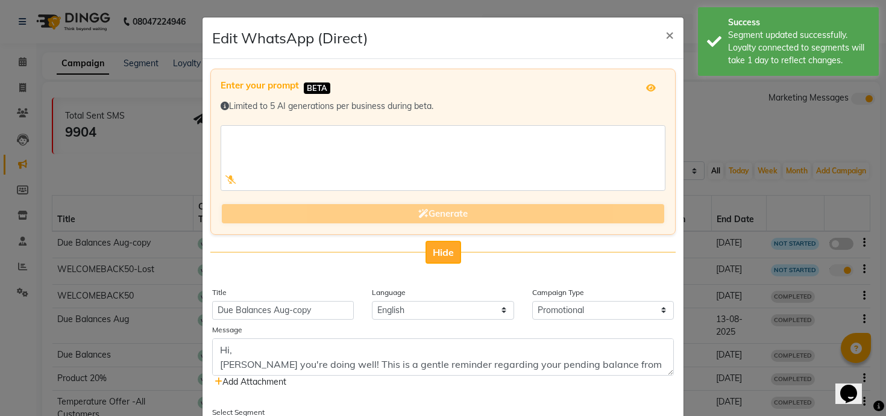
click at [439, 252] on span "Hide" at bounding box center [443, 252] width 21 height 12
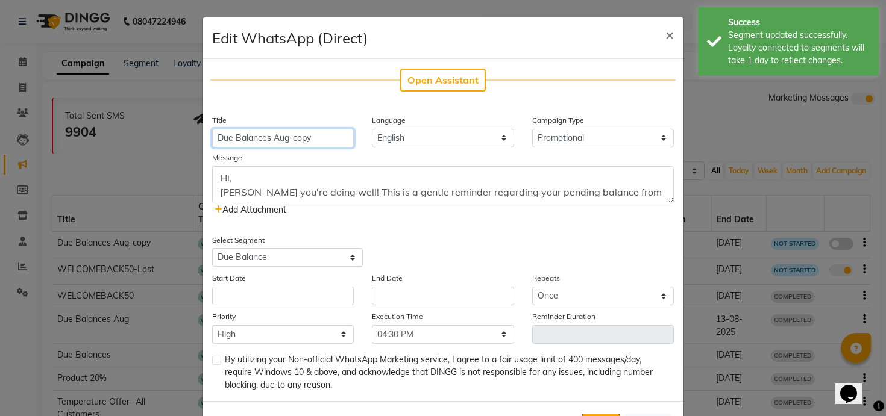
click at [272, 136] on input "Due Balances Aug-copy" at bounding box center [283, 138] width 142 height 19
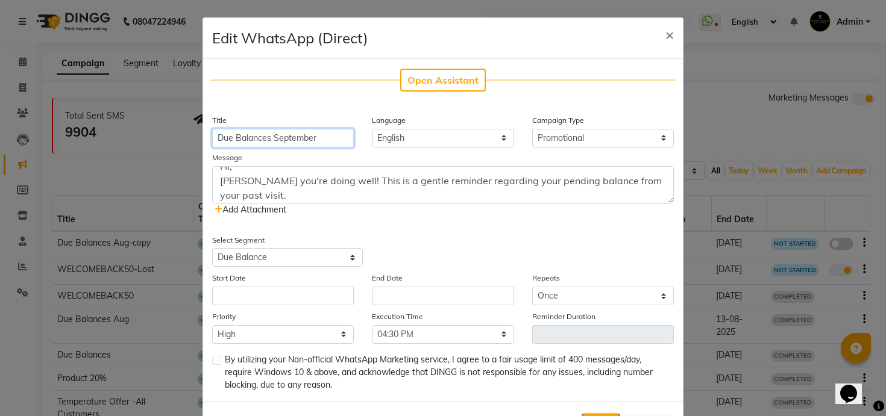
scroll to position [12, 0]
type input "Due Balances September"
click at [635, 182] on textarea "Hi, [PERSON_NAME] you're doing well! This is a gentle reminder regarding your p…" at bounding box center [443, 184] width 462 height 37
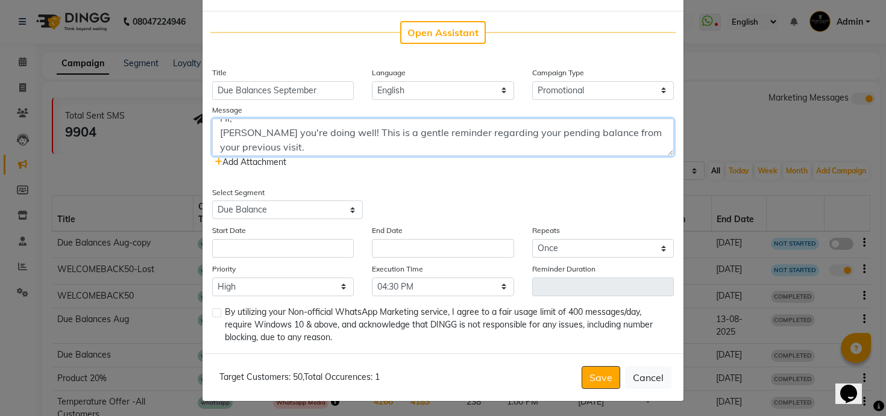
type textarea "Hi, [PERSON_NAME] you're doing well! This is a gentle reminder regarding your p…"
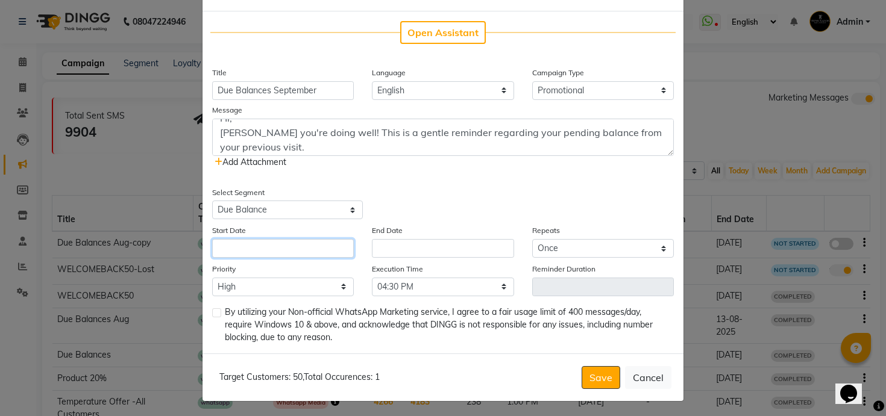
click at [321, 251] on input "text" at bounding box center [283, 248] width 142 height 19
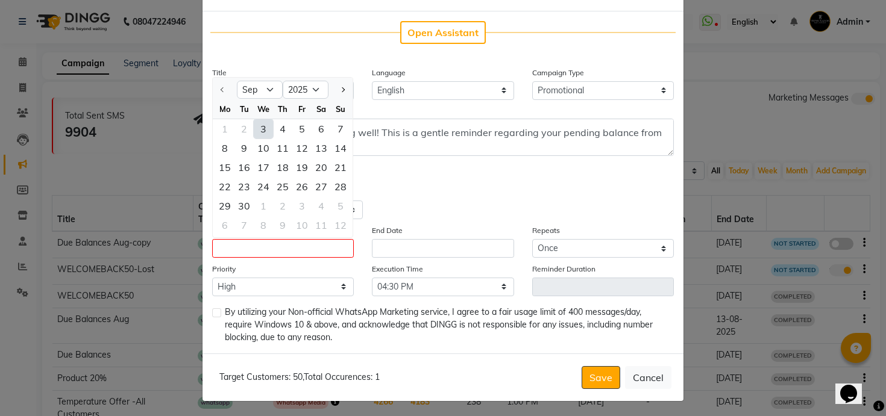
click at [268, 128] on div "3" at bounding box center [263, 128] width 19 height 19
type input "[DATE]"
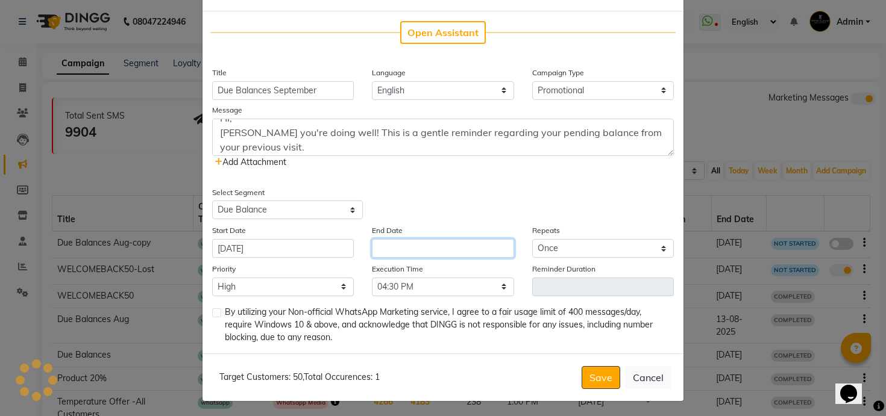
click at [387, 254] on input "text" at bounding box center [443, 248] width 142 height 19
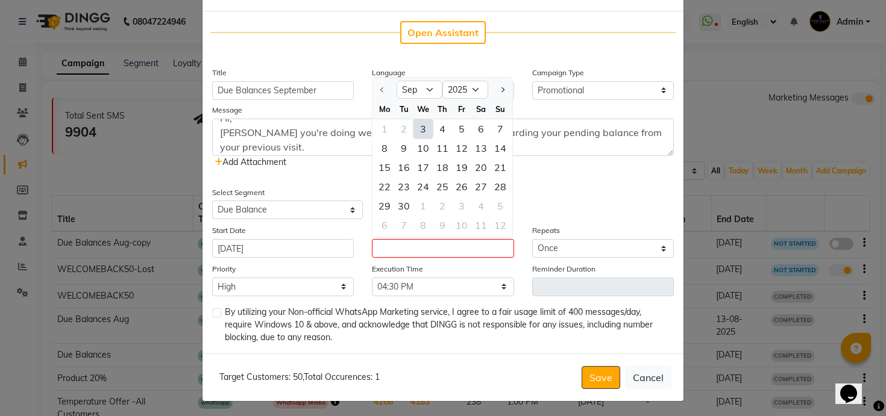
click at [421, 127] on div "3" at bounding box center [422, 128] width 19 height 19
type input "[DATE]"
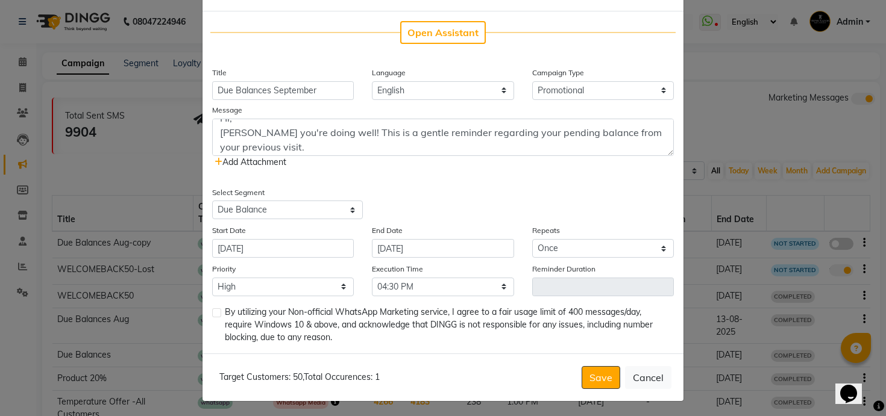
click at [215, 312] on label at bounding box center [216, 312] width 9 height 9
click at [215, 312] on input "checkbox" at bounding box center [216, 314] width 8 height 8
checkbox input "true"
click at [393, 283] on select "Select 09:00 AM 09:15 AM 09:30 AM 09:45 AM 10:00 AM 10:15 AM 10:30 AM 10:45 AM …" at bounding box center [443, 287] width 142 height 19
select select "705"
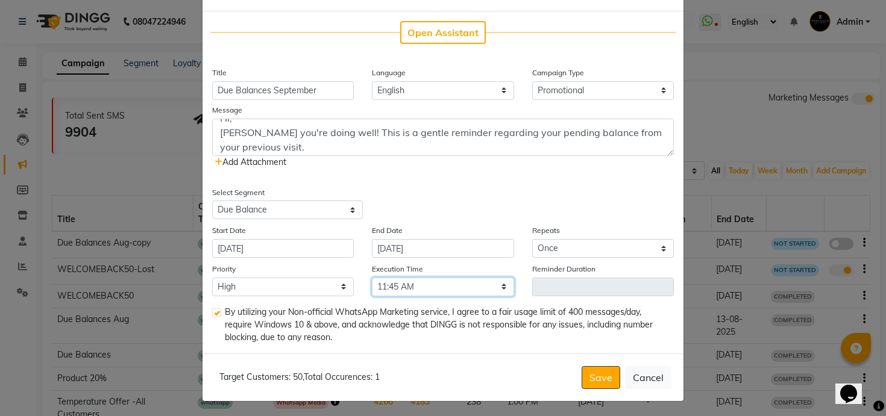
click at [372, 278] on select "Select 09:00 AM 09:15 AM 09:30 AM 09:45 AM 10:00 AM 10:15 AM 10:30 AM 10:45 AM …" at bounding box center [443, 287] width 142 height 19
click at [594, 369] on button "Save" at bounding box center [600, 377] width 39 height 23
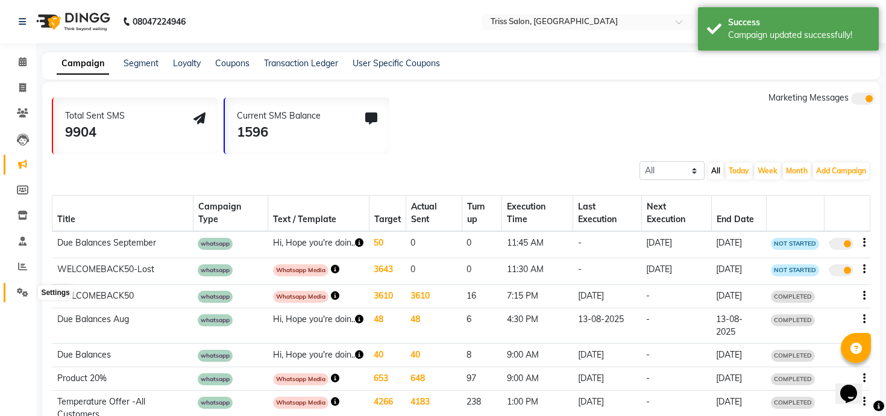
click at [23, 284] on link "Settings" at bounding box center [18, 293] width 29 height 20
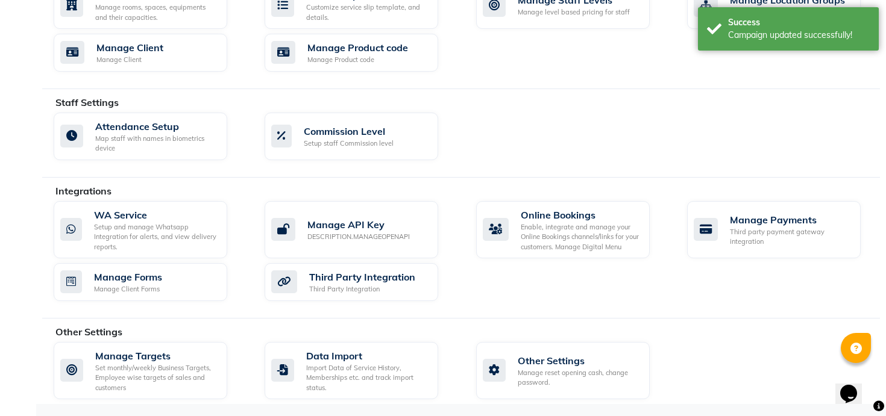
scroll to position [575, 0]
click at [155, 236] on div "Setup and manage Whatsapp Integration for alerts, and view delivery reports." at bounding box center [156, 237] width 124 height 30
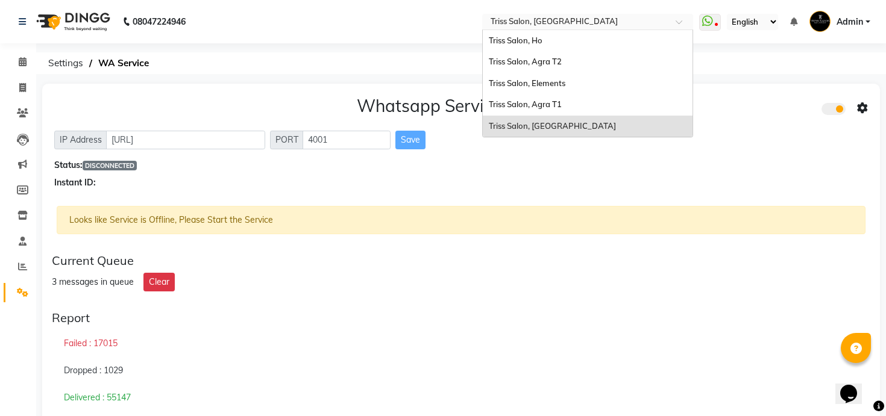
click at [522, 21] on input "text" at bounding box center [575, 23] width 175 height 12
click at [536, 61] on span "Triss Salon, Agra T2" at bounding box center [525, 62] width 73 height 10
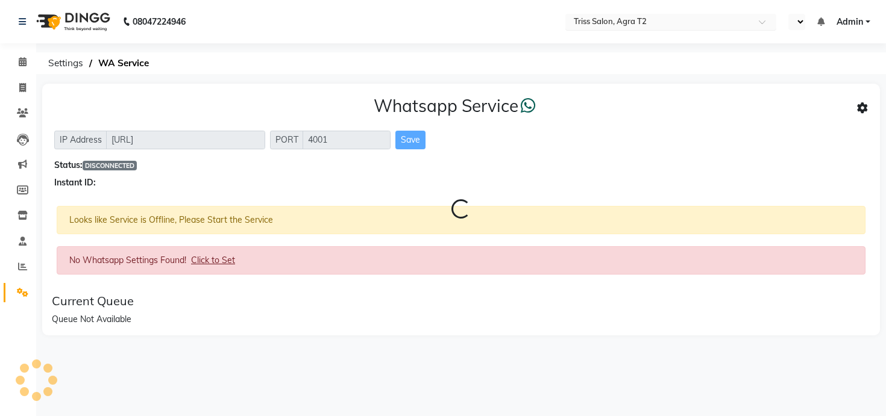
select select "en"
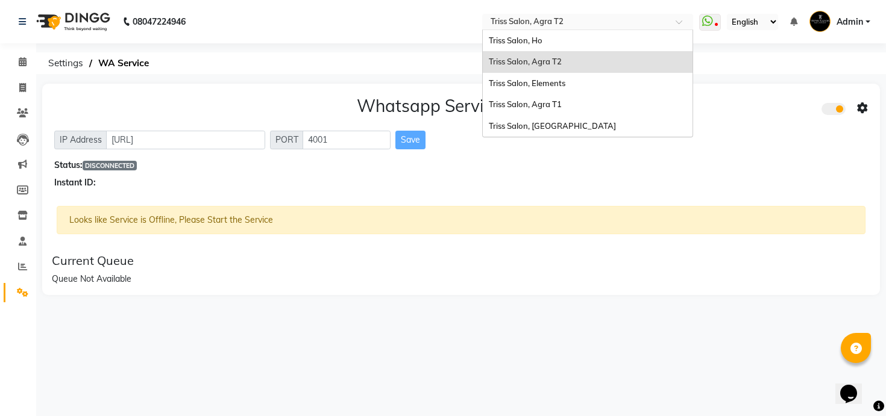
click at [565, 25] on input "text" at bounding box center [575, 23] width 175 height 12
click at [564, 101] on div "Triss Salon, Agra T1" at bounding box center [588, 105] width 210 height 22
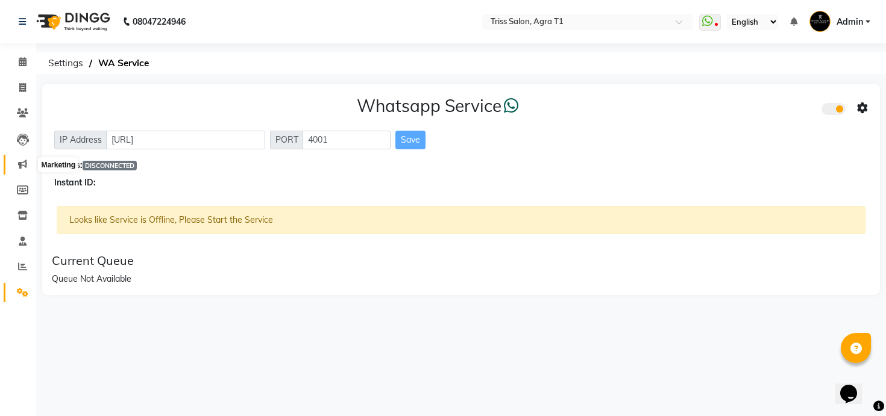
click at [19, 166] on icon at bounding box center [22, 164] width 9 height 9
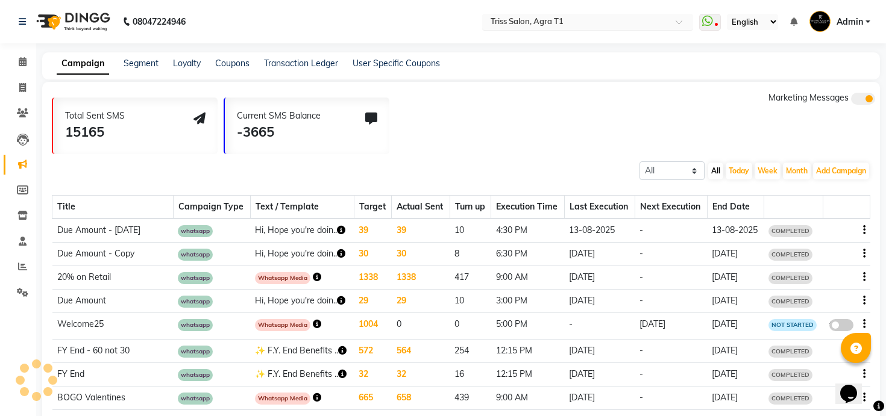
click at [554, 19] on input "text" at bounding box center [575, 23] width 175 height 12
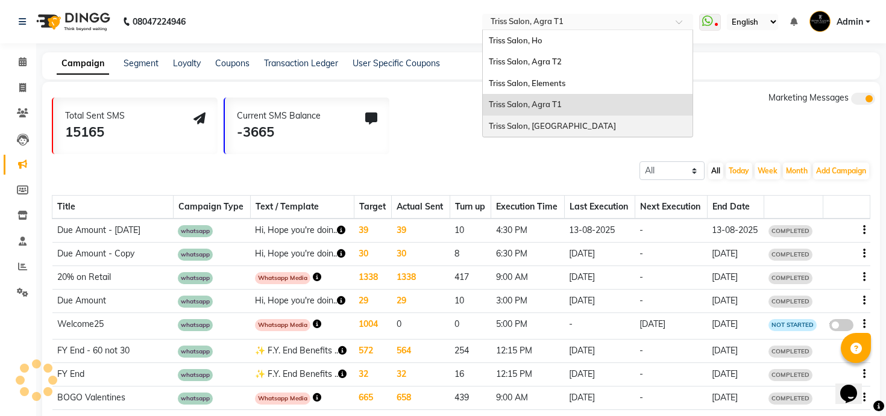
click at [544, 130] on span "Triss Salon, [GEOGRAPHIC_DATA]" at bounding box center [552, 126] width 127 height 10
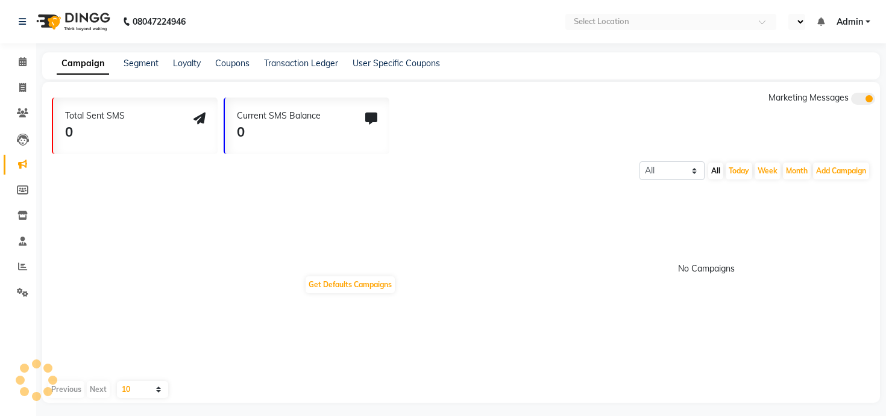
select select "en"
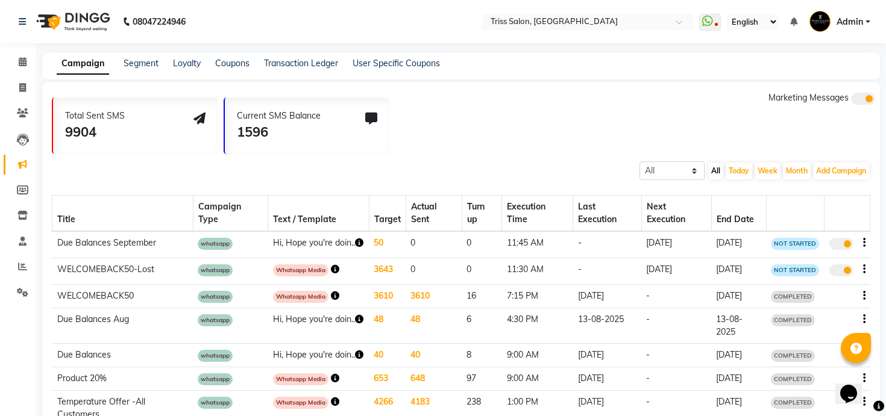
click at [839, 277] on span at bounding box center [841, 271] width 24 height 12
click at [842, 272] on input "true" at bounding box center [842, 272] width 0 height 0
click at [839, 277] on span at bounding box center [841, 271] width 24 height 12
click at [845, 272] on input "false" at bounding box center [845, 272] width 0 height 0
select select "3"
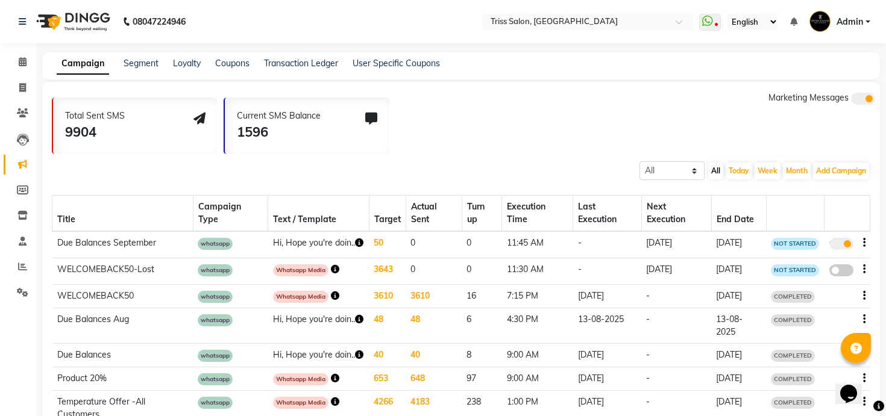
select select "9231"
select select "1"
select select "690"
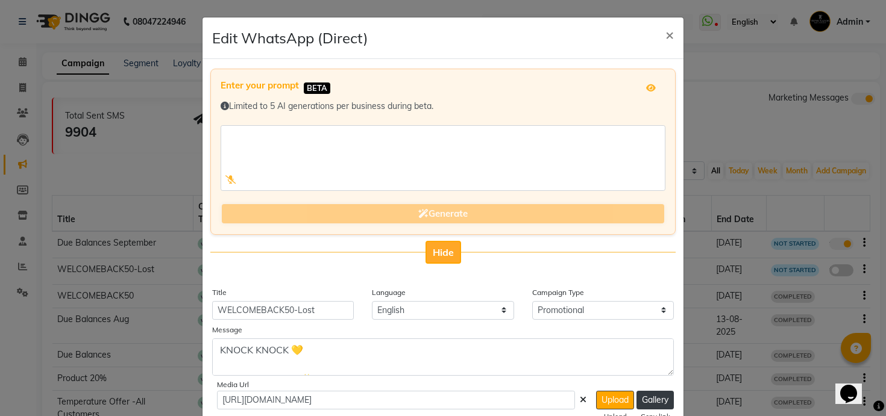
click at [440, 248] on span "Hide" at bounding box center [443, 252] width 21 height 12
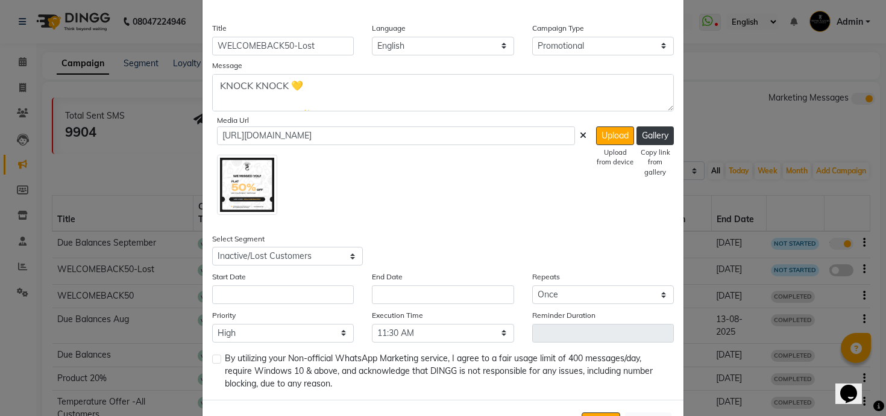
scroll to position [93, 0]
click at [308, 294] on input "text" at bounding box center [283, 294] width 142 height 19
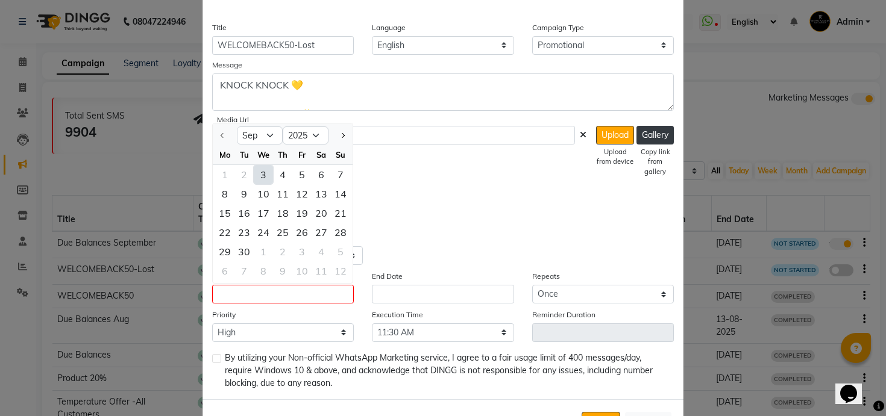
click at [265, 169] on div "3" at bounding box center [263, 174] width 19 height 19
type input "[DATE]"
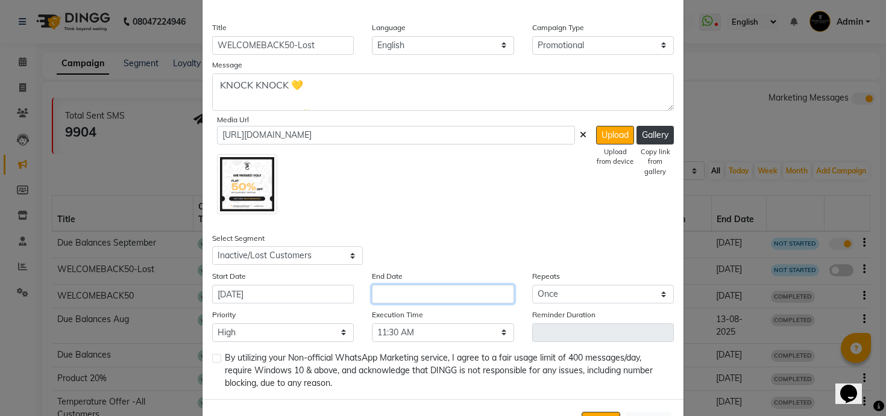
click at [417, 298] on input "text" at bounding box center [443, 294] width 142 height 19
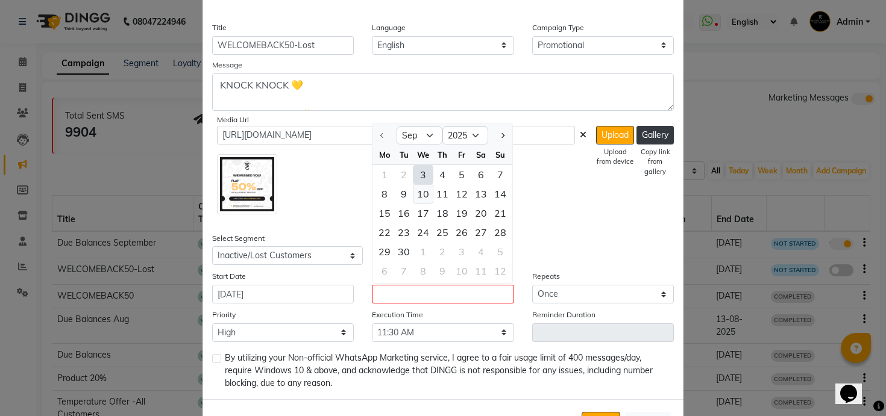
click at [422, 193] on div "10" at bounding box center [422, 193] width 19 height 19
type input "10-09-2025"
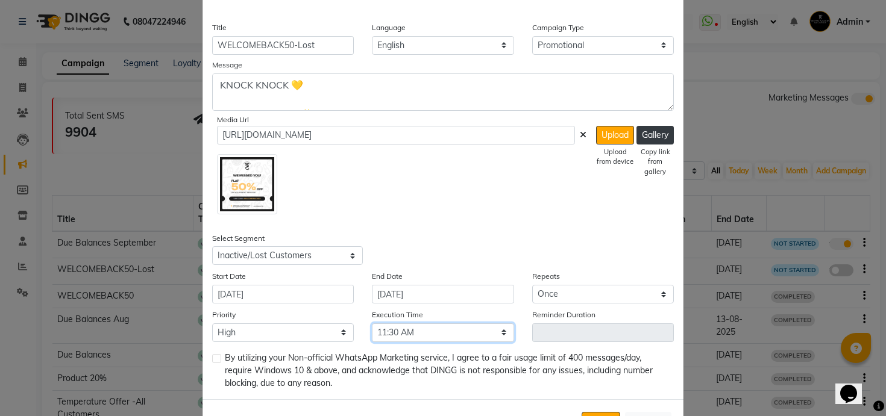
click at [401, 336] on select "Select 09:00 AM 09:30 AM 10:00 AM 10:30 AM 11:00 AM 11:30 AM 12:00 PM 12:30 PM …" at bounding box center [443, 333] width 142 height 19
select select "780"
click at [372, 324] on select "Select 09:00 AM 09:30 AM 10:00 AM 10:30 AM 11:00 AM 11:30 AM 12:00 PM 12:30 PM …" at bounding box center [443, 333] width 142 height 19
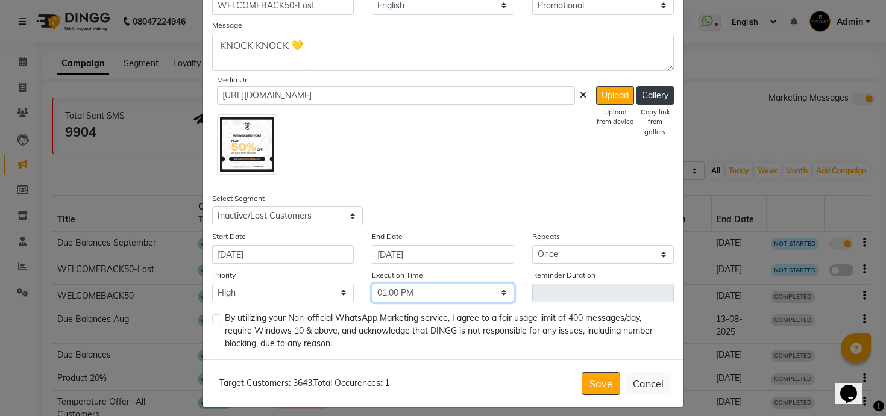
scroll to position [141, 0]
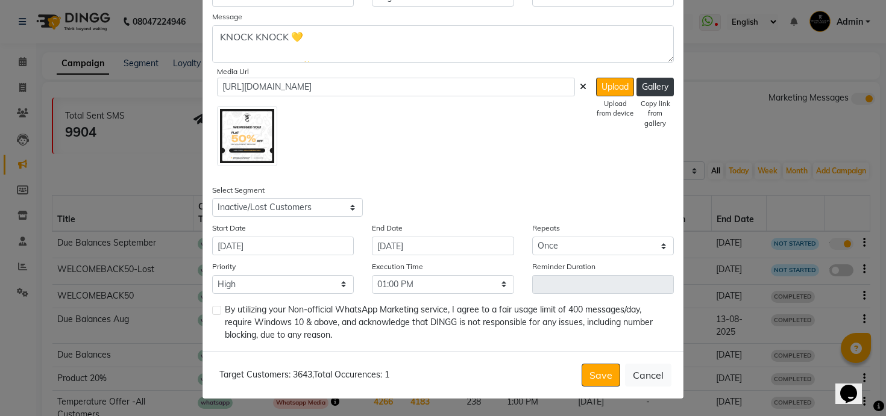
click at [217, 309] on label at bounding box center [216, 310] width 9 height 9
click at [217, 309] on input "checkbox" at bounding box center [216, 311] width 8 height 8
checkbox input "true"
click at [589, 374] on button "Save" at bounding box center [600, 375] width 39 height 23
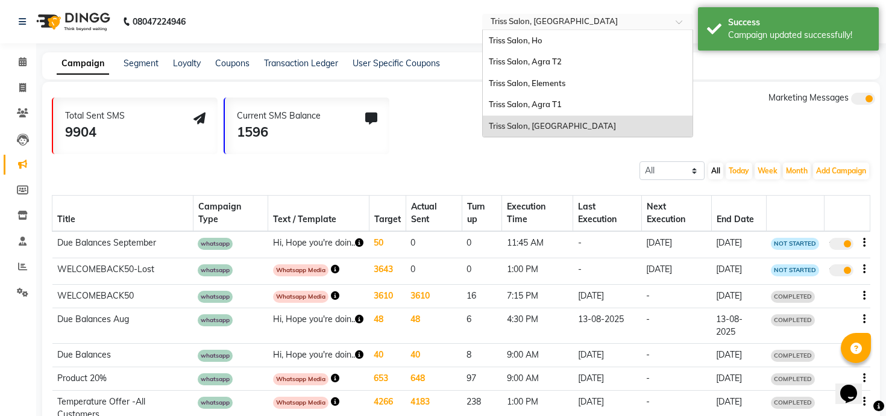
click at [565, 25] on input "text" at bounding box center [575, 23] width 175 height 12
click at [562, 63] on span "Triss Salon, Agra T2" at bounding box center [525, 62] width 73 height 10
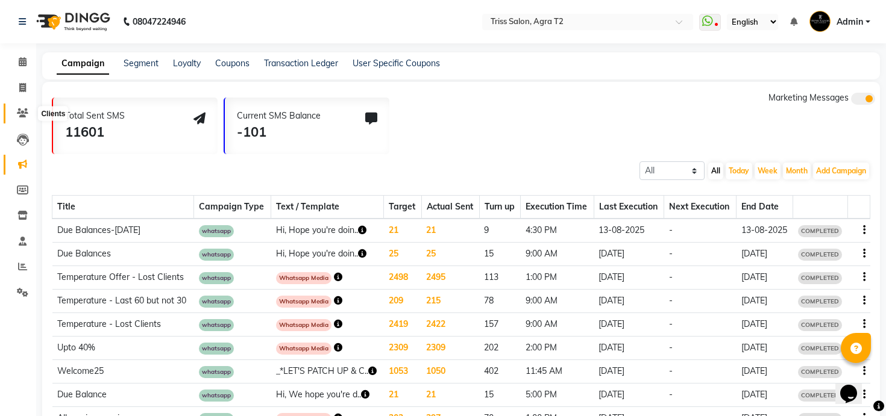
click at [22, 119] on span at bounding box center [22, 114] width 21 height 14
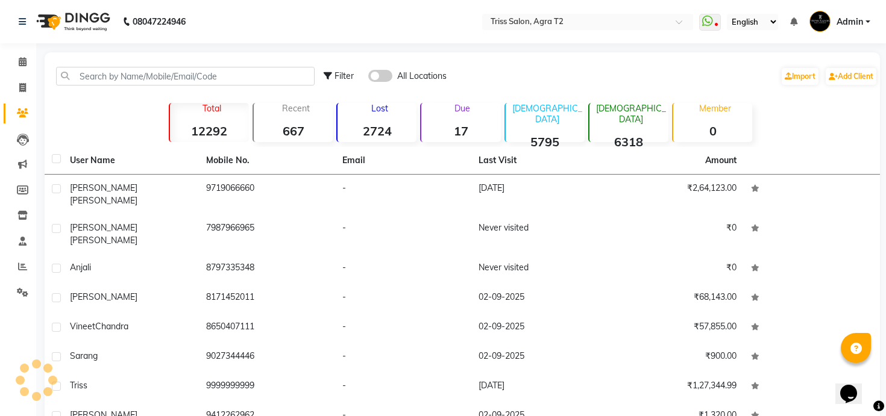
click at [466, 128] on strong "17" at bounding box center [460, 131] width 79 height 15
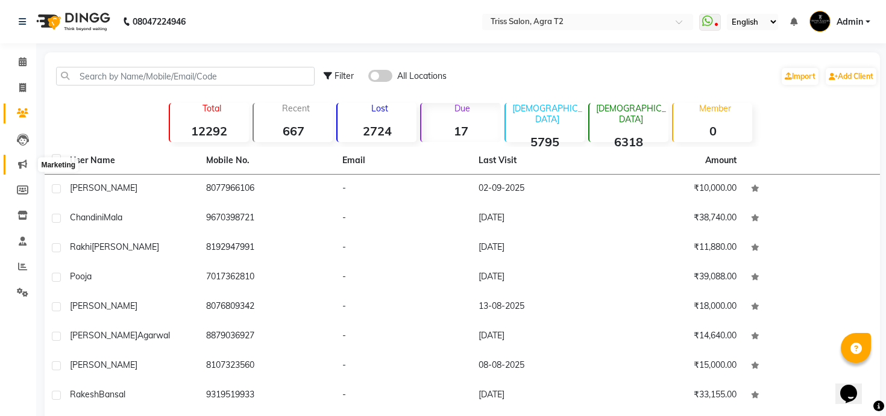
click at [24, 161] on icon at bounding box center [22, 164] width 9 height 9
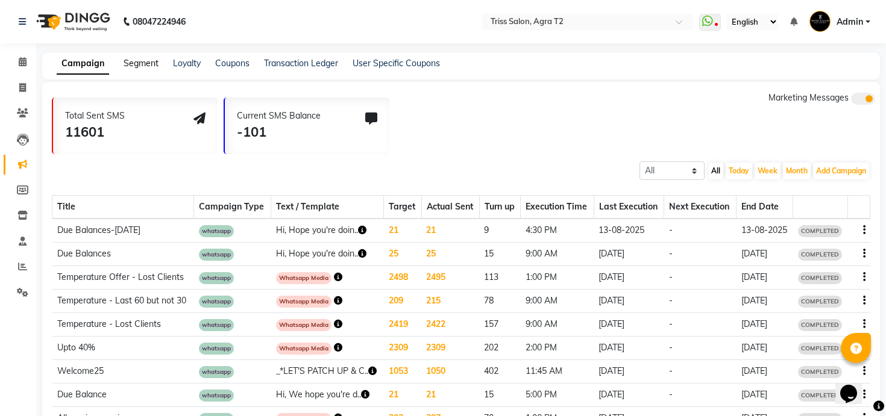
click at [140, 65] on link "Segment" at bounding box center [141, 63] width 35 height 11
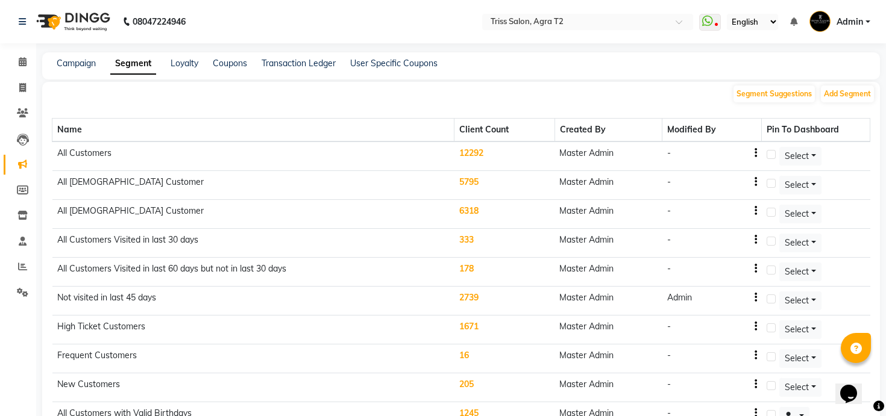
click at [83, 69] on div "Campaign" at bounding box center [76, 63] width 39 height 13
click at [83, 60] on link "Campaign" at bounding box center [76, 63] width 39 height 11
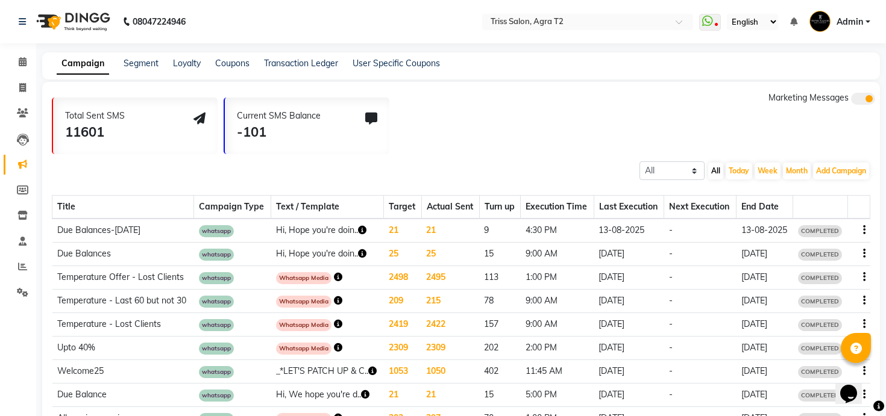
click at [859, 228] on div at bounding box center [859, 230] width 13 height 13
click at [863, 230] on icon "button" at bounding box center [864, 230] width 2 height 1
click at [831, 217] on div "Copy" at bounding box center [830, 215] width 37 height 15
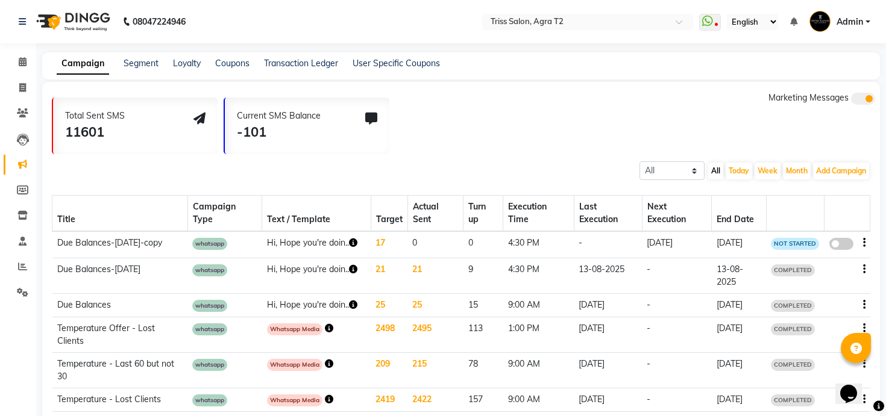
click at [850, 242] on span at bounding box center [841, 244] width 24 height 12
click at [845, 246] on input "false" at bounding box center [845, 246] width 0 height 0
select select "3"
select select "25232"
select select "1"
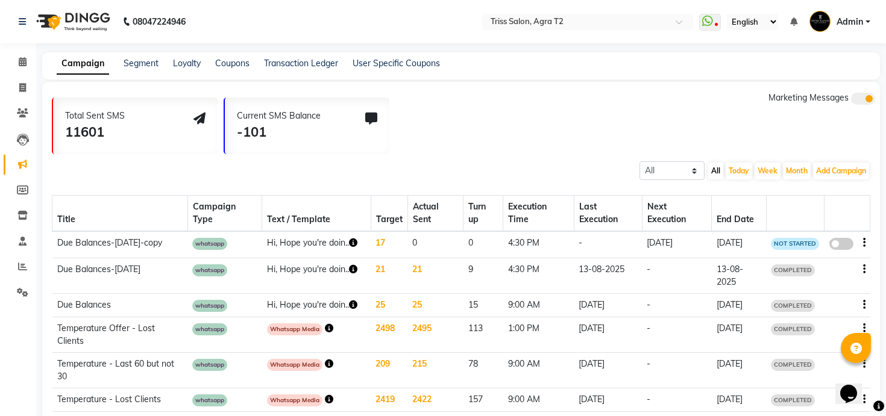
select select "1"
select select "990"
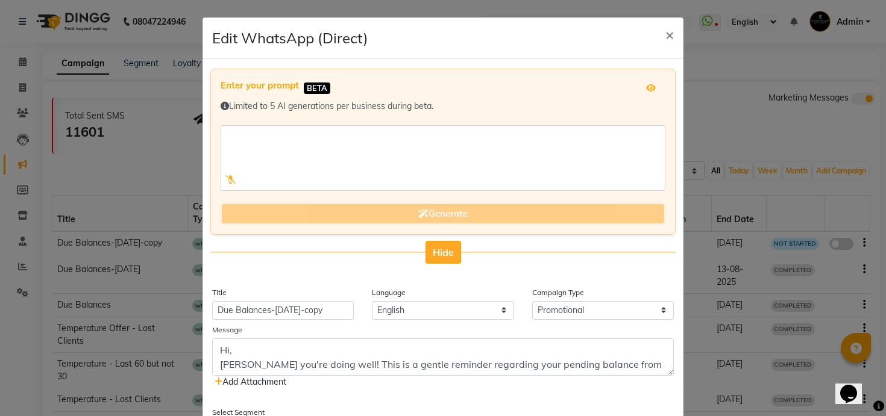
click at [439, 259] on button "Hide" at bounding box center [443, 252] width 36 height 23
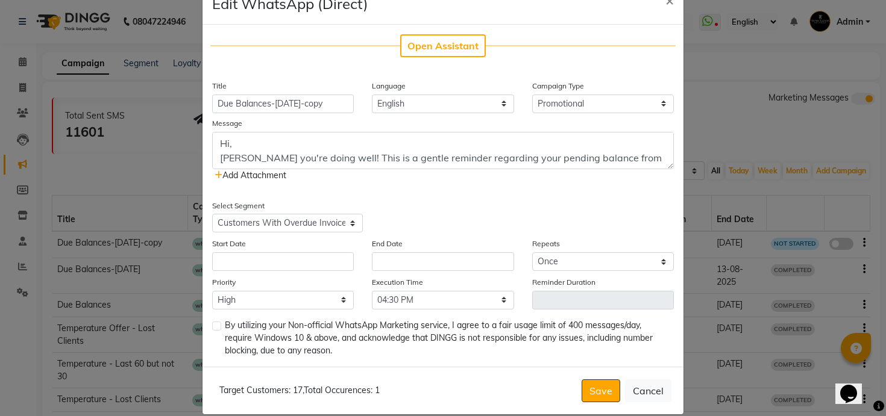
scroll to position [50, 0]
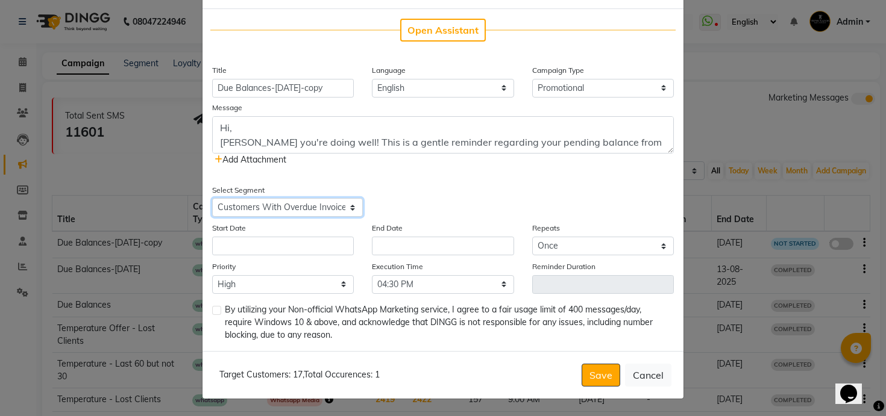
click at [331, 210] on select "Select All Customers All Male Customer All Female Customer All Customers Visite…" at bounding box center [287, 207] width 151 height 19
click at [212, 198] on select "Select All Customers All Male Customer All Female Customer All Customers Visite…" at bounding box center [287, 207] width 151 height 19
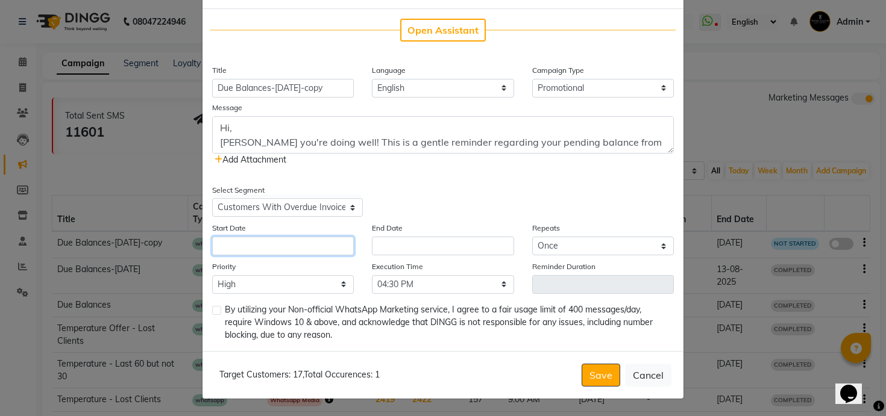
click at [248, 248] on input "text" at bounding box center [283, 246] width 142 height 19
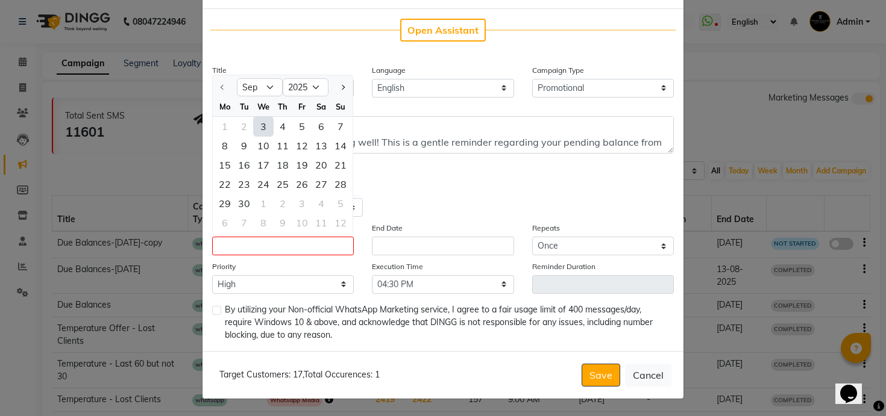
click at [265, 130] on div "3" at bounding box center [263, 126] width 19 height 19
type input "[DATE]"
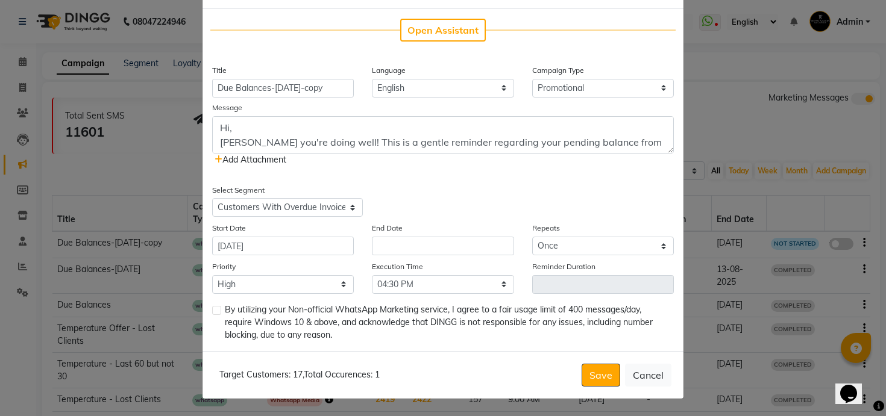
click at [405, 236] on div "End Date" at bounding box center [443, 239] width 160 height 34
click at [405, 242] on input "text" at bounding box center [443, 246] width 142 height 19
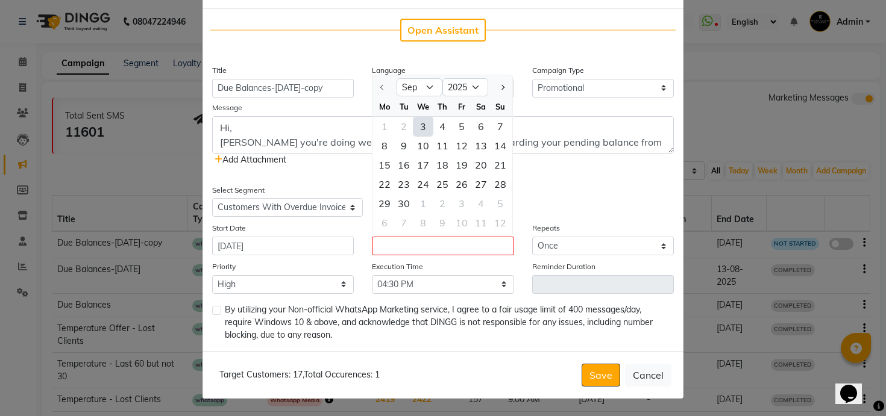
click at [424, 131] on div "3" at bounding box center [422, 126] width 19 height 19
type input "[DATE]"
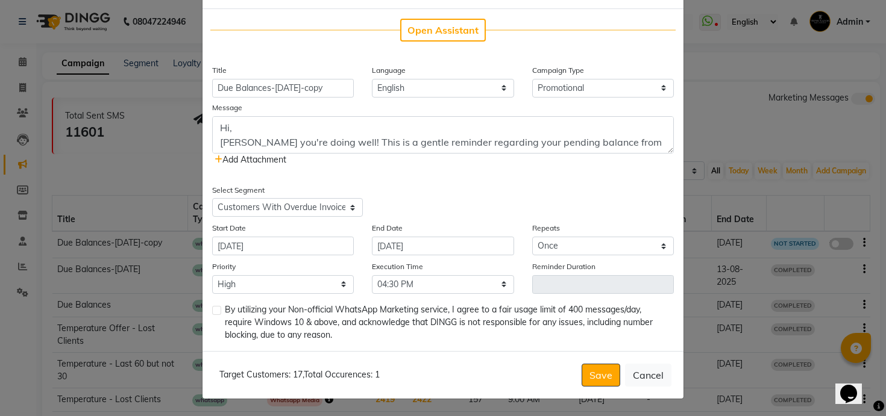
click at [214, 314] on label at bounding box center [216, 310] width 9 height 9
click at [214, 314] on input "checkbox" at bounding box center [216, 311] width 8 height 8
checkbox input "true"
click at [430, 285] on select "Select 09:00 AM 09:15 AM 09:30 AM 09:45 AM 10:00 AM 10:15 AM 10:30 AM 10:45 AM …" at bounding box center [443, 284] width 142 height 19
select select "720"
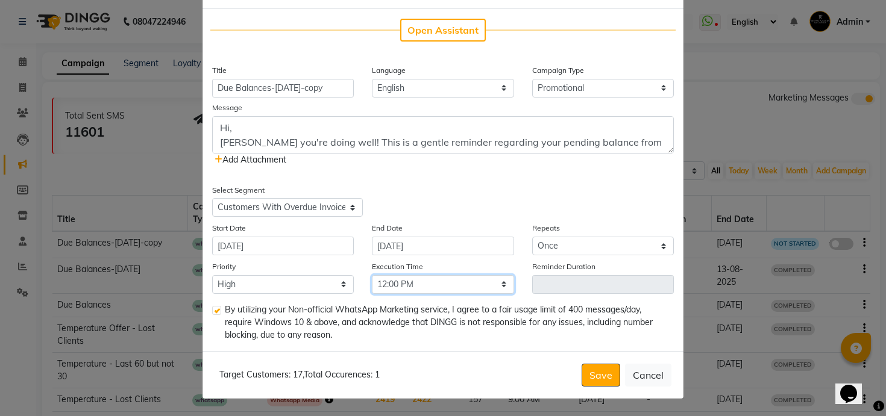
click at [372, 275] on select "Select 09:00 AM 09:15 AM 09:30 AM 09:45 AM 10:00 AM 10:15 AM 10:30 AM 10:45 AM …" at bounding box center [443, 284] width 142 height 19
click at [274, 90] on input "Due Balances-Aug 13-copy" at bounding box center [283, 88] width 142 height 19
type input "Due Balances - Sept"
click at [565, 89] on select "Select Birthday Anniversary Promotional Service reminder" at bounding box center [603, 88] width 142 height 19
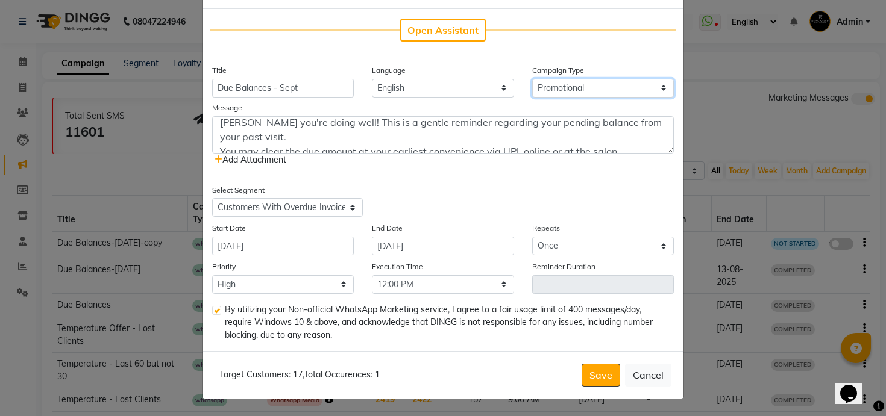
scroll to position [14, 0]
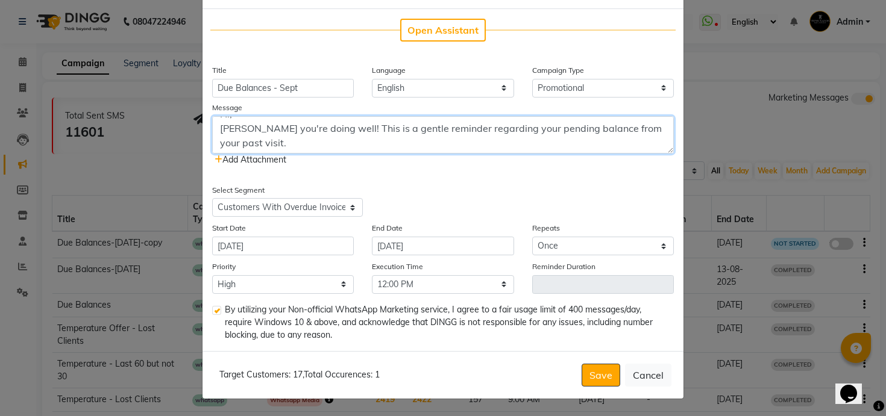
click at [643, 131] on textarea "Hi, [PERSON_NAME] you're doing well! This is a gentle reminder regarding your p…" at bounding box center [443, 134] width 462 height 37
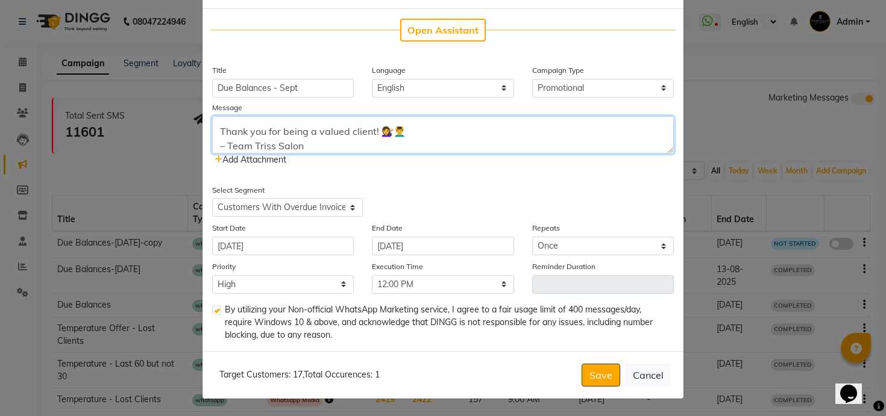
scroll to position [72, 0]
type textarea "Hi, [PERSON_NAME] you're doing well! This is a gentle reminder regarding your p…"
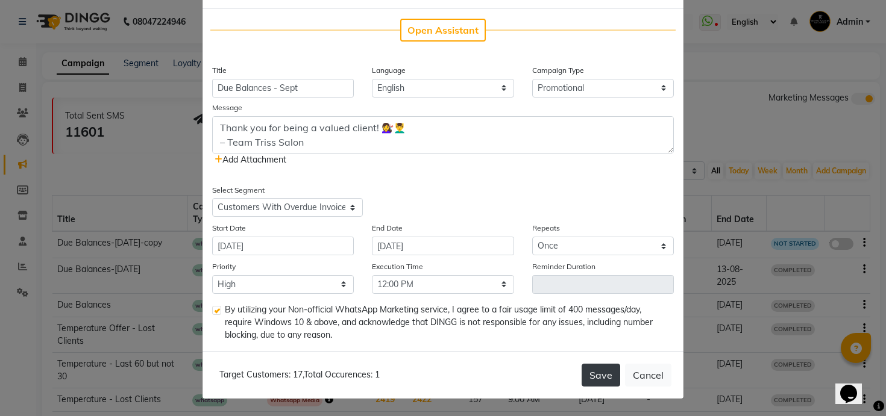
click at [598, 381] on button "Save" at bounding box center [600, 375] width 39 height 23
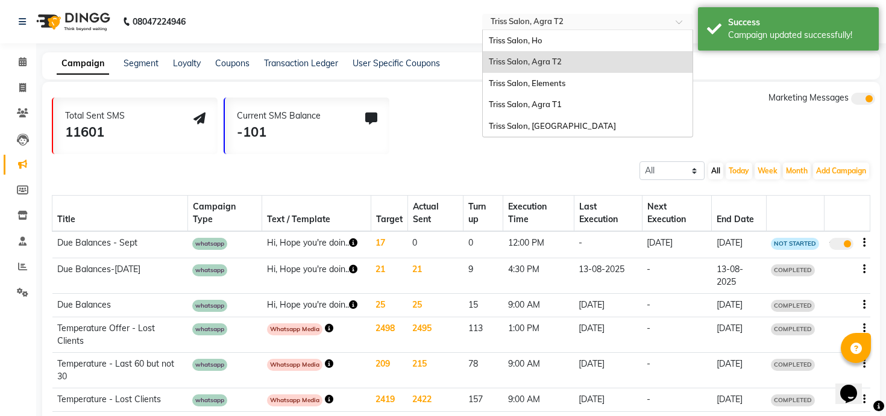
click at [537, 14] on div "Select Location × Triss Salon, Agra T2" at bounding box center [587, 22] width 211 height 16
click at [546, 107] on span "Triss Salon, Agra T1" at bounding box center [525, 104] width 73 height 10
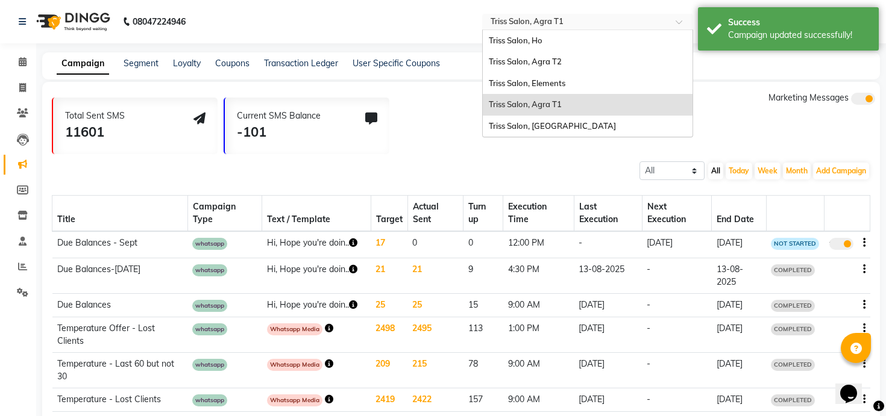
click at [604, 17] on input "text" at bounding box center [575, 23] width 175 height 12
click at [560, 101] on span "Triss Salon, Agra T1" at bounding box center [525, 104] width 73 height 10
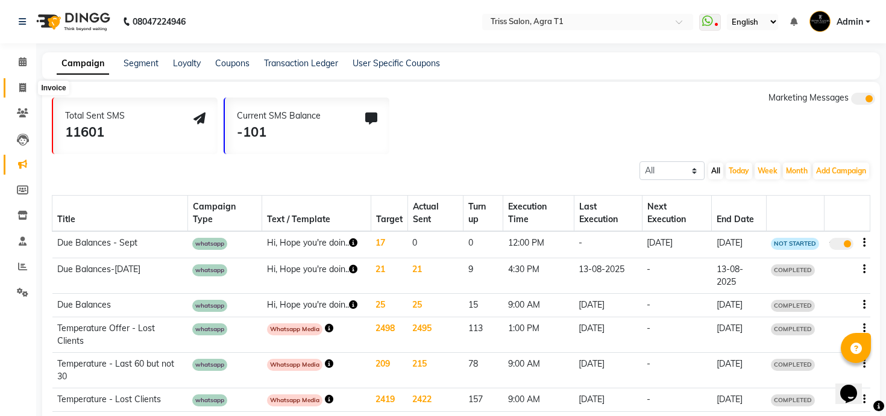
click at [25, 85] on icon at bounding box center [22, 87] width 7 height 9
select select "service"
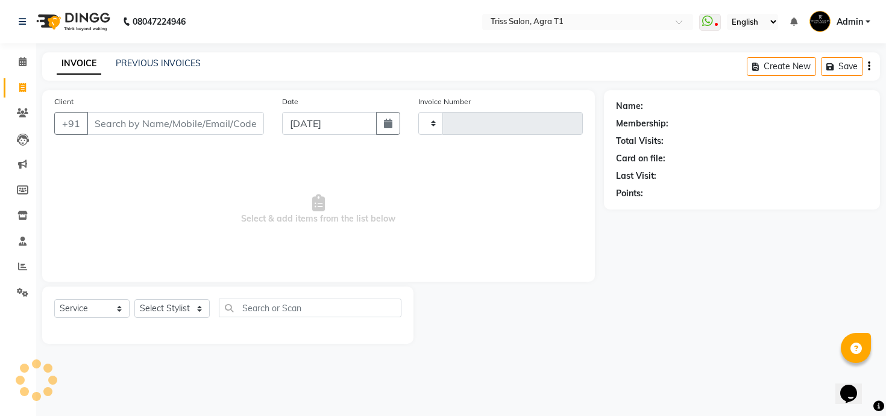
type input "2235"
select select "4301"
click at [23, 163] on icon at bounding box center [22, 164] width 9 height 9
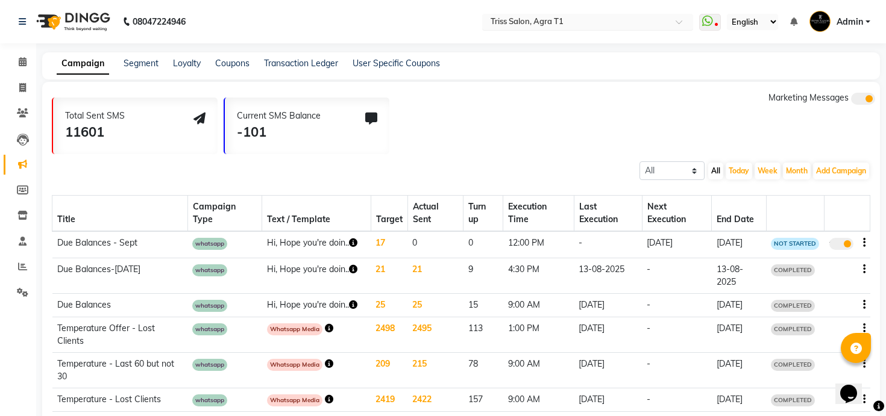
click at [586, 17] on input "text" at bounding box center [575, 23] width 175 height 12
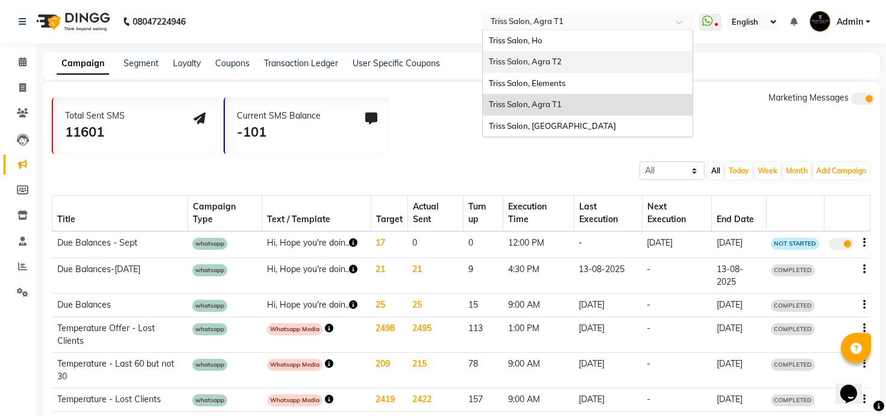
click at [580, 57] on div "Triss Salon, Agra T2" at bounding box center [588, 62] width 210 height 22
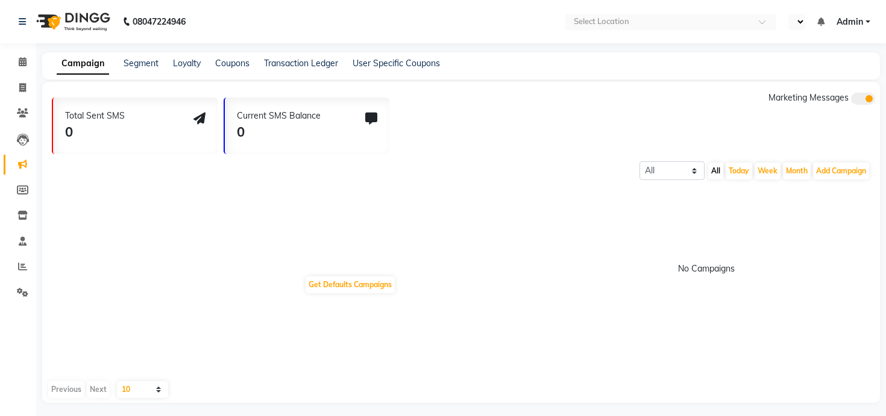
select select "en"
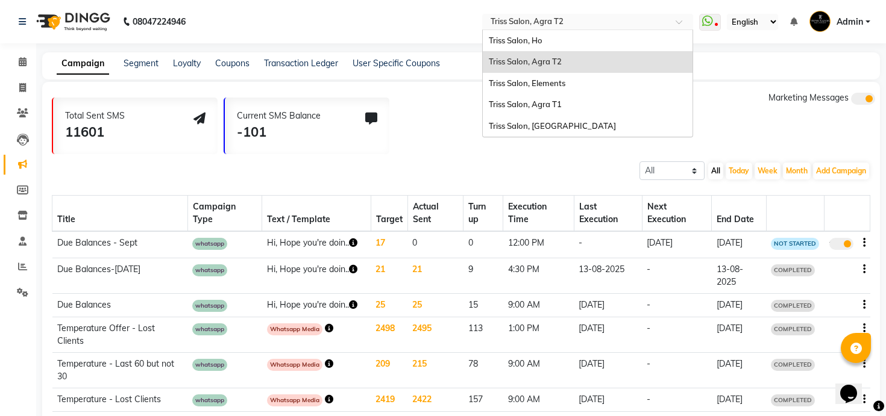
click at [568, 22] on input "text" at bounding box center [575, 23] width 175 height 12
click at [553, 102] on span "Triss Salon, Agra T1" at bounding box center [525, 104] width 73 height 10
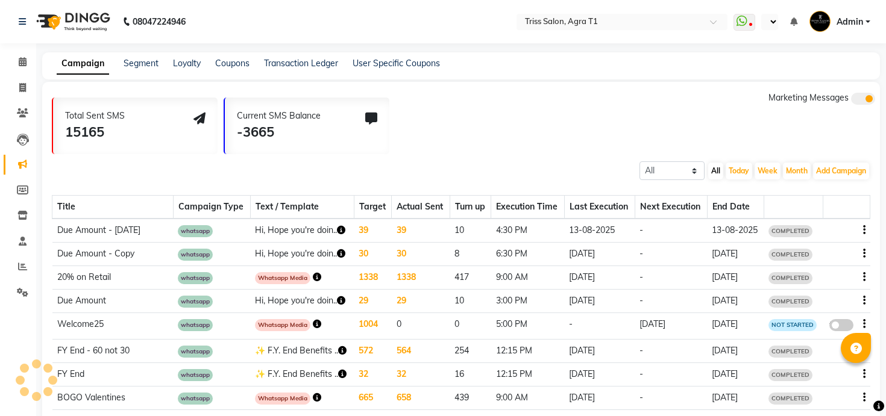
select select "en"
click at [860, 228] on div at bounding box center [846, 230] width 37 height 13
click at [862, 228] on div at bounding box center [846, 230] width 37 height 13
click at [863, 230] on icon "button" at bounding box center [864, 230] width 2 height 1
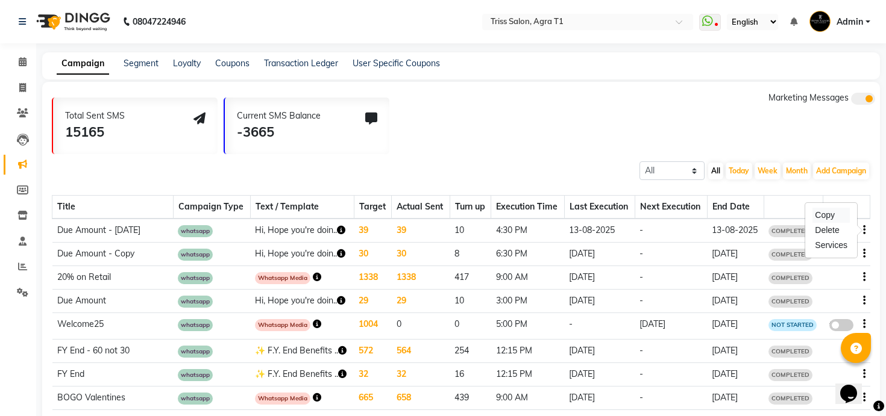
click at [833, 212] on div "Copy" at bounding box center [830, 215] width 37 height 15
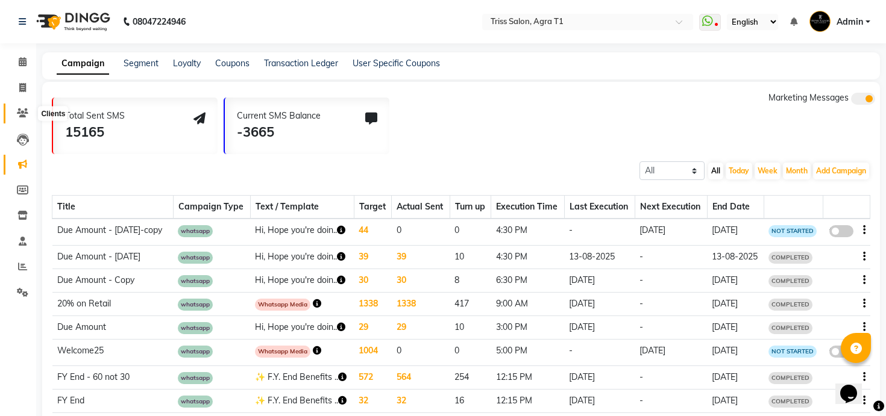
click at [19, 107] on span at bounding box center [22, 114] width 21 height 14
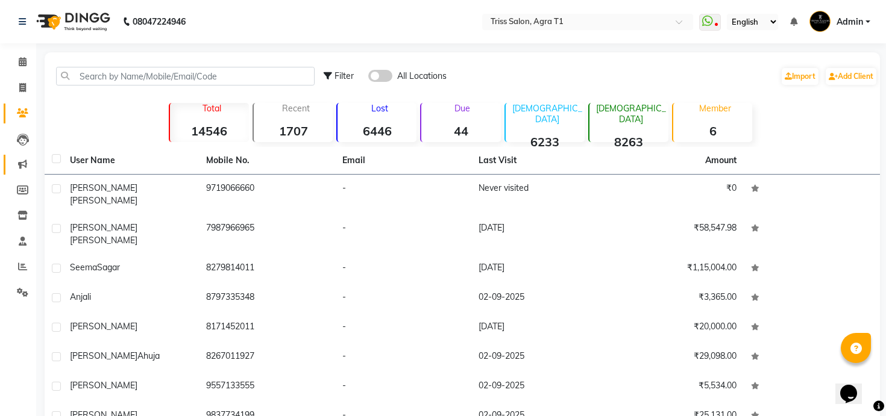
click at [22, 168] on icon at bounding box center [22, 164] width 9 height 9
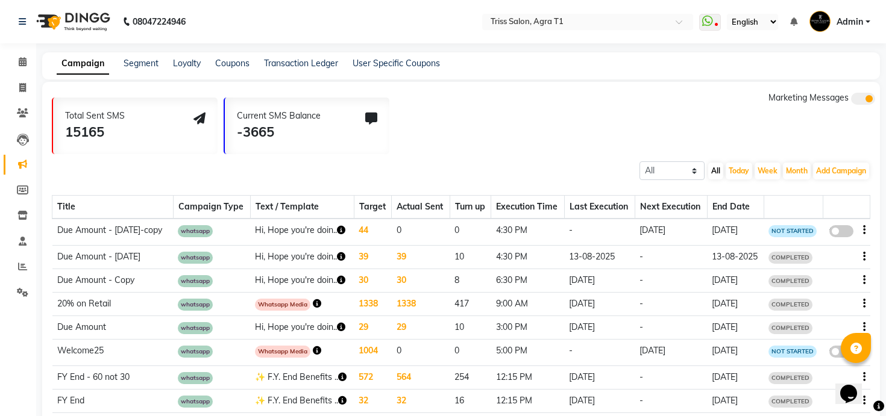
click at [831, 231] on span at bounding box center [841, 231] width 24 height 12
click at [845, 233] on input "false" at bounding box center [845, 233] width 0 height 0
select select "3"
select select "17126"
select select "1"
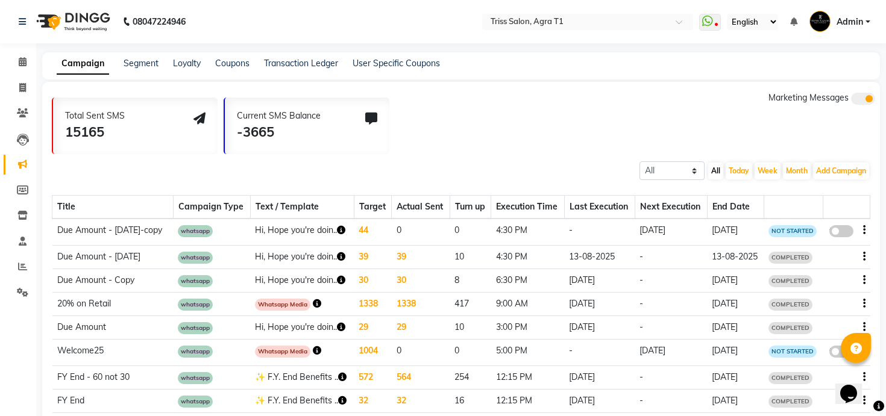
select select "1"
select select "990"
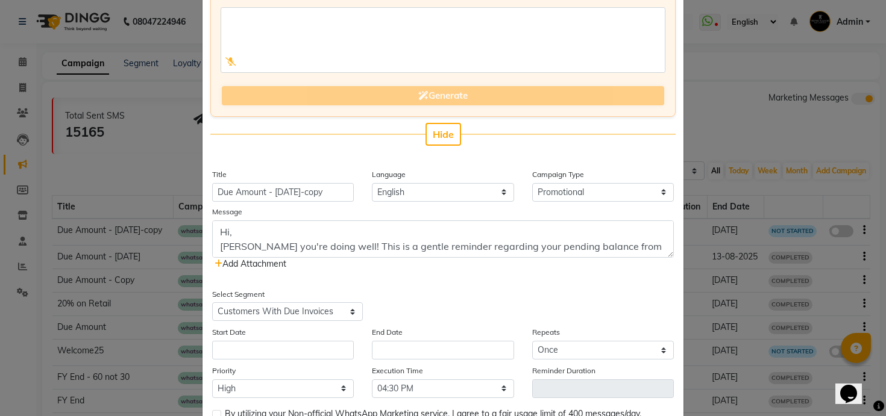
scroll to position [124, 0]
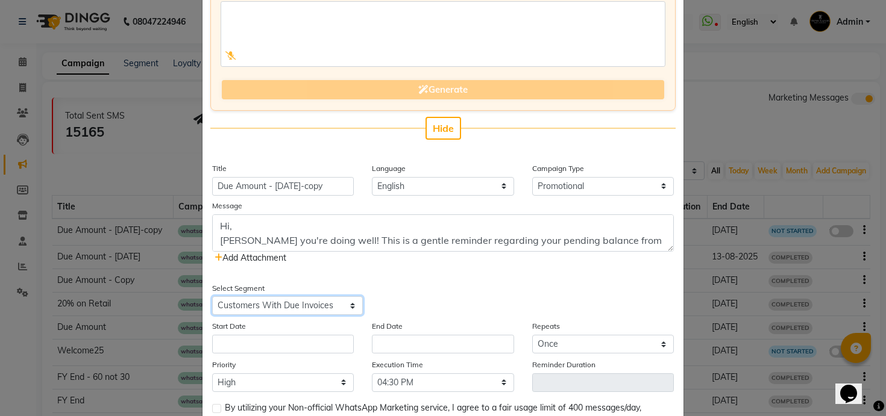
click at [298, 305] on select "Select All Customers All [DEMOGRAPHIC_DATA] Customer All [DEMOGRAPHIC_DATA] Cus…" at bounding box center [287, 305] width 151 height 19
click at [212, 296] on select "Select All Customers All [DEMOGRAPHIC_DATA] Customer All [DEMOGRAPHIC_DATA] Cus…" at bounding box center [287, 305] width 151 height 19
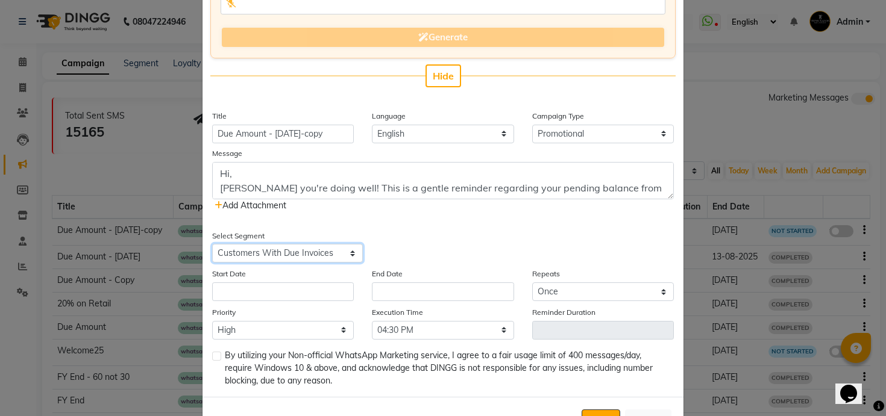
scroll to position [222, 0]
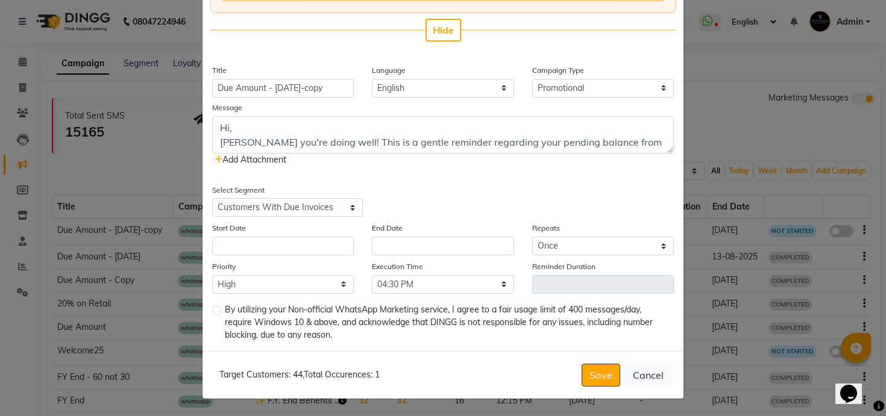
click at [216, 313] on label at bounding box center [216, 310] width 9 height 9
click at [216, 313] on input "checkbox" at bounding box center [216, 311] width 8 height 8
checkbox input "true"
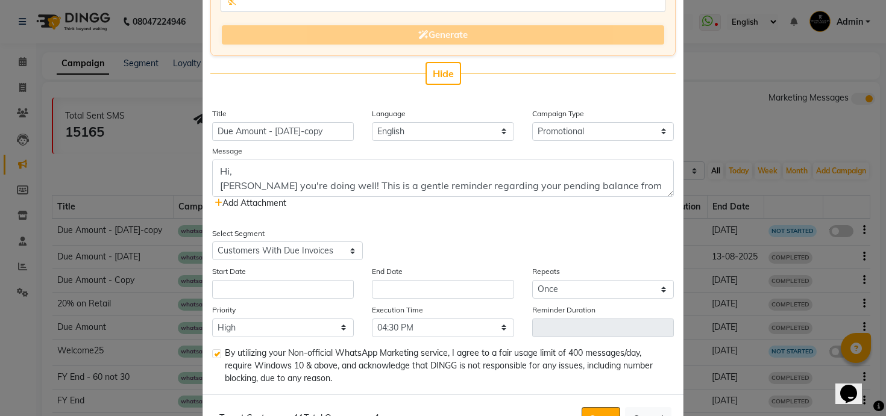
scroll to position [166, 0]
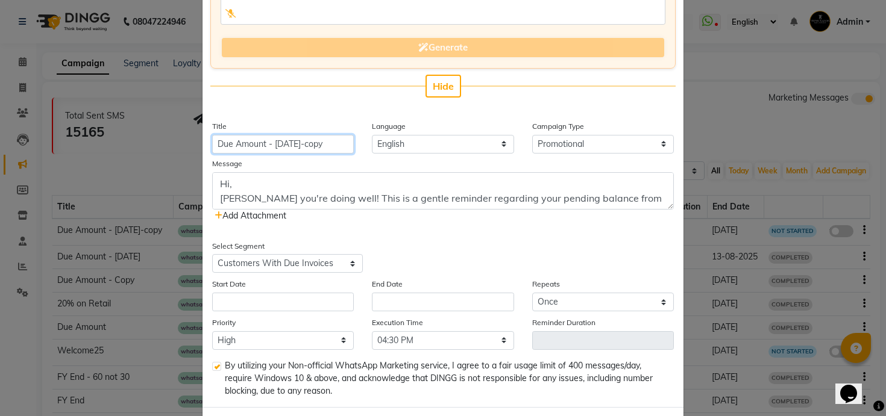
click at [277, 143] on input "Due Amount - [DATE]-copy" at bounding box center [283, 144] width 142 height 19
type input "Due Amount - September"
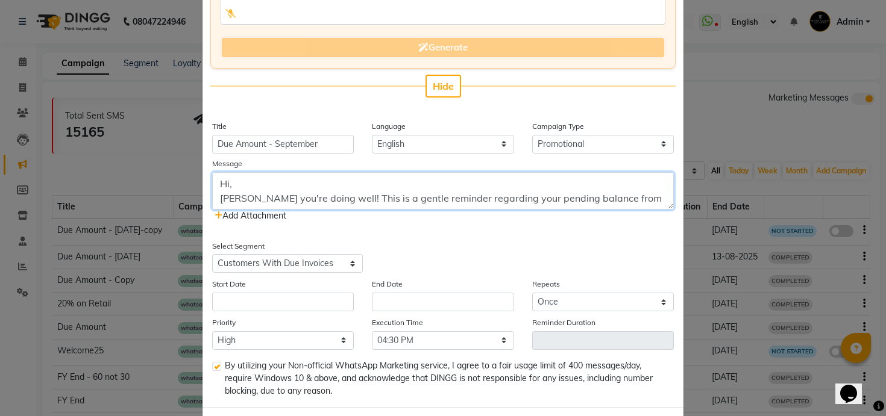
click at [634, 201] on textarea "Hi, [PERSON_NAME] you're doing well! This is a gentle reminder regarding your p…" at bounding box center [443, 190] width 462 height 37
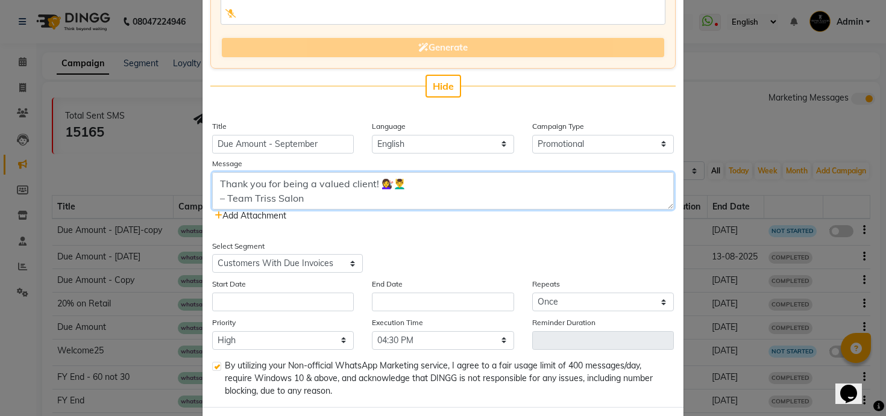
scroll to position [222, 0]
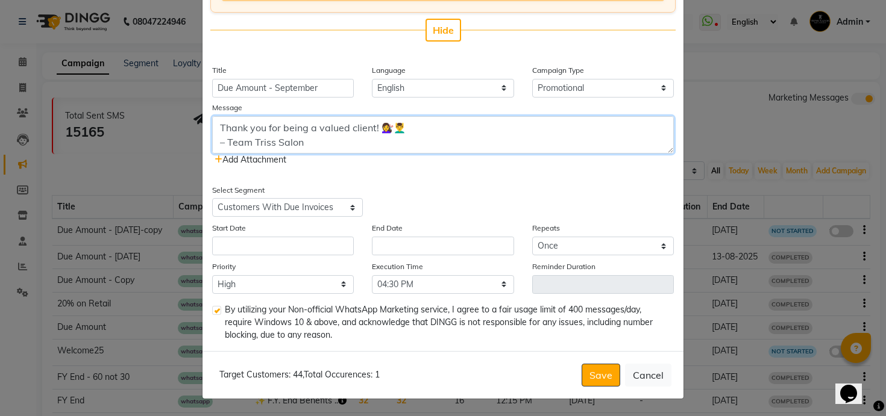
type textarea "Hi, [PERSON_NAME] you're doing well! This is a gentle reminder regarding your p…"
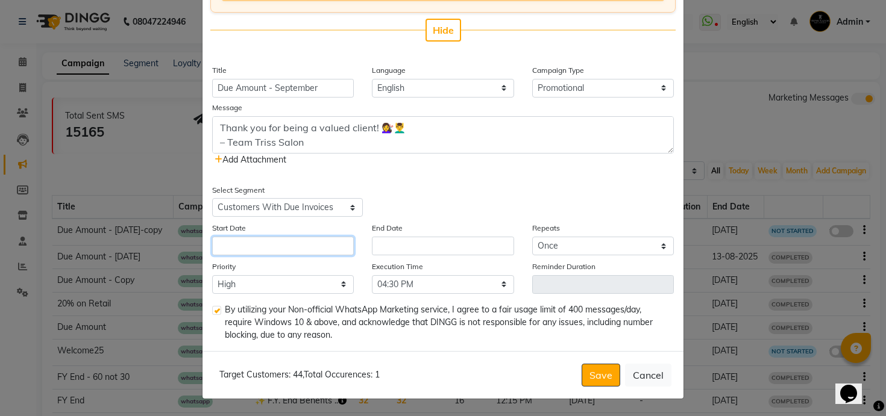
click at [308, 246] on input "text" at bounding box center [283, 246] width 142 height 19
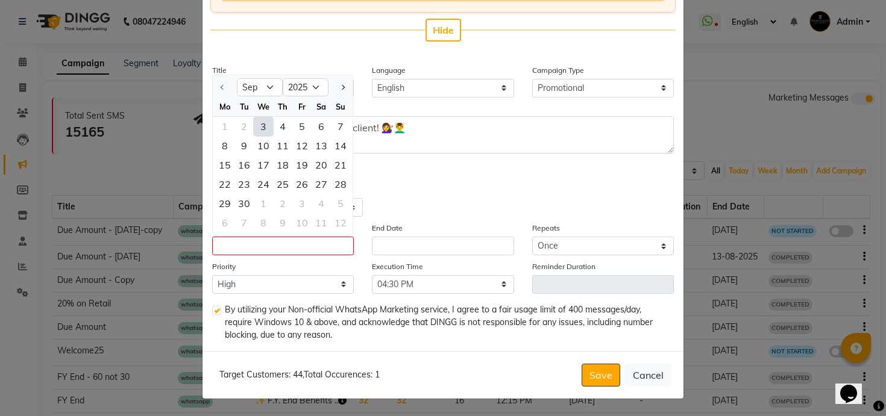
click at [268, 122] on div "3" at bounding box center [263, 126] width 19 height 19
type input "[DATE]"
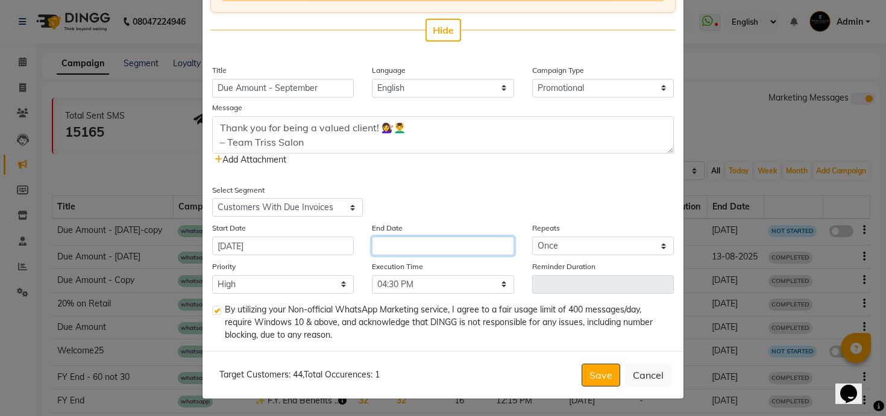
click at [390, 246] on input "text" at bounding box center [443, 246] width 142 height 19
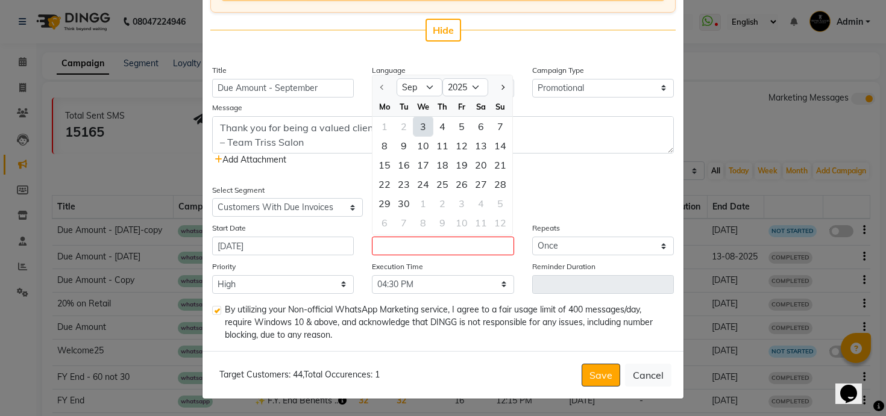
click at [419, 120] on div "3" at bounding box center [422, 126] width 19 height 19
type input "[DATE]"
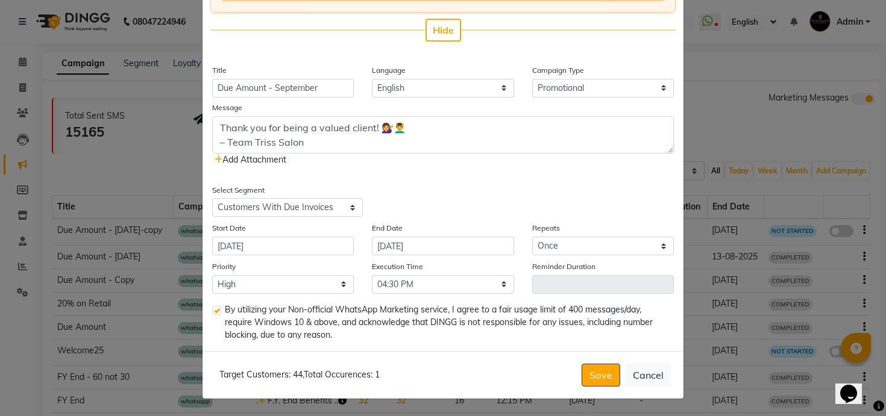
click at [262, 160] on span "Add Attachment" at bounding box center [250, 159] width 72 height 11
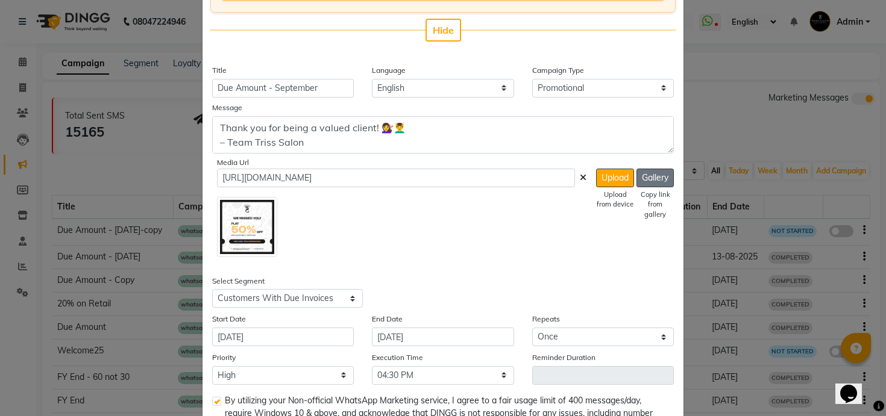
click at [662, 177] on button "Gallery" at bounding box center [654, 178] width 37 height 19
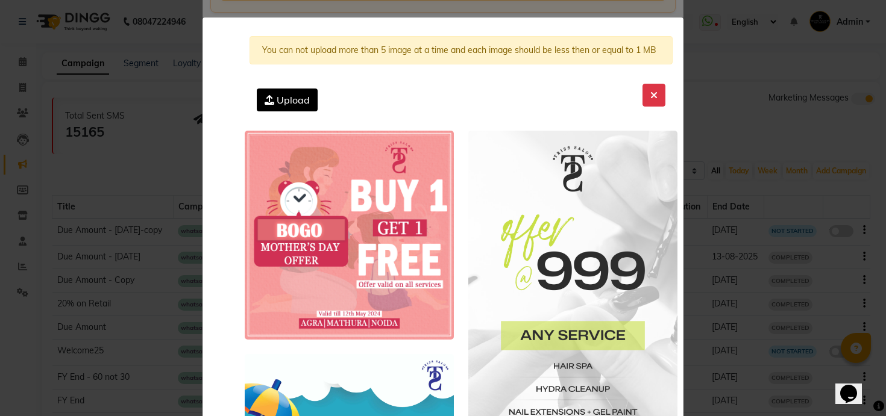
click at [300, 107] on label "Upload" at bounding box center [287, 100] width 61 height 23
click at [0, 0] on input "Upload" at bounding box center [0, 0] width 0 height 0
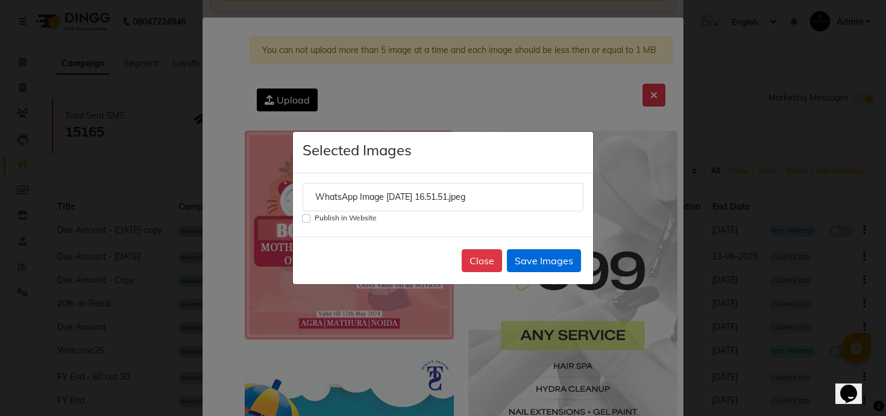
click at [543, 254] on button "Save Images" at bounding box center [544, 260] width 74 height 23
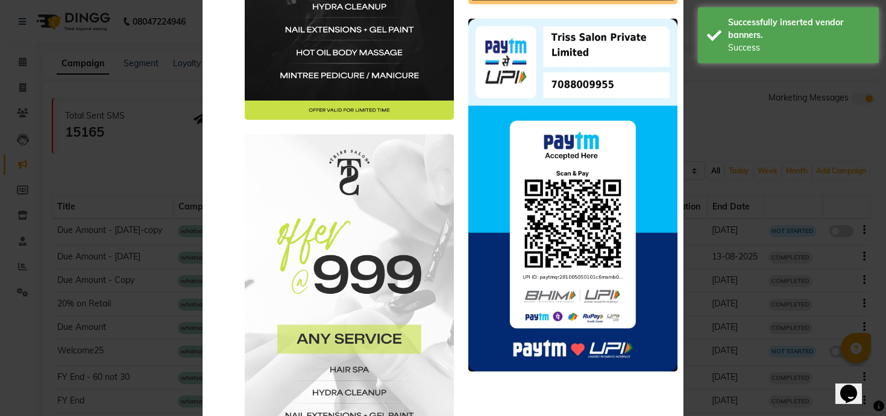
scroll to position [1309, 0]
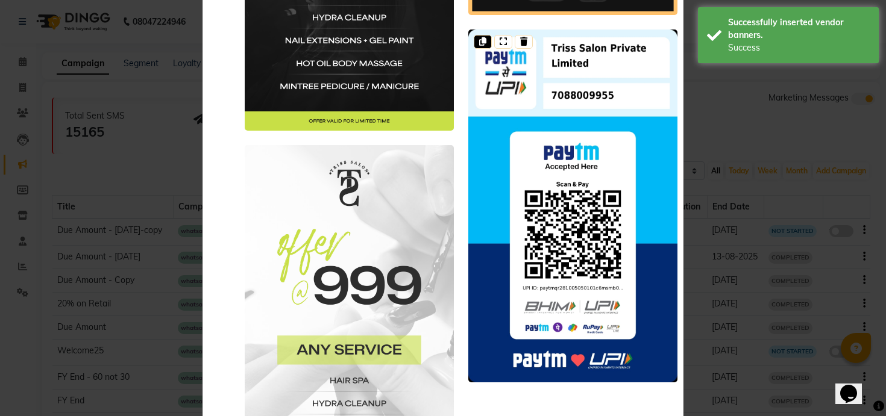
click at [485, 39] on icon at bounding box center [482, 41] width 7 height 8
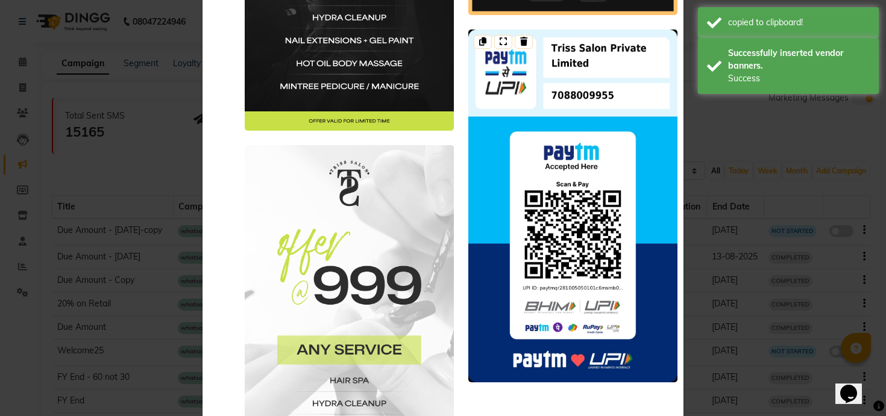
scroll to position [1474, 0]
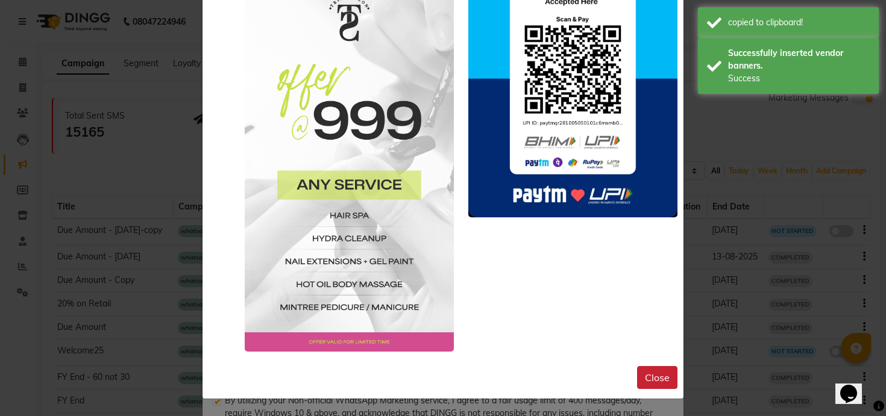
click at [665, 375] on button "Close" at bounding box center [657, 377] width 40 height 23
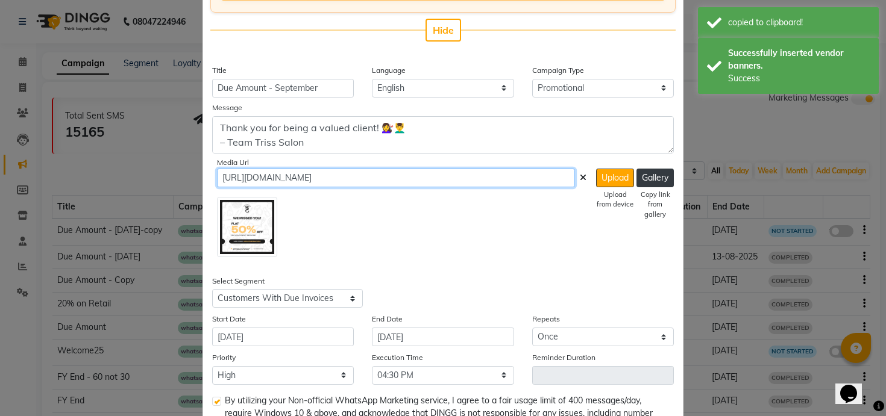
click at [357, 183] on input "[URL][DOMAIN_NAME]" at bounding box center [396, 178] width 358 height 19
paste input "MT3o1N"
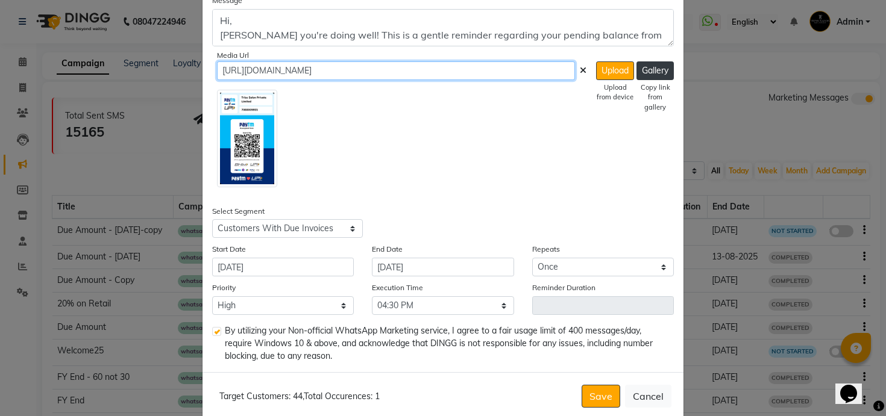
scroll to position [331, 0]
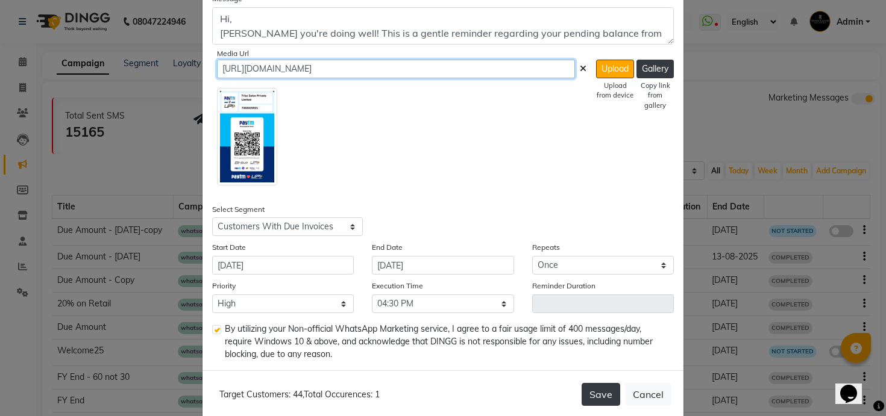
type input "[URL][DOMAIN_NAME]"
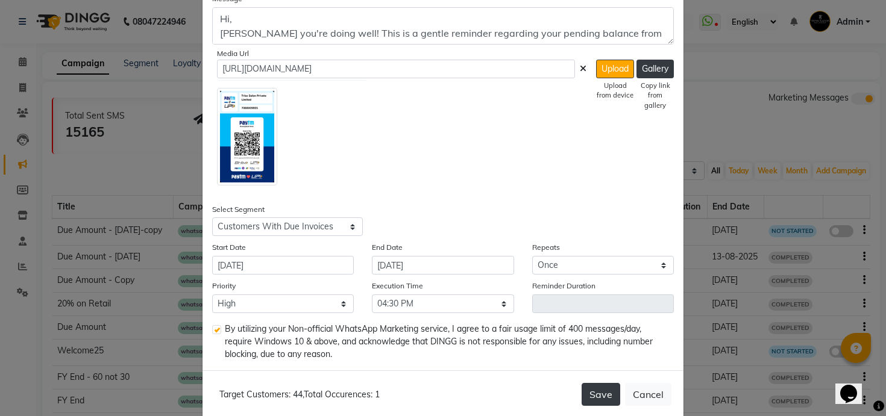
click at [603, 396] on button "Save" at bounding box center [600, 394] width 39 height 23
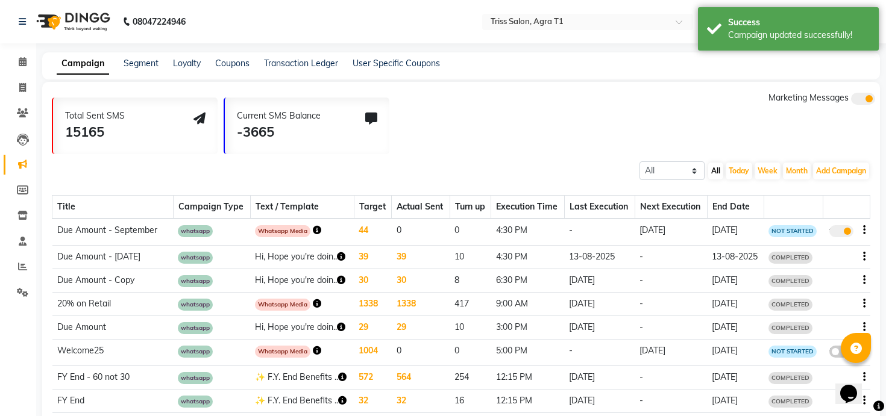
click at [838, 231] on span at bounding box center [841, 231] width 24 height 12
click at [842, 233] on input "true" at bounding box center [842, 233] width 0 height 0
click at [838, 231] on span at bounding box center [841, 231] width 24 height 12
click at [845, 233] on input "false" at bounding box center [845, 233] width 0 height 0
select select "3"
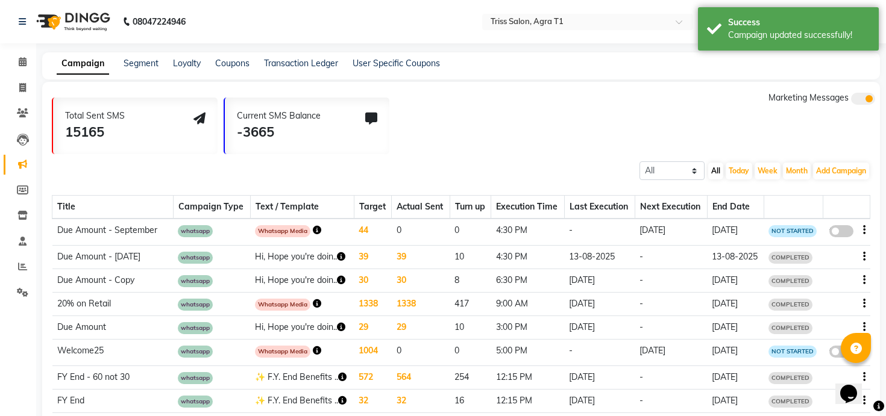
select select "17126"
select select "1"
select select "990"
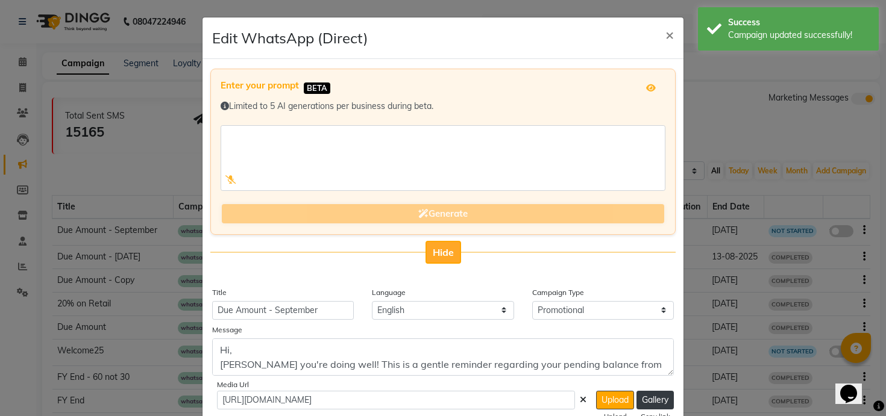
click at [452, 251] on span "Hide" at bounding box center [443, 252] width 21 height 12
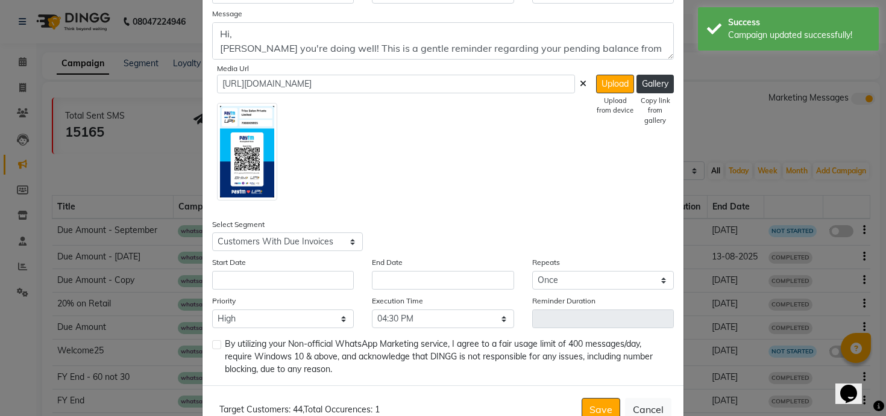
scroll to position [178, 0]
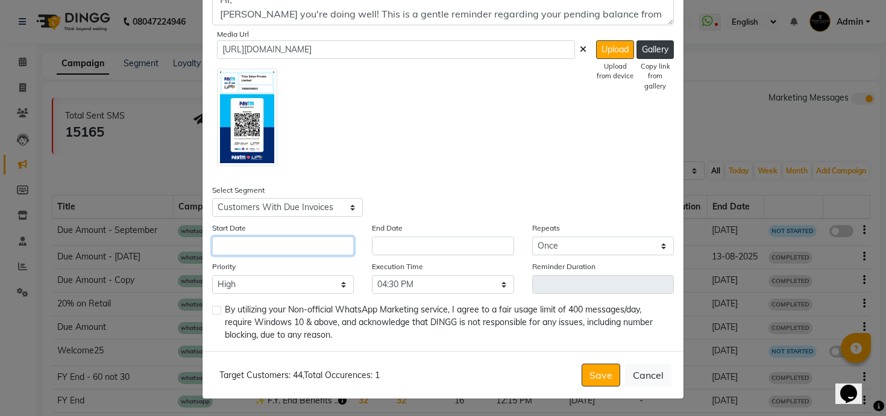
click at [280, 240] on input "text" at bounding box center [283, 246] width 142 height 19
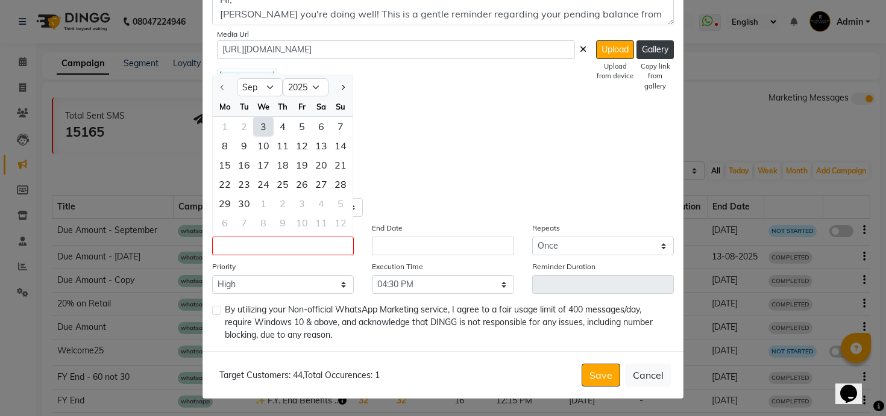
click at [262, 127] on div "3" at bounding box center [263, 126] width 19 height 19
type input "[DATE]"
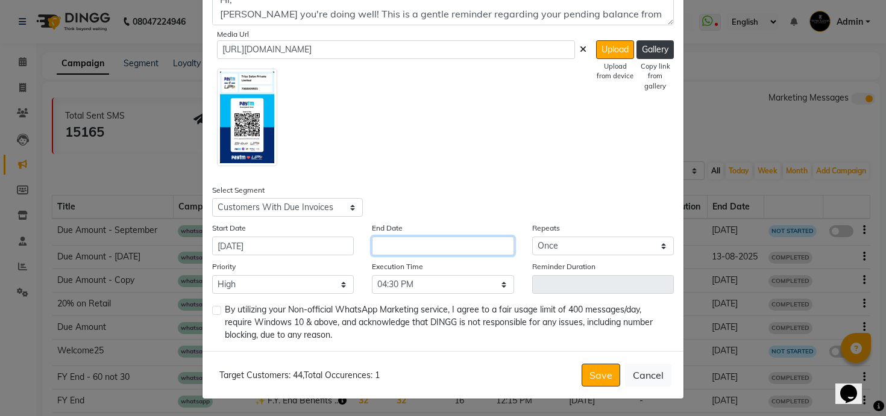
click at [378, 242] on input "text" at bounding box center [443, 246] width 142 height 19
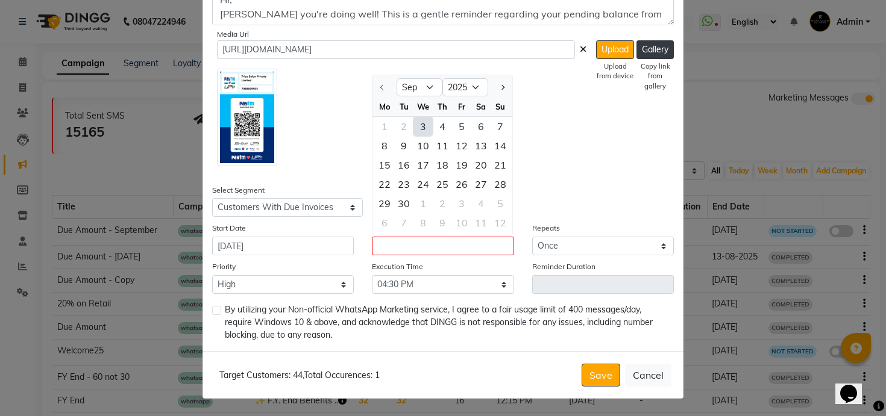
click at [419, 124] on div "3" at bounding box center [422, 126] width 19 height 19
type input "[DATE]"
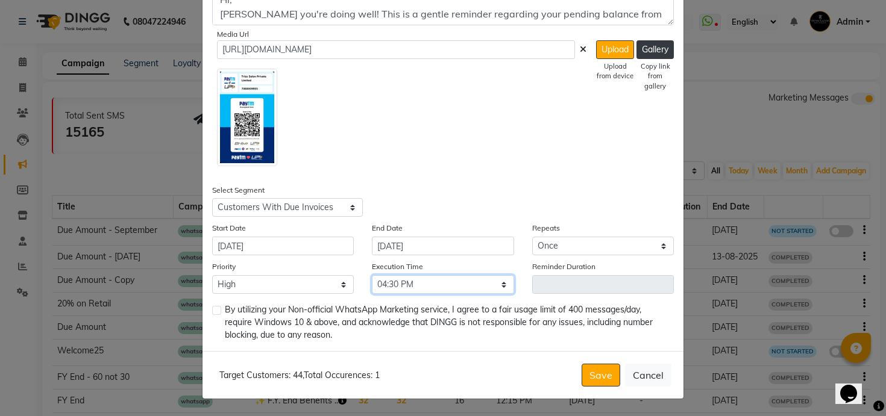
click at [399, 289] on select "Select 09:00 AM 09:30 AM 10:00 AM 10:30 AM 11:00 AM 11:30 AM 12:00 PM 12:30 PM …" at bounding box center [443, 284] width 142 height 19
select select "720"
click at [372, 275] on select "Select 09:00 AM 09:30 AM 10:00 AM 10:30 AM 11:00 AM 11:30 AM 12:00 PM 12:30 PM …" at bounding box center [443, 284] width 142 height 19
click at [217, 313] on label at bounding box center [216, 310] width 9 height 9
click at [217, 313] on input "checkbox" at bounding box center [216, 311] width 8 height 8
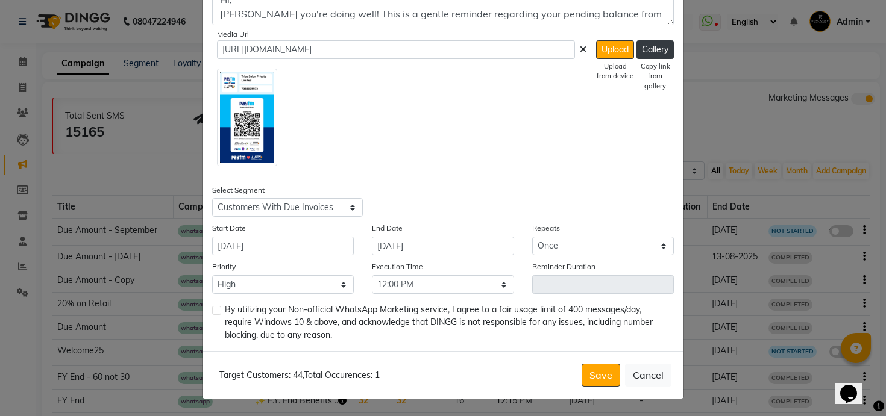
checkbox input "true"
click at [603, 367] on button "Save" at bounding box center [600, 375] width 39 height 23
